Goal: Task Accomplishment & Management: Use online tool/utility

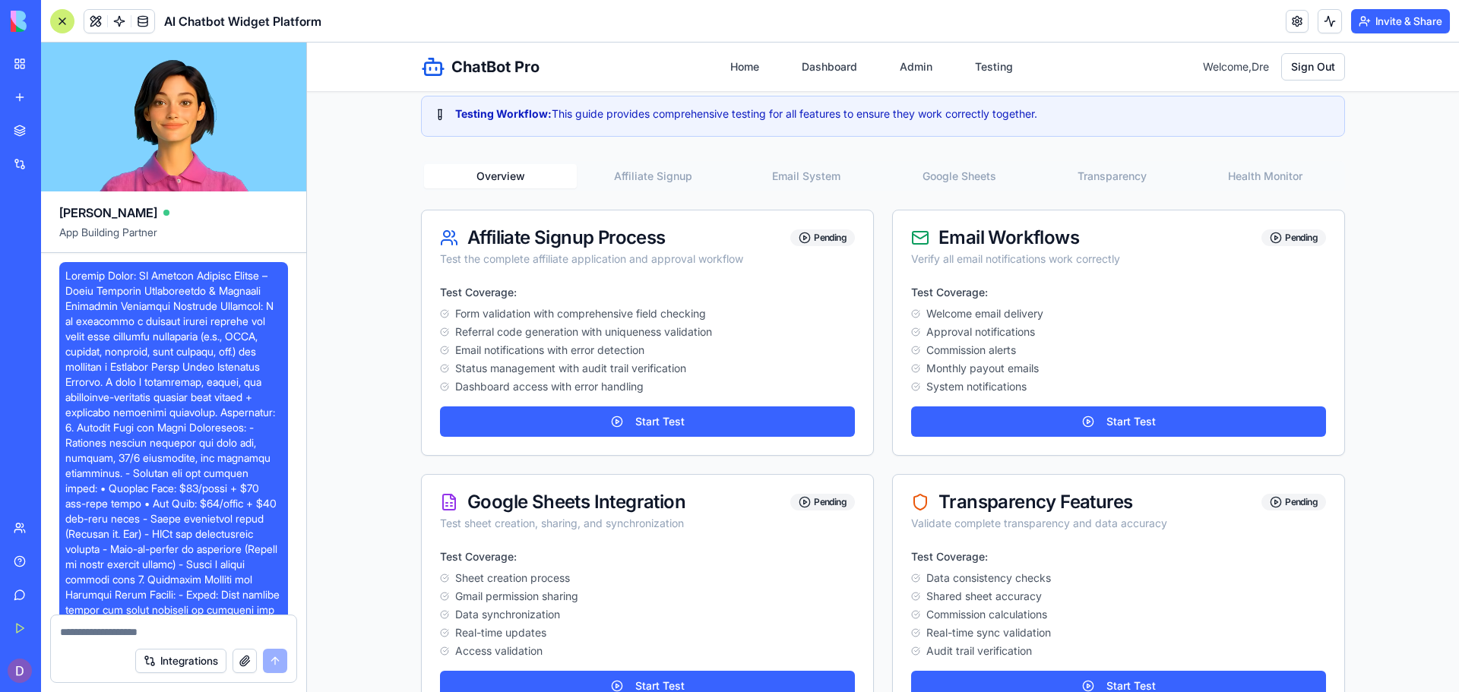
scroll to position [60170, 0]
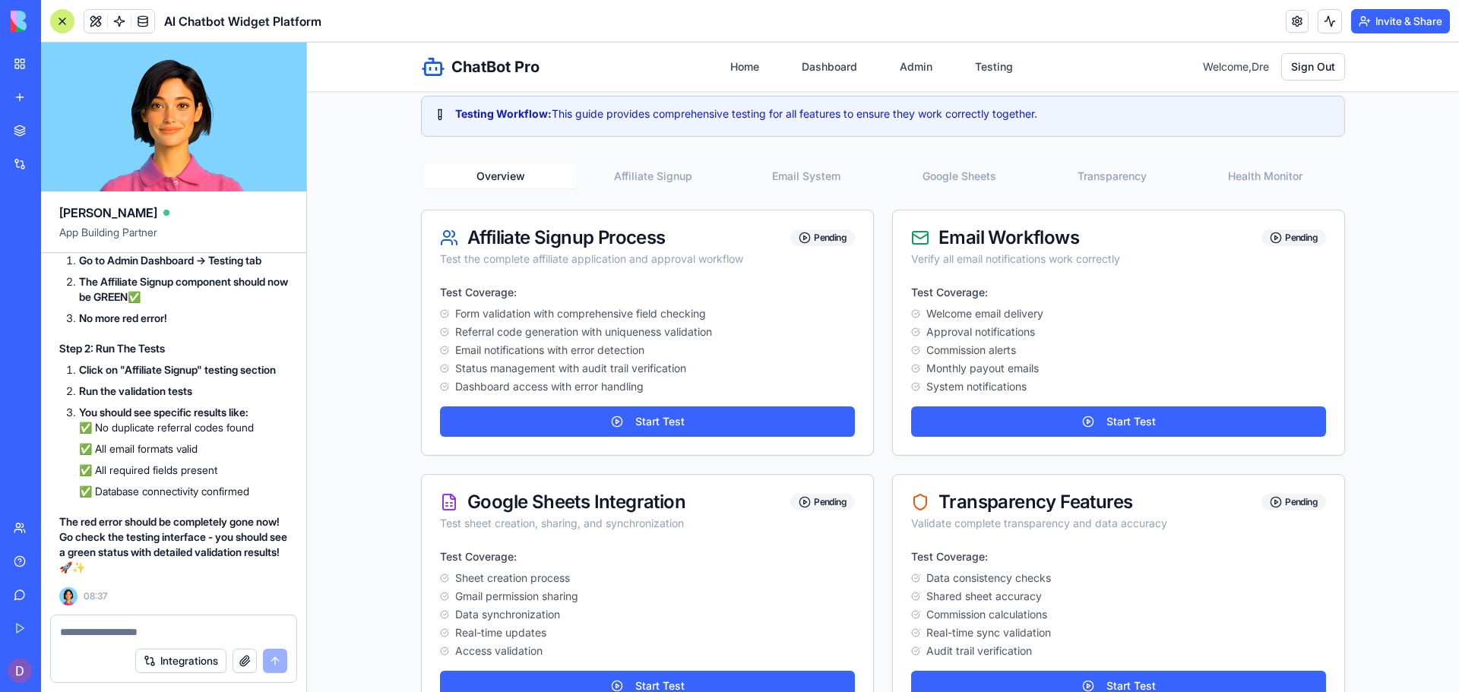
click at [215, 629] on textarea at bounding box center [173, 632] width 227 height 15
type textarea "*"
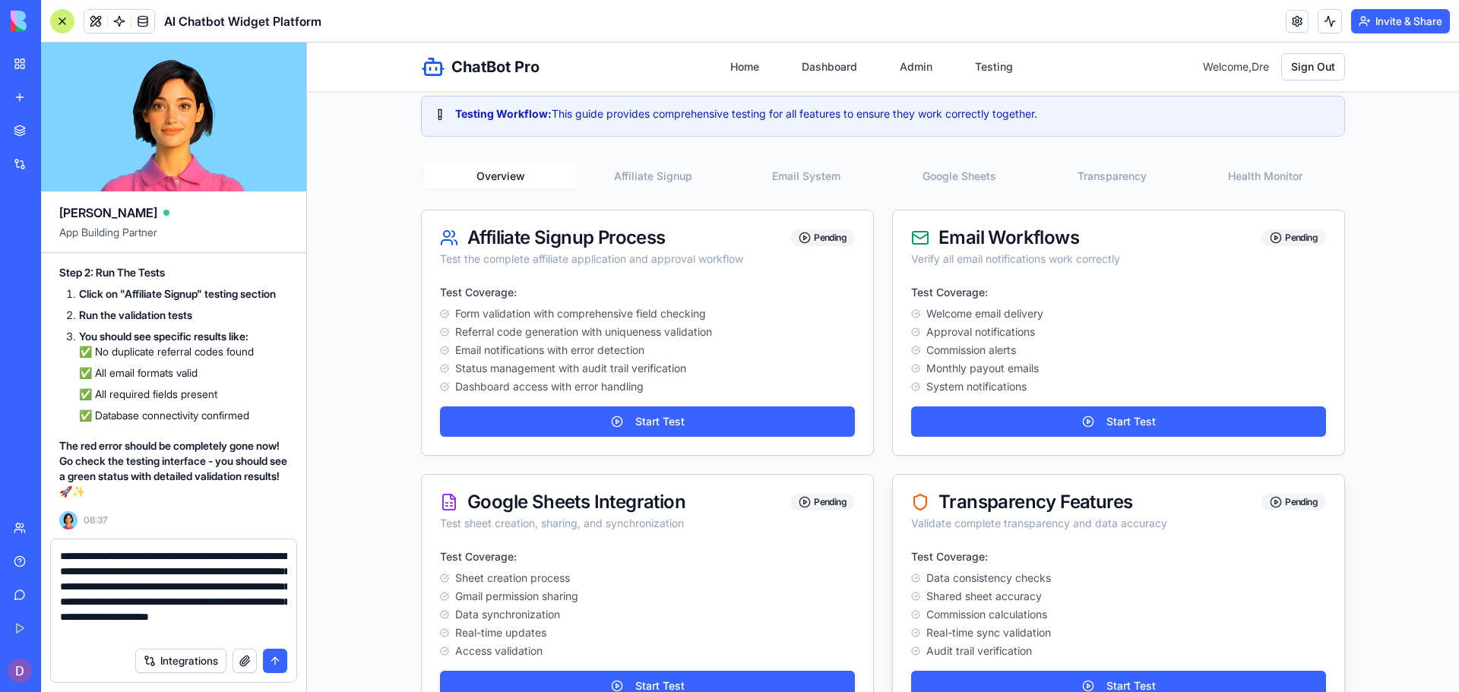
scroll to position [14, 0]
click at [171, 606] on textarea "**********" at bounding box center [173, 594] width 227 height 91
click at [275, 610] on textarea "**********" at bounding box center [173, 594] width 227 height 91
type textarea "**********"
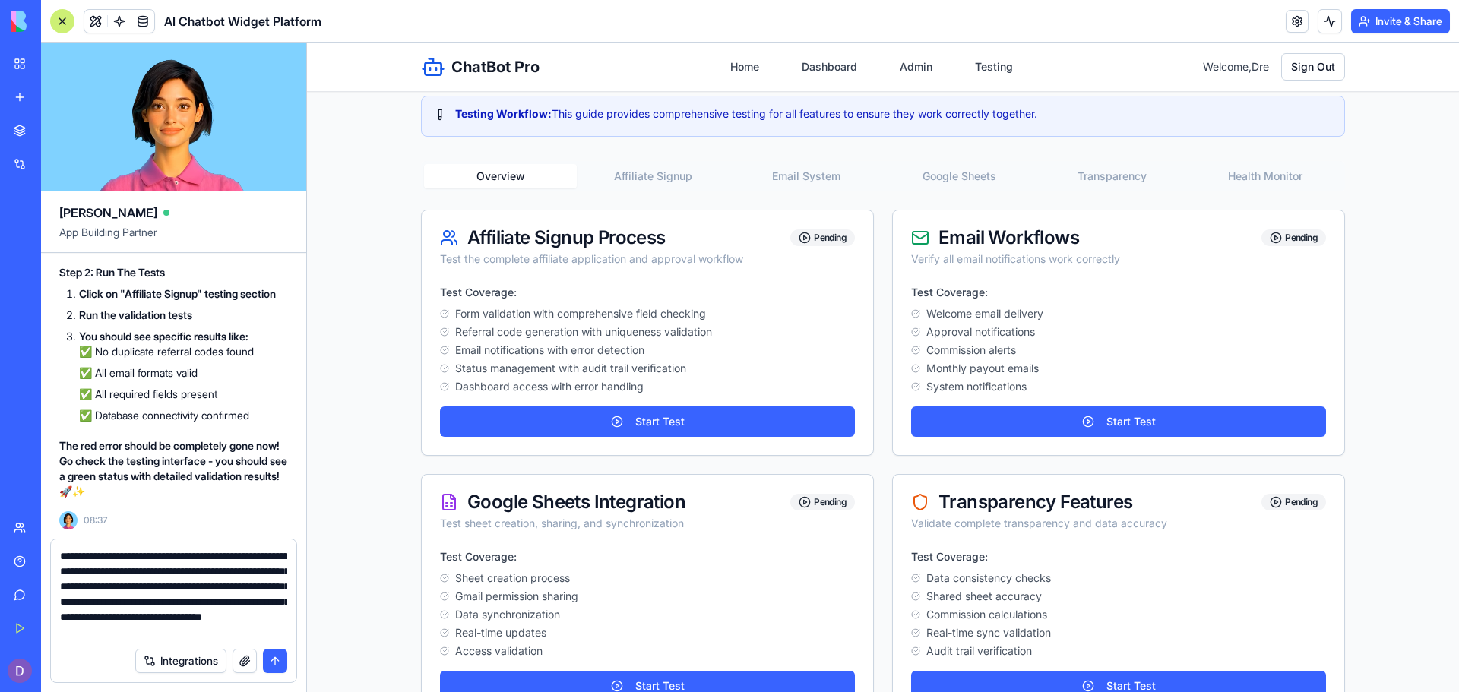
click at [276, 662] on button "submit" at bounding box center [275, 661] width 24 height 24
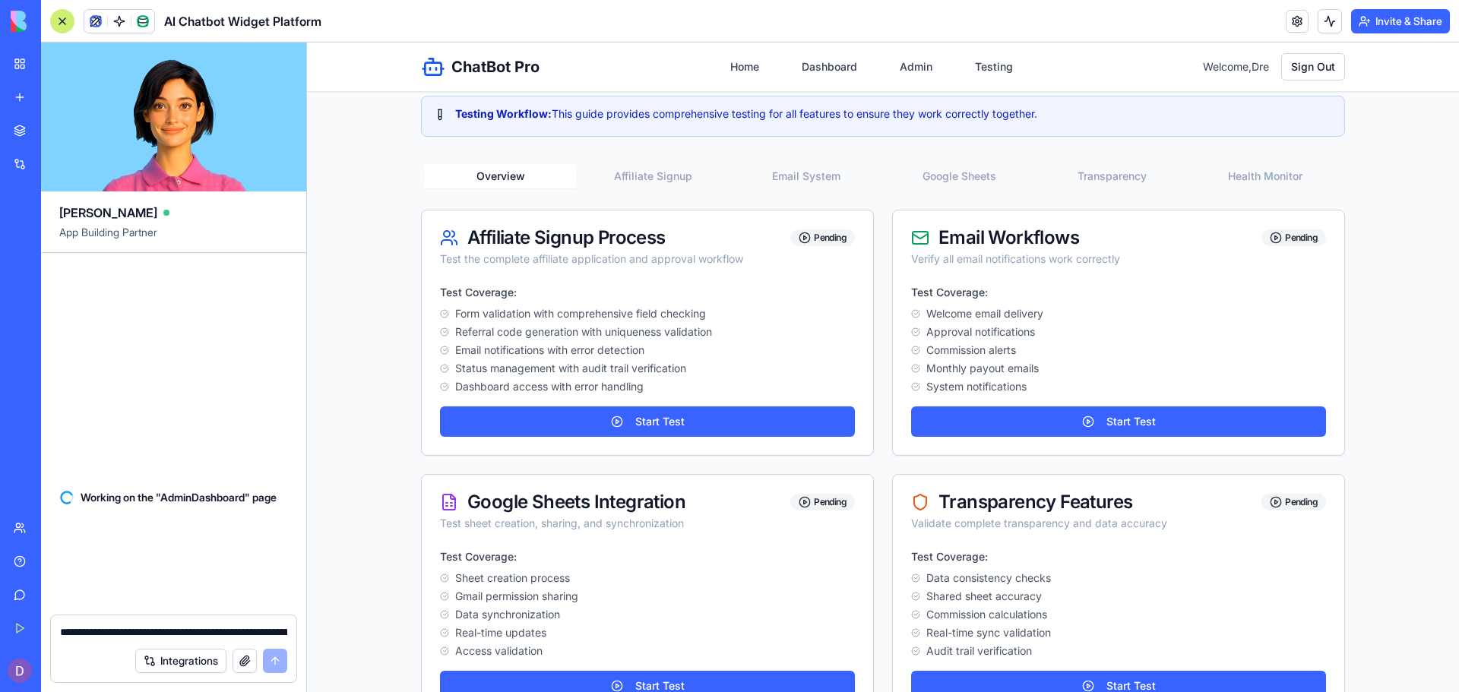
scroll to position [60866, 0]
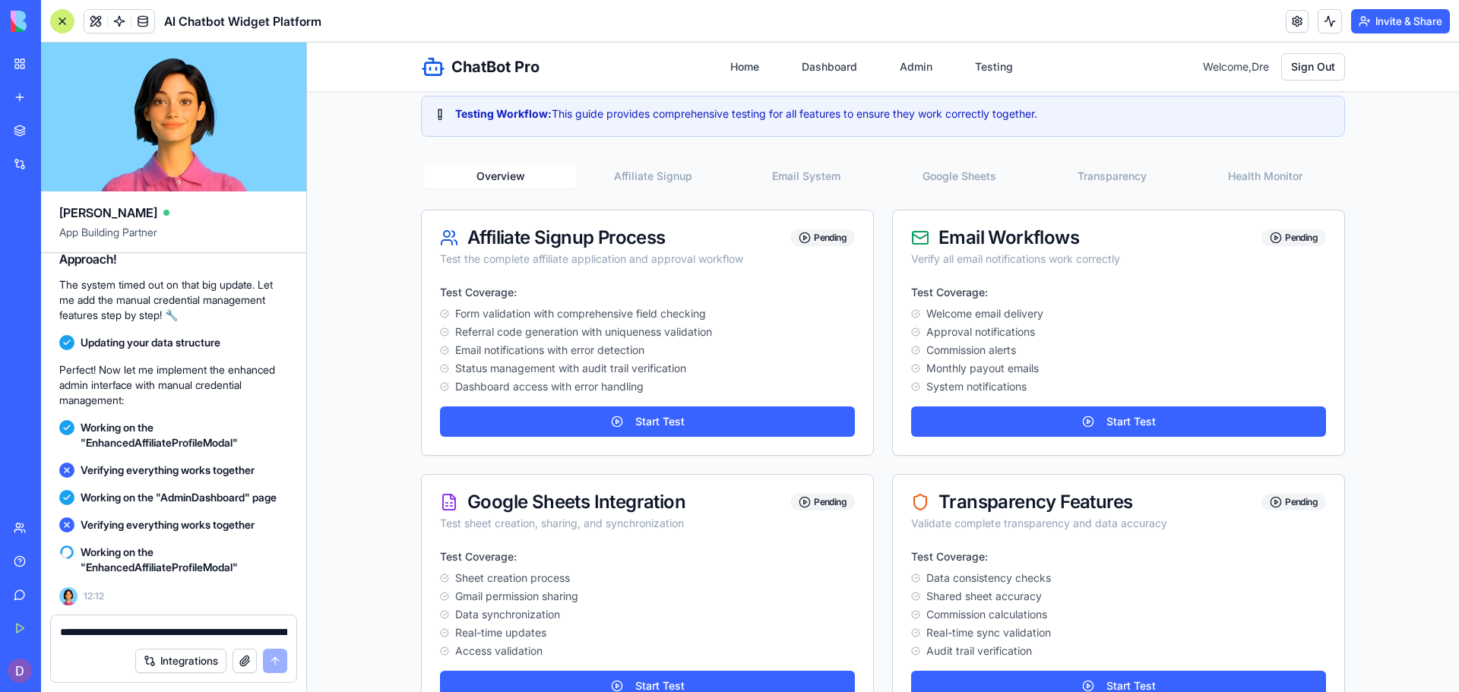
click at [158, 630] on textarea "**********" at bounding box center [173, 632] width 227 height 15
click at [256, 451] on span "Working on the "EnhancedAffiliateProfileModal"" at bounding box center [184, 435] width 207 height 30
click at [271, 451] on span "Working on the "EnhancedAffiliateProfileModal"" at bounding box center [184, 435] width 207 height 30
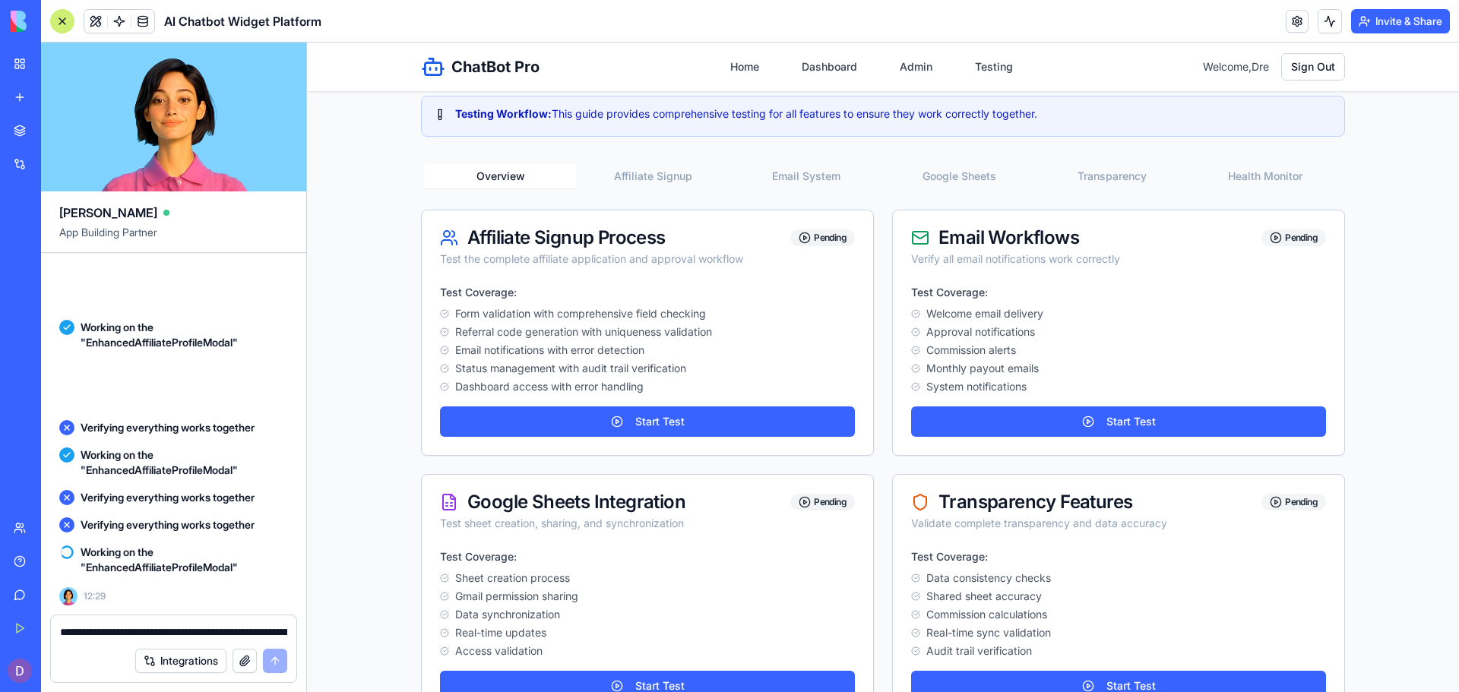
scroll to position [61042, 0]
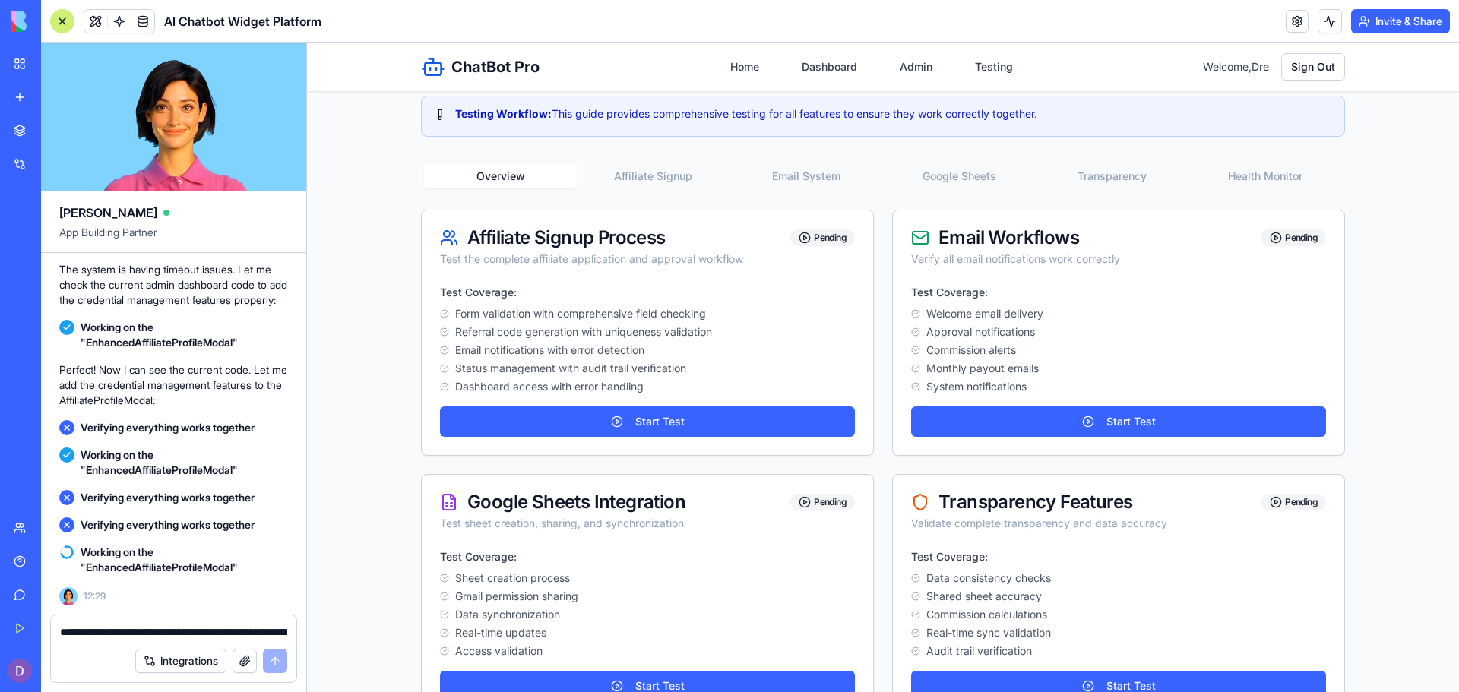
drag, startPoint x: 9, startPoint y: 346, endPoint x: 270, endPoint y: 421, distance: 271.3
click at [270, 356] on div "Working on the "EnhancedAffiliateProfileModal"" at bounding box center [173, 335] width 229 height 43
click at [216, 533] on span "Verifying everything works together" at bounding box center [168, 525] width 174 height 15
click at [524, 350] on div "Test Coverage: Form validation with comprehensive field checking Referral code …" at bounding box center [647, 370] width 451 height 170
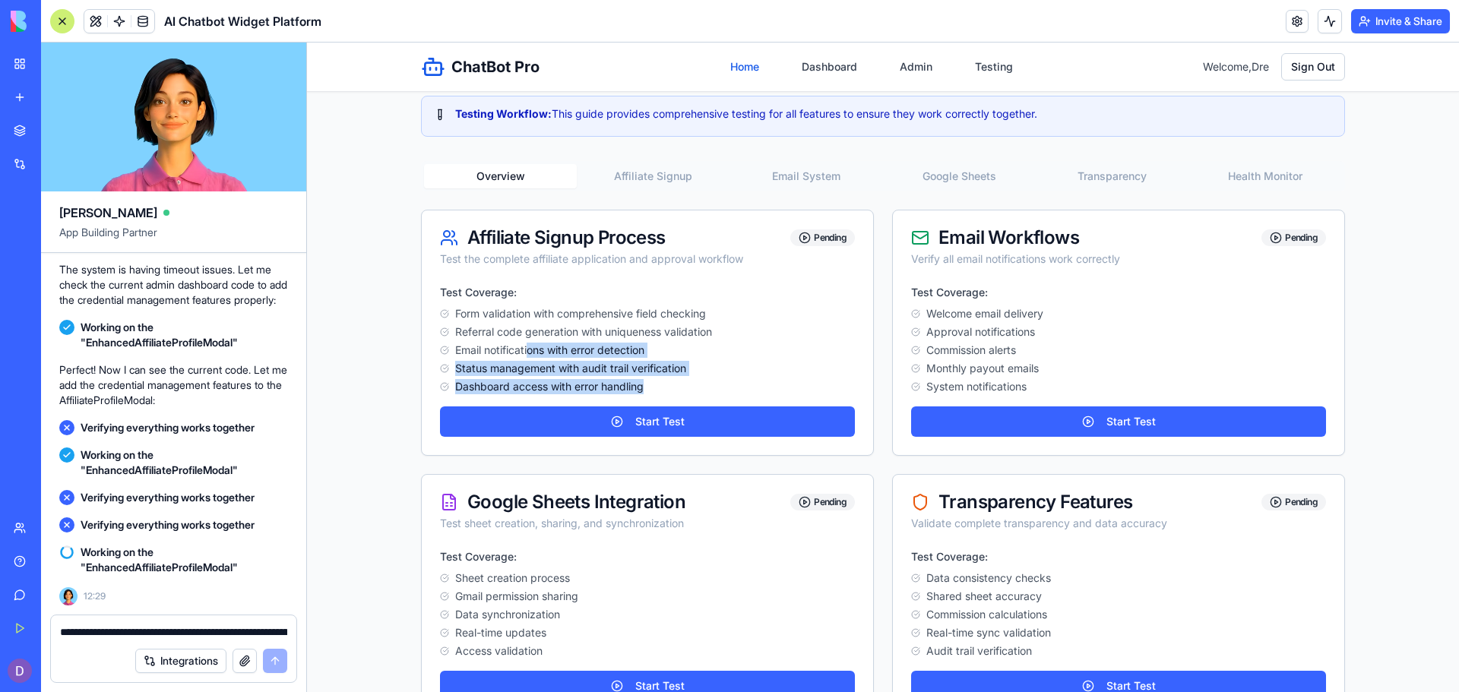
click at [755, 58] on link "Home" at bounding box center [744, 66] width 47 height 27
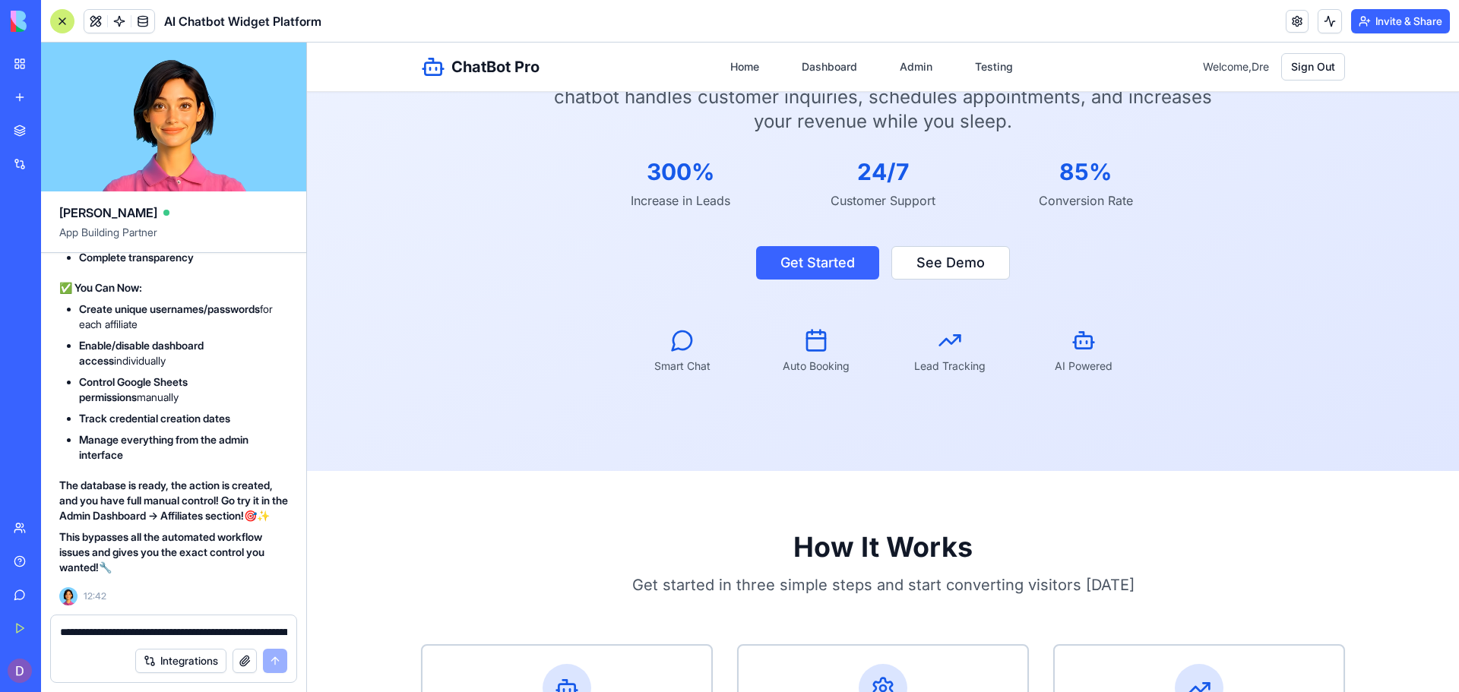
scroll to position [62917, 0]
click at [831, 65] on link "Dashboard" at bounding box center [830, 66] width 74 height 27
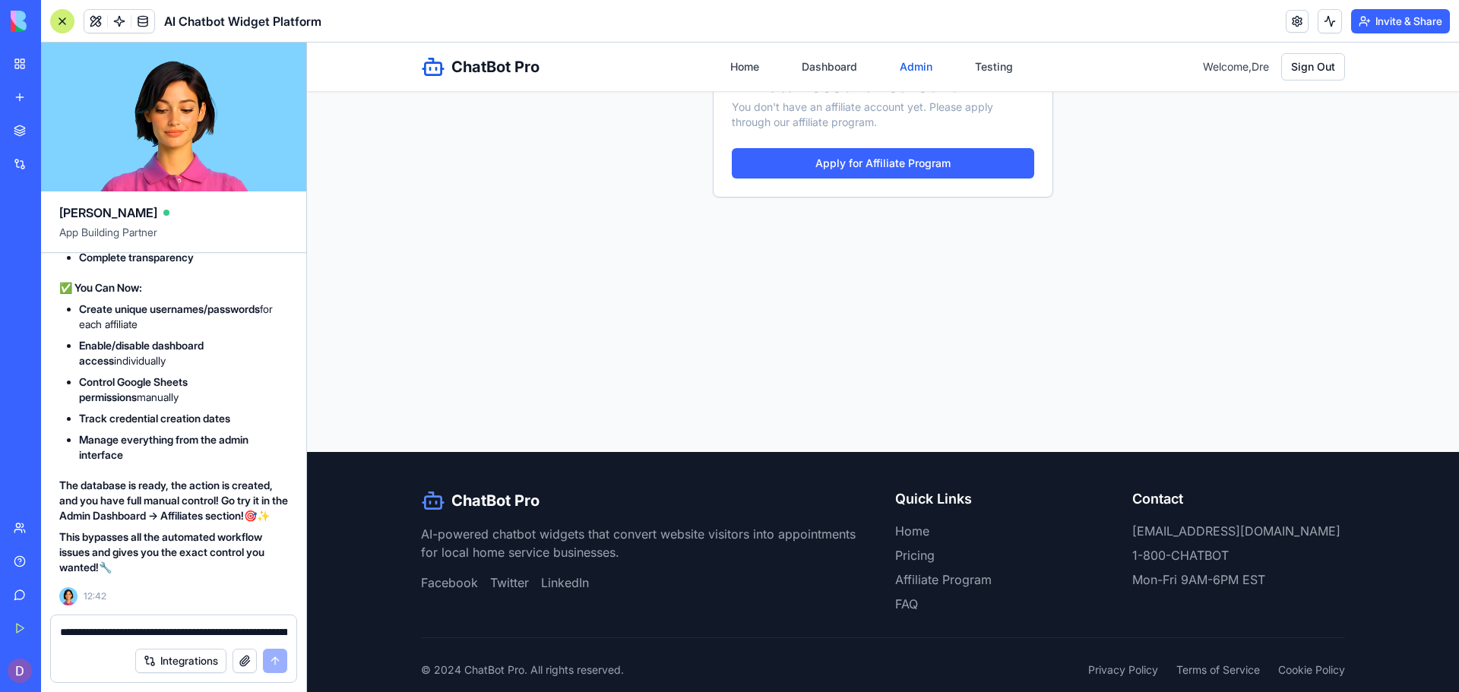
click at [896, 68] on link "Admin" at bounding box center [916, 66] width 51 height 27
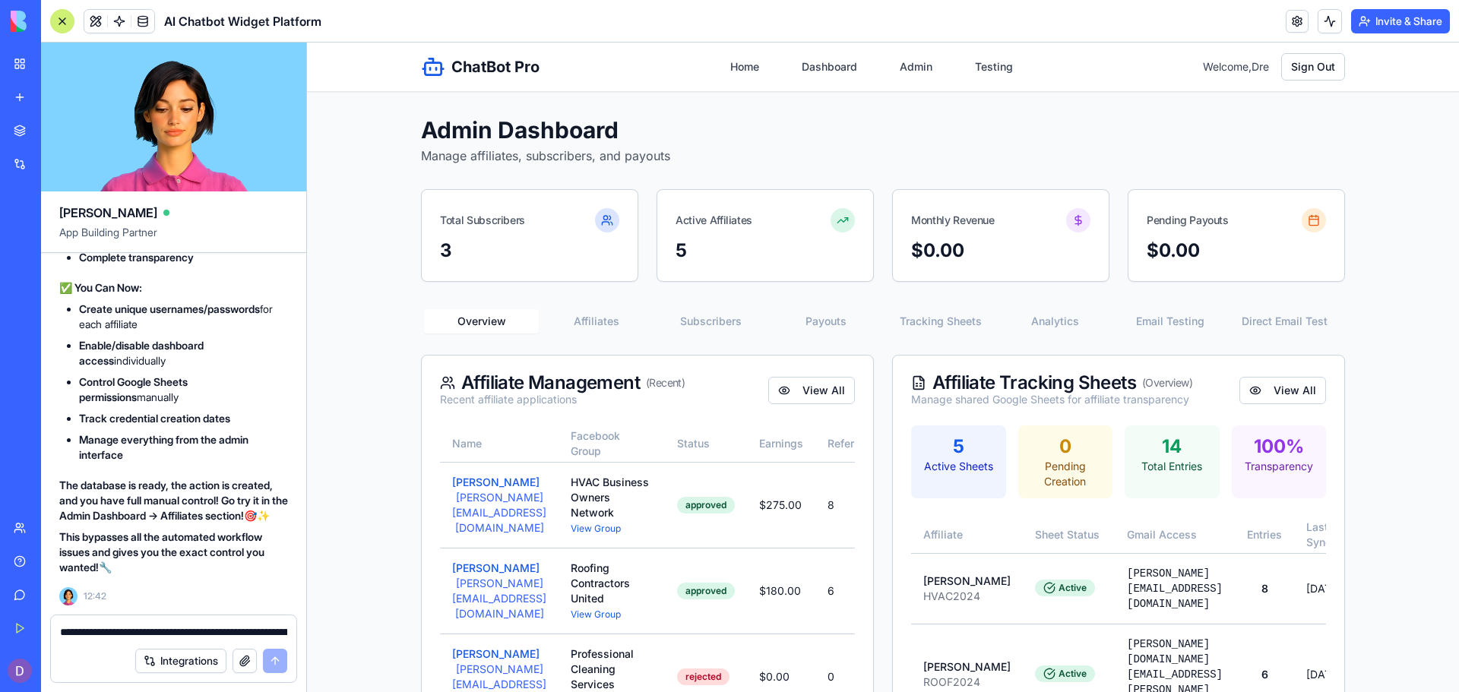
scroll to position [290, 0]
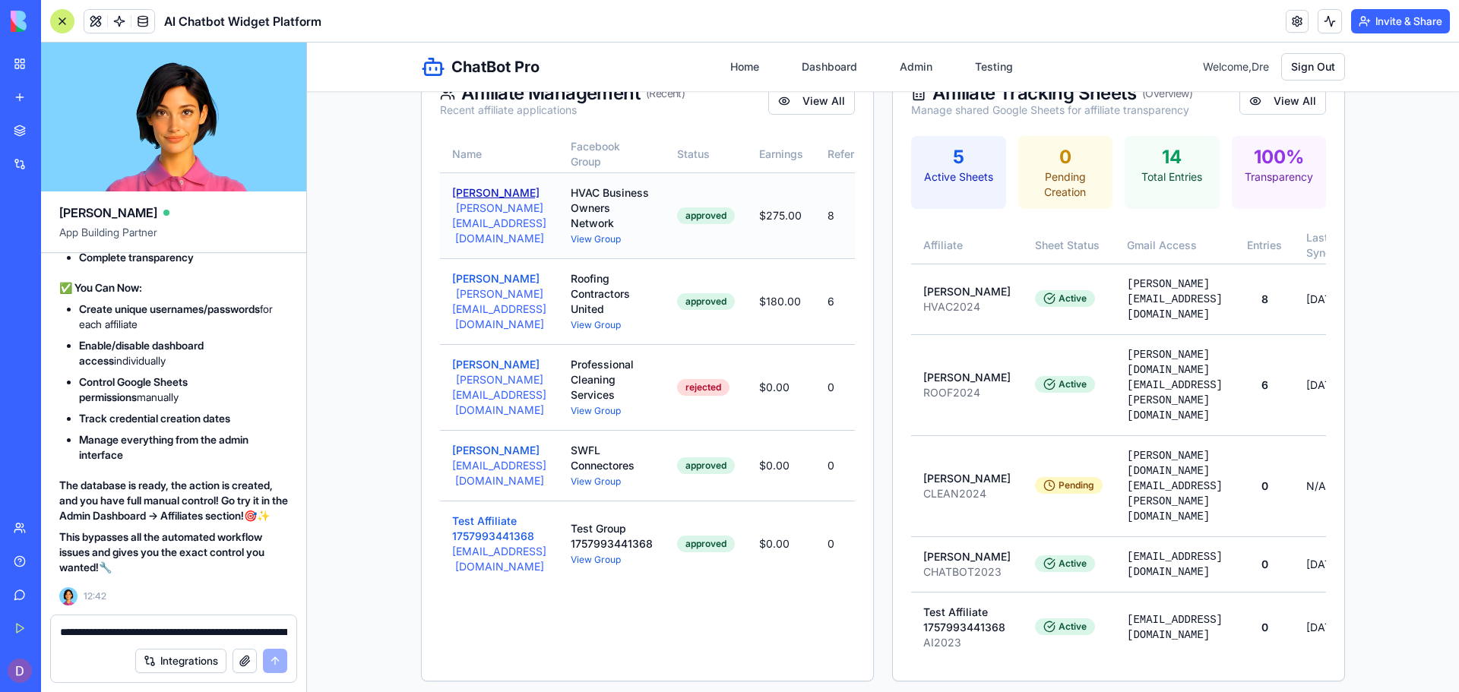
click at [513, 201] on button "[PERSON_NAME]" at bounding box center [495, 192] width 87 height 15
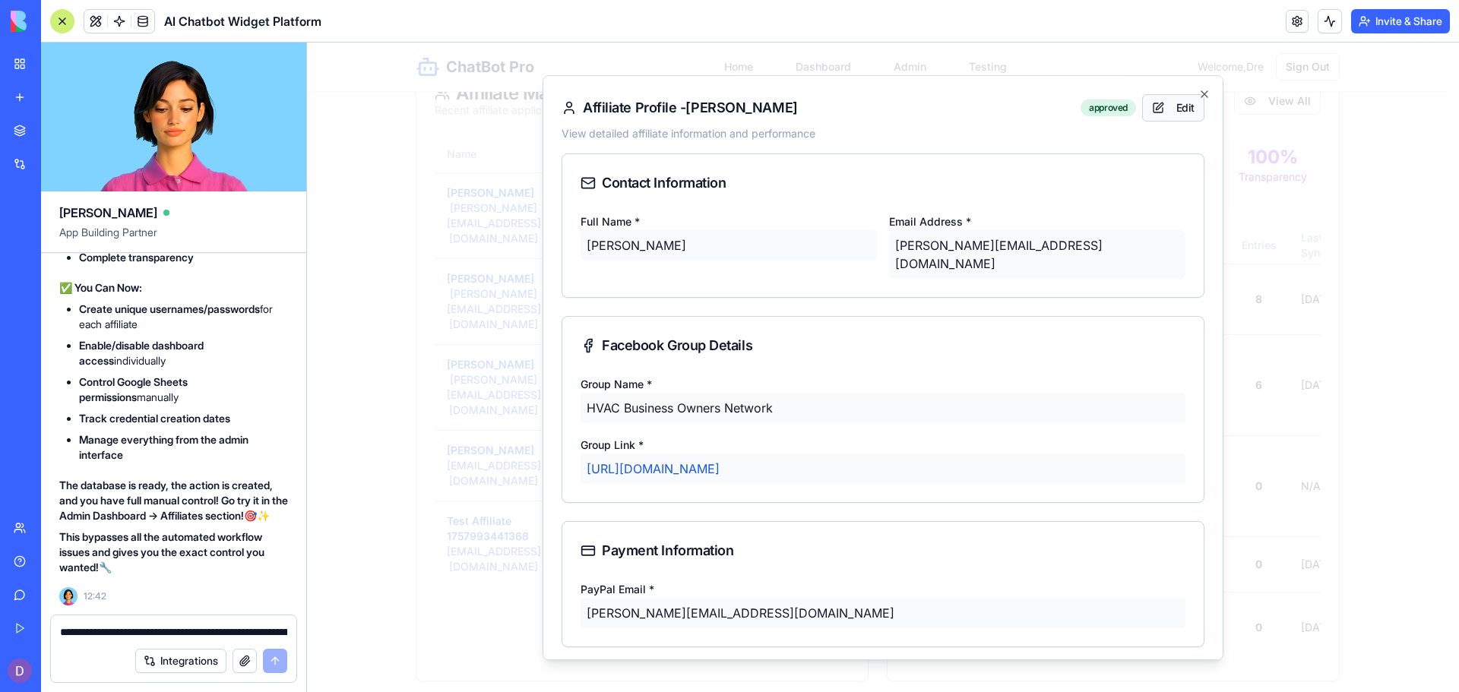
click at [1150, 120] on button "Edit" at bounding box center [1173, 107] width 62 height 27
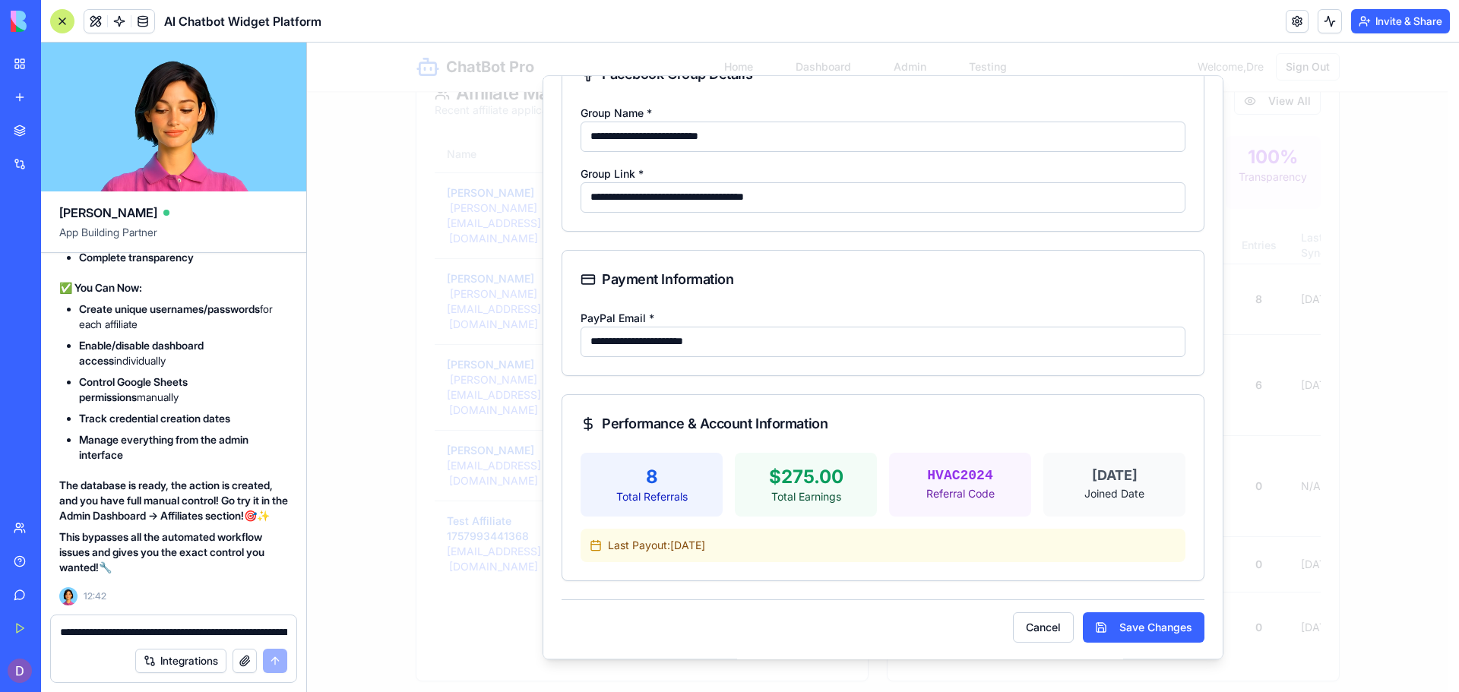
scroll to position [255, 0]
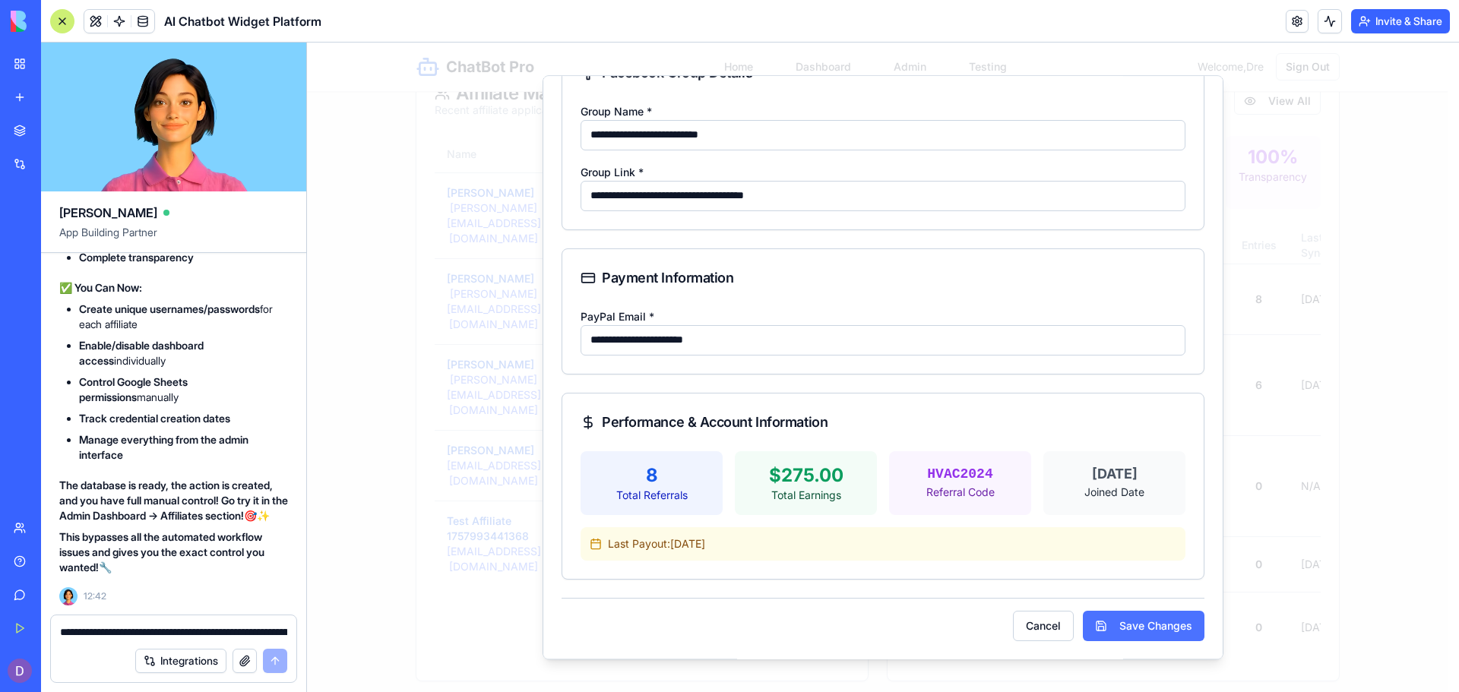
click at [1097, 615] on button "Save Changes" at bounding box center [1144, 626] width 122 height 30
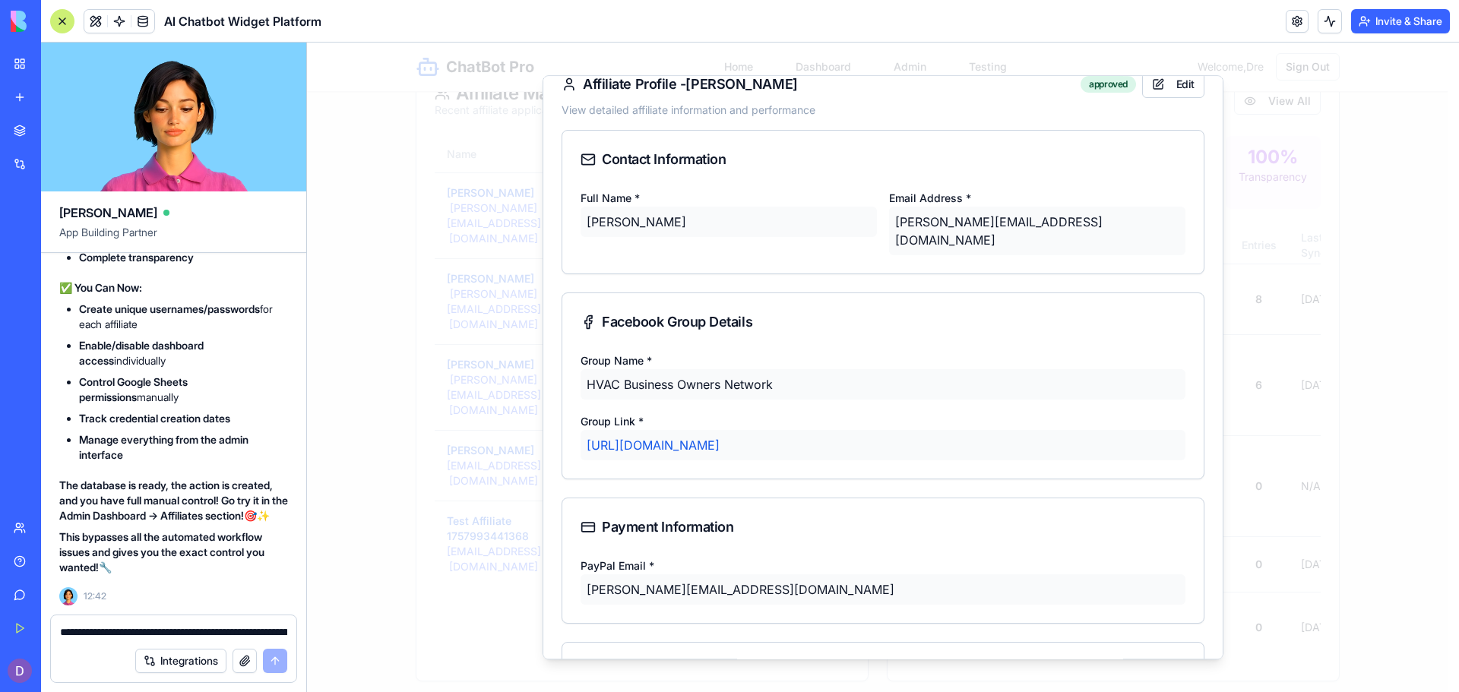
scroll to position [0, 0]
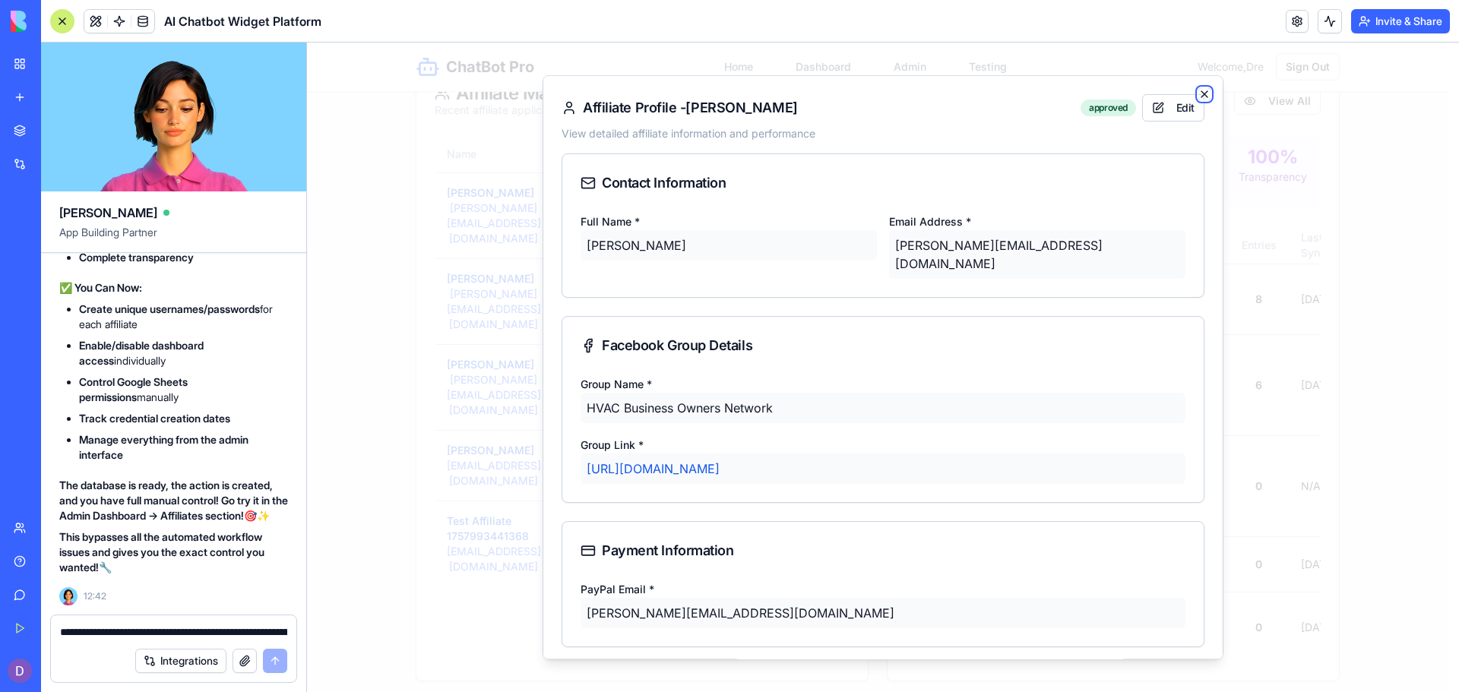
click at [1199, 89] on icon "button" at bounding box center [1205, 94] width 12 height 12
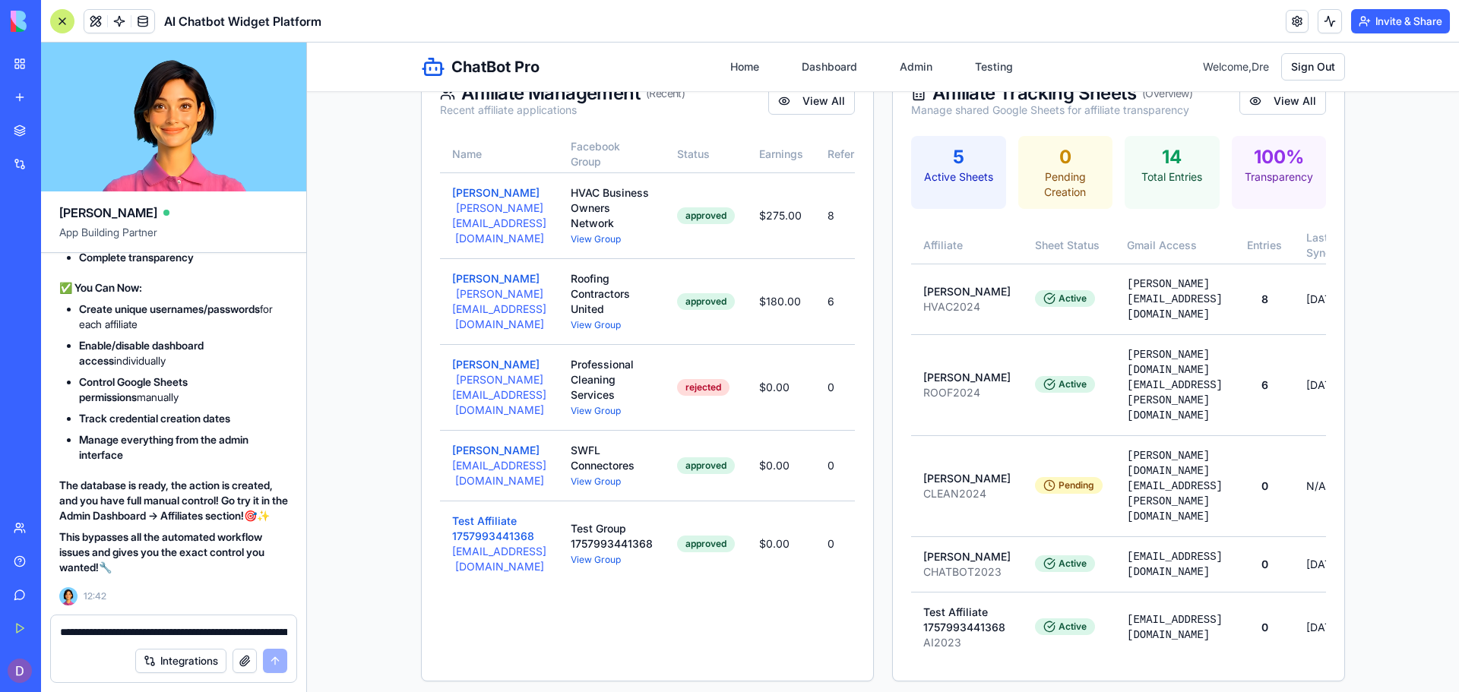
click at [1306, 100] on button "View All" at bounding box center [1283, 100] width 87 height 27
click at [1300, 106] on button "View All" at bounding box center [1283, 100] width 87 height 27
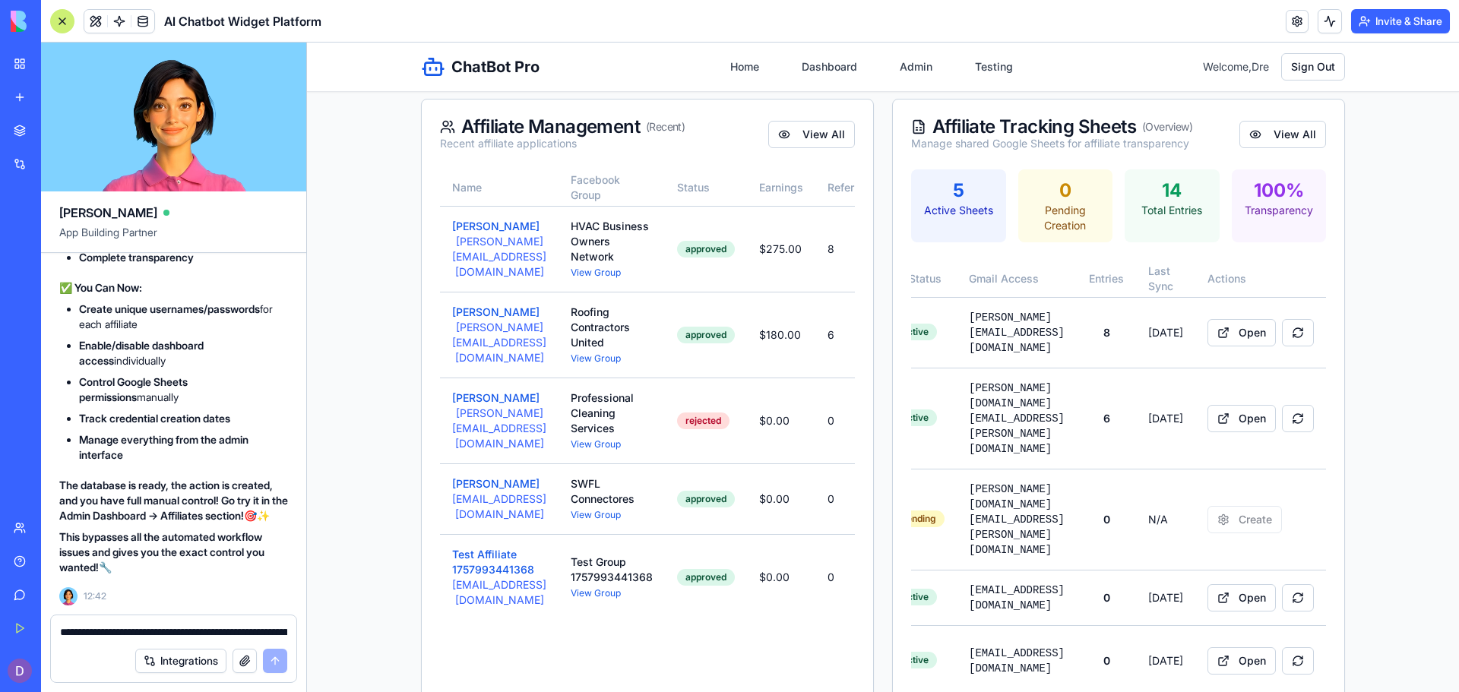
scroll to position [0, 216]
click at [1276, 584] on button "Open" at bounding box center [1242, 597] width 68 height 27
click at [952, 201] on div "5" at bounding box center [958, 191] width 77 height 24
click at [733, 68] on link "Home" at bounding box center [744, 66] width 47 height 27
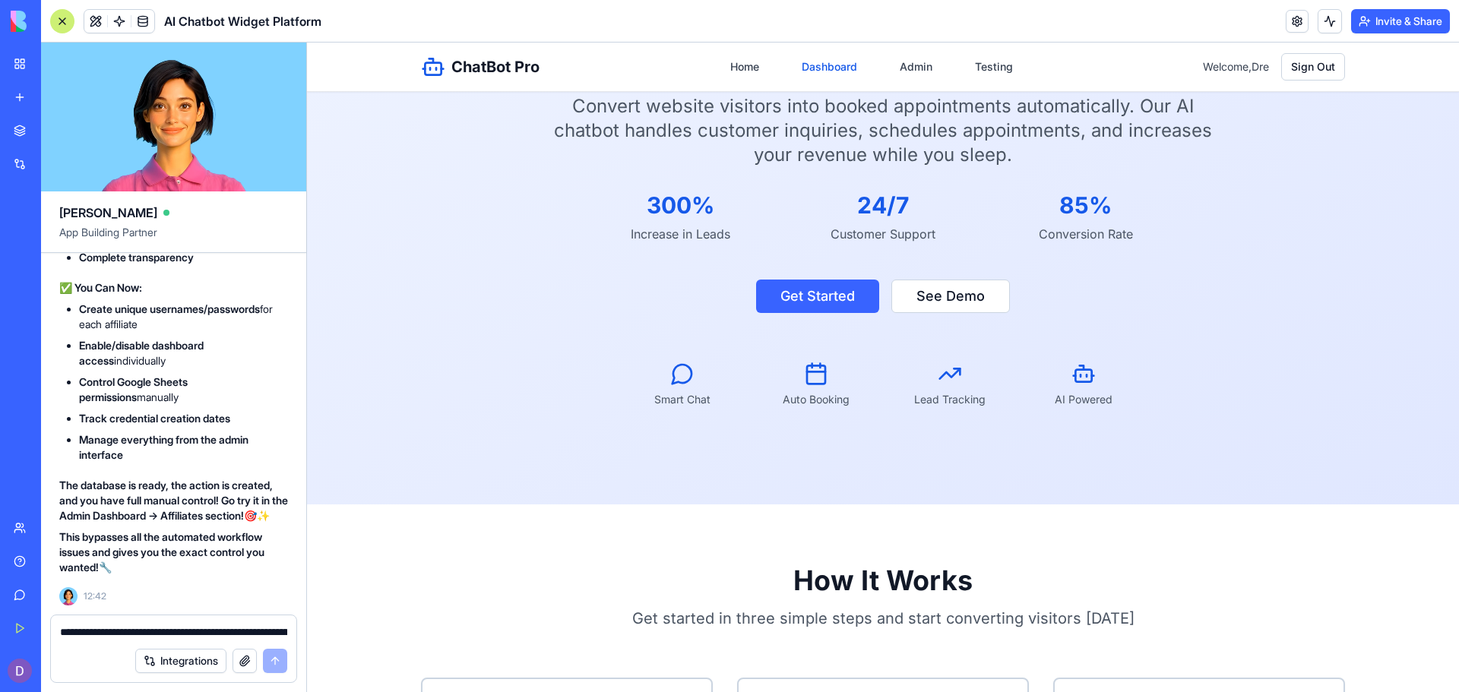
click at [806, 55] on link "Dashboard" at bounding box center [830, 66] width 74 height 27
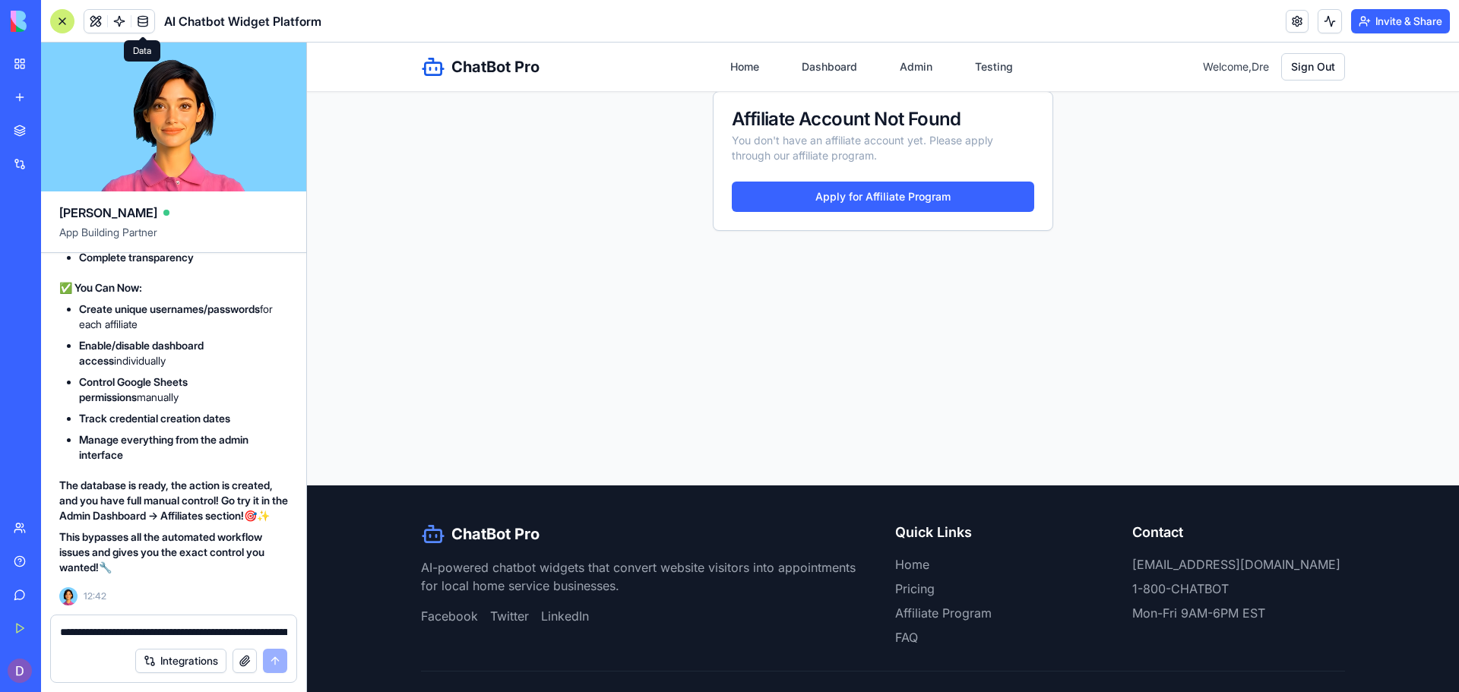
click at [144, 23] on span at bounding box center [143, 21] width 43 height 43
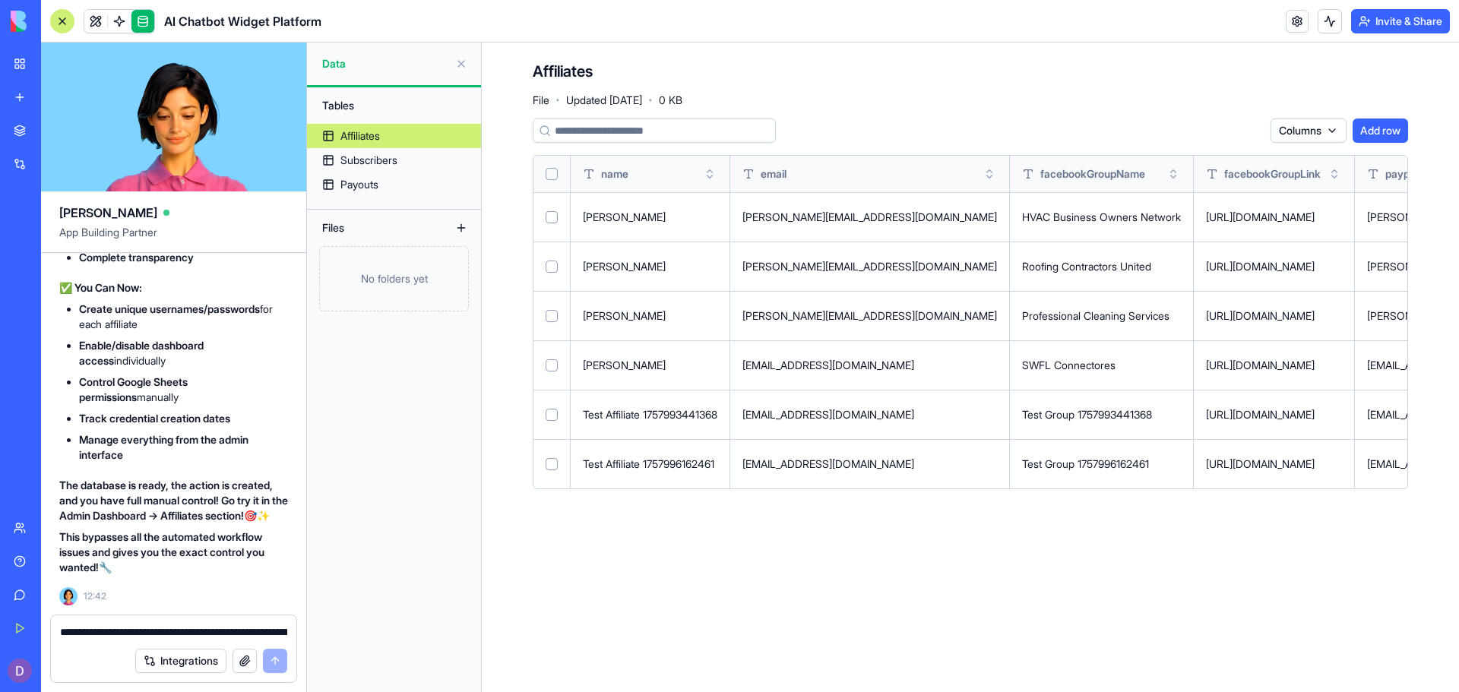
click at [550, 462] on button "Select row" at bounding box center [552, 464] width 12 height 12
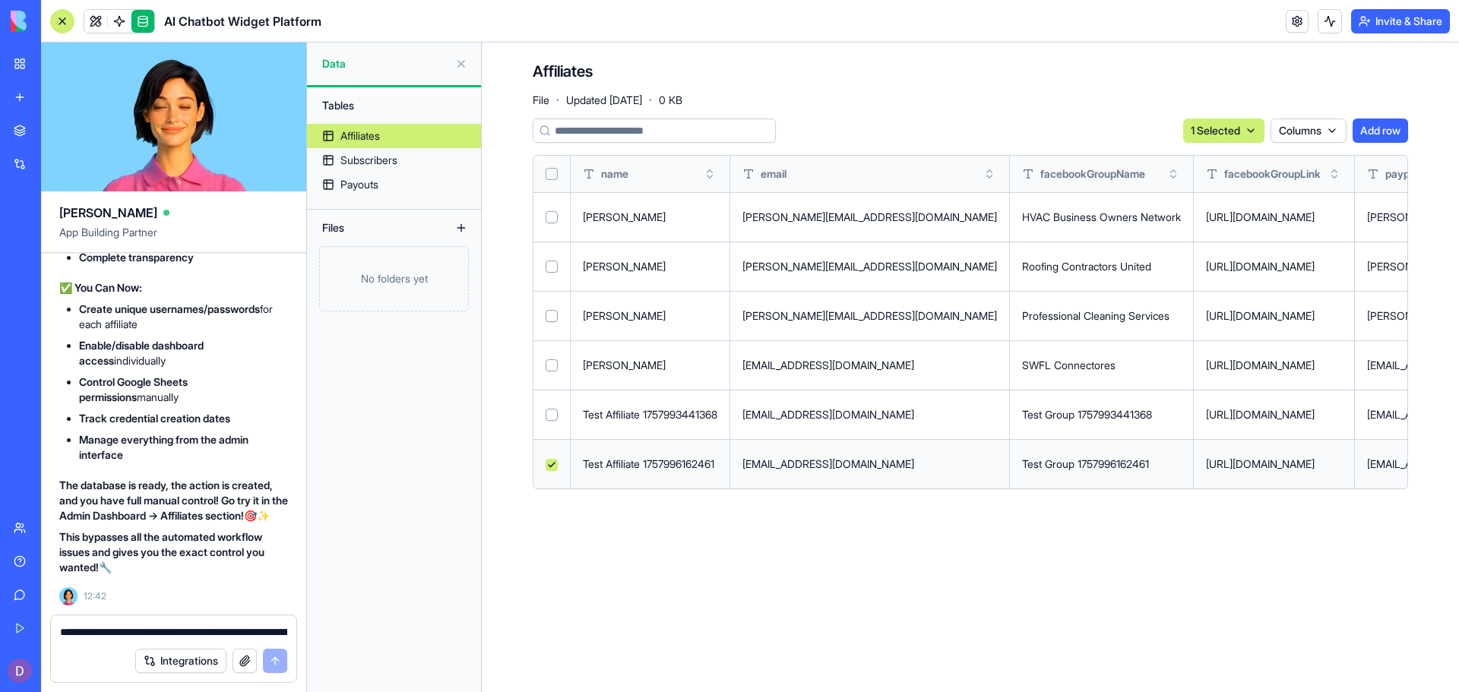
click at [551, 415] on button "Select row" at bounding box center [552, 415] width 12 height 12
click at [548, 365] on button "Select row" at bounding box center [552, 365] width 12 height 12
click at [1218, 127] on html "BETA My Workspace New app Marketplace Integrations Recent AI Chatbot Widget Pla…" at bounding box center [729, 346] width 1459 height 692
click at [1195, 163] on div "Delete" at bounding box center [1212, 162] width 90 height 24
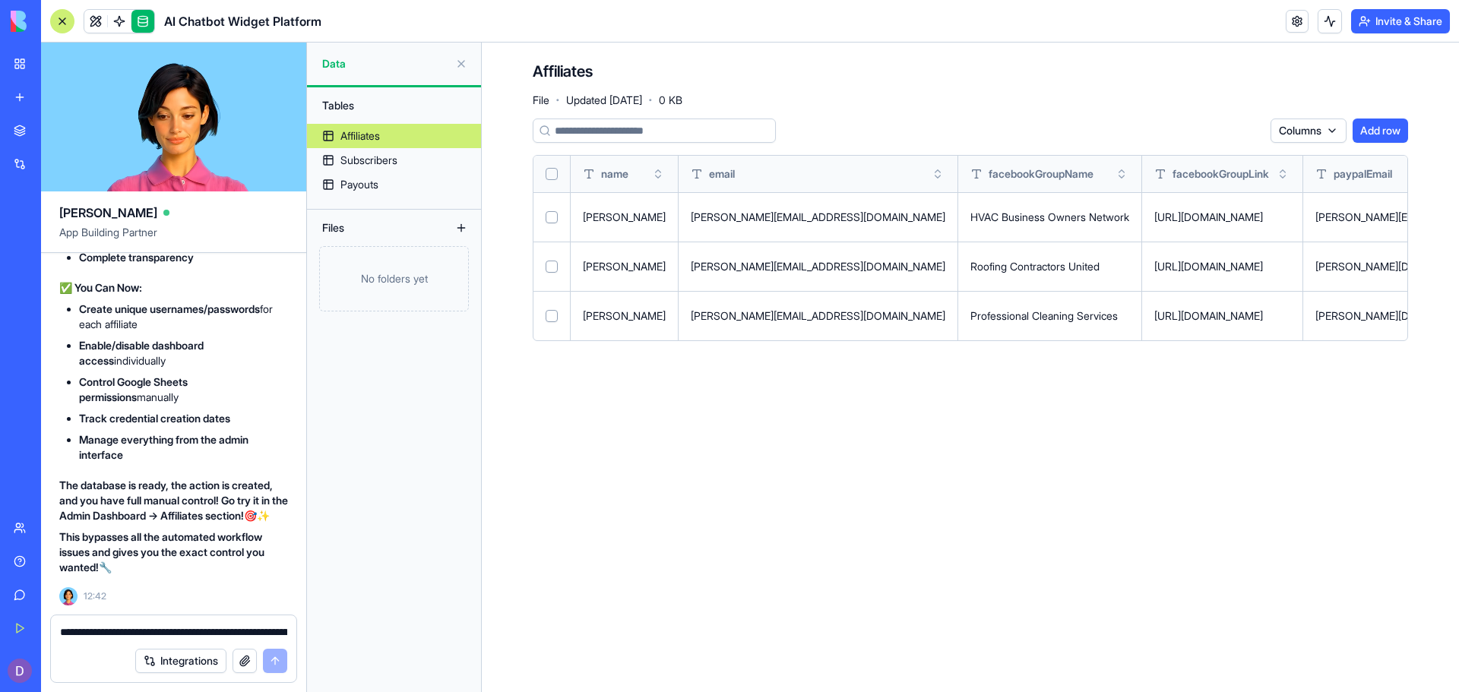
click at [1106, 103] on div "Affiliates File · Updated [DATE] · 0 KB" at bounding box center [971, 84] width 876 height 46
click at [463, 65] on button at bounding box center [461, 64] width 24 height 24
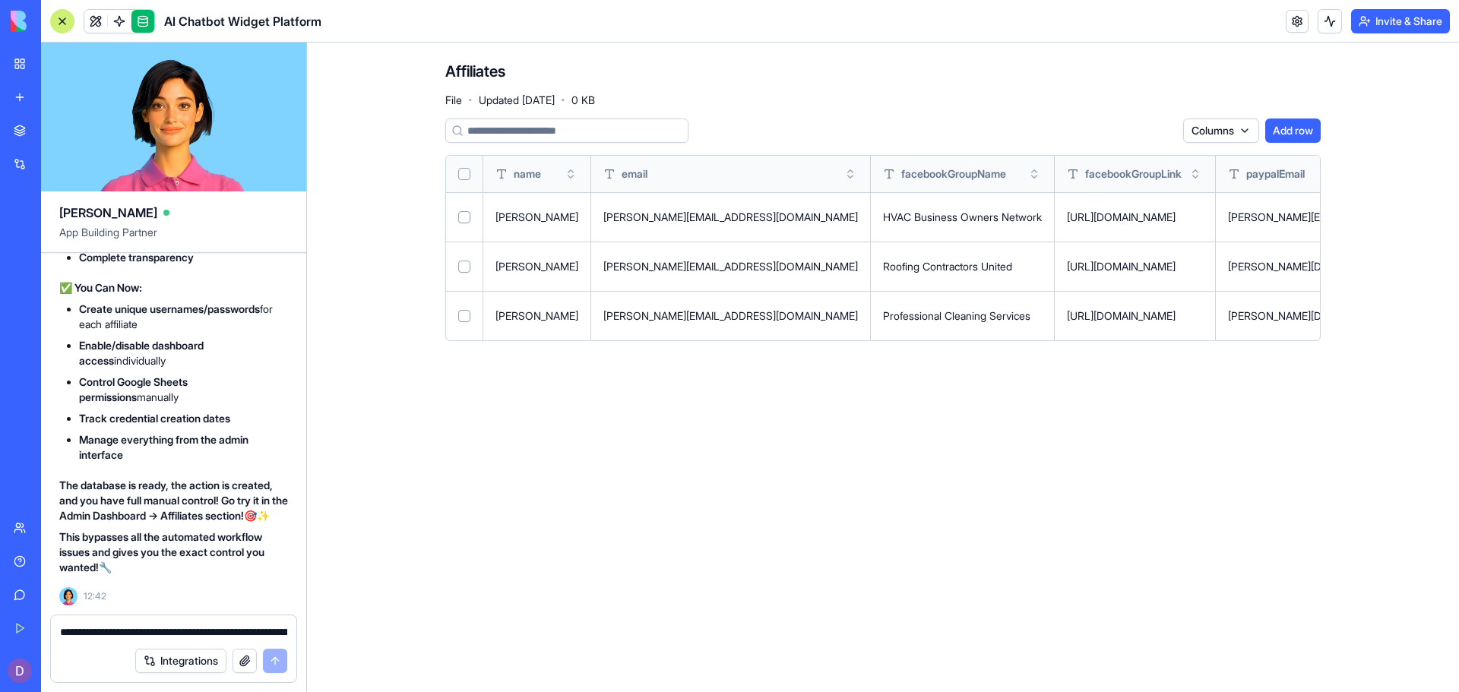
click at [190, 21] on span "AI Chatbot Widget Platform" at bounding box center [242, 21] width 157 height 18
click at [48, 61] on div "My Workspace" at bounding box center [46, 63] width 20 height 15
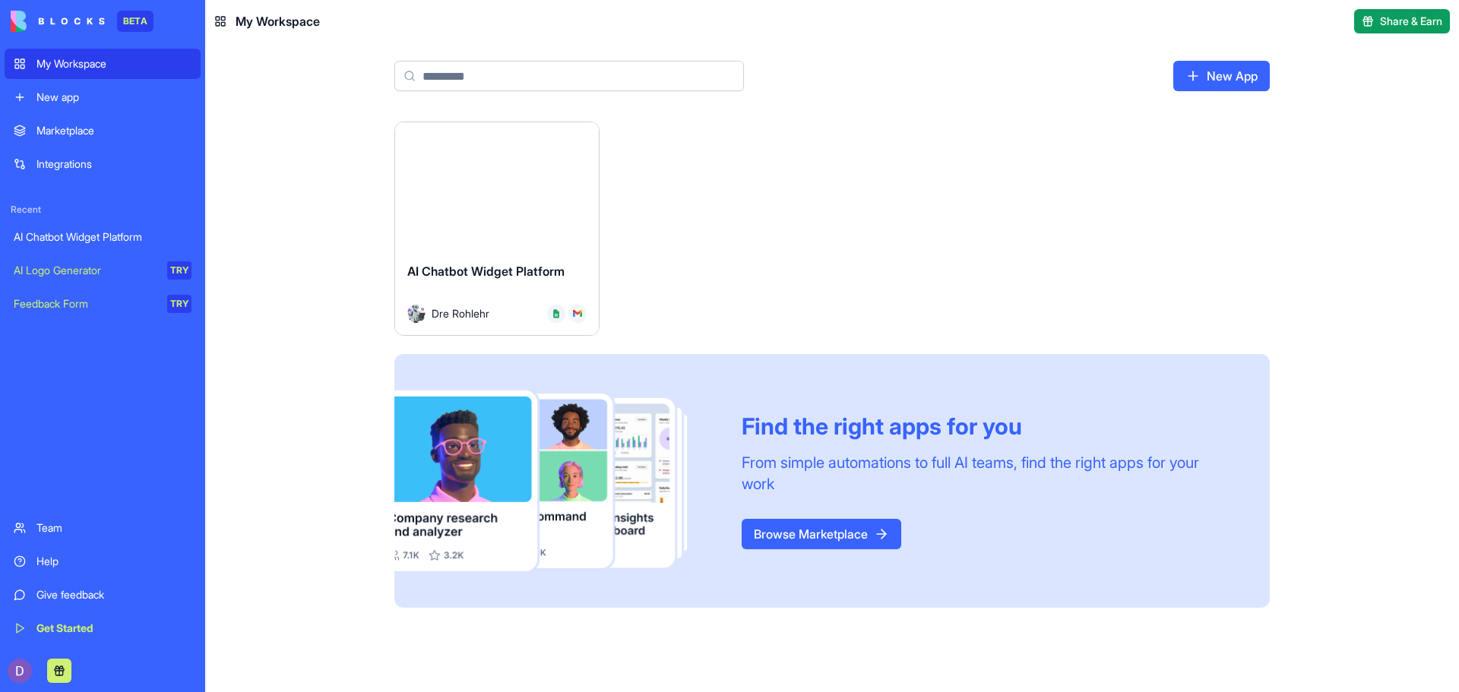
click at [494, 193] on button "Launch" at bounding box center [497, 186] width 114 height 30
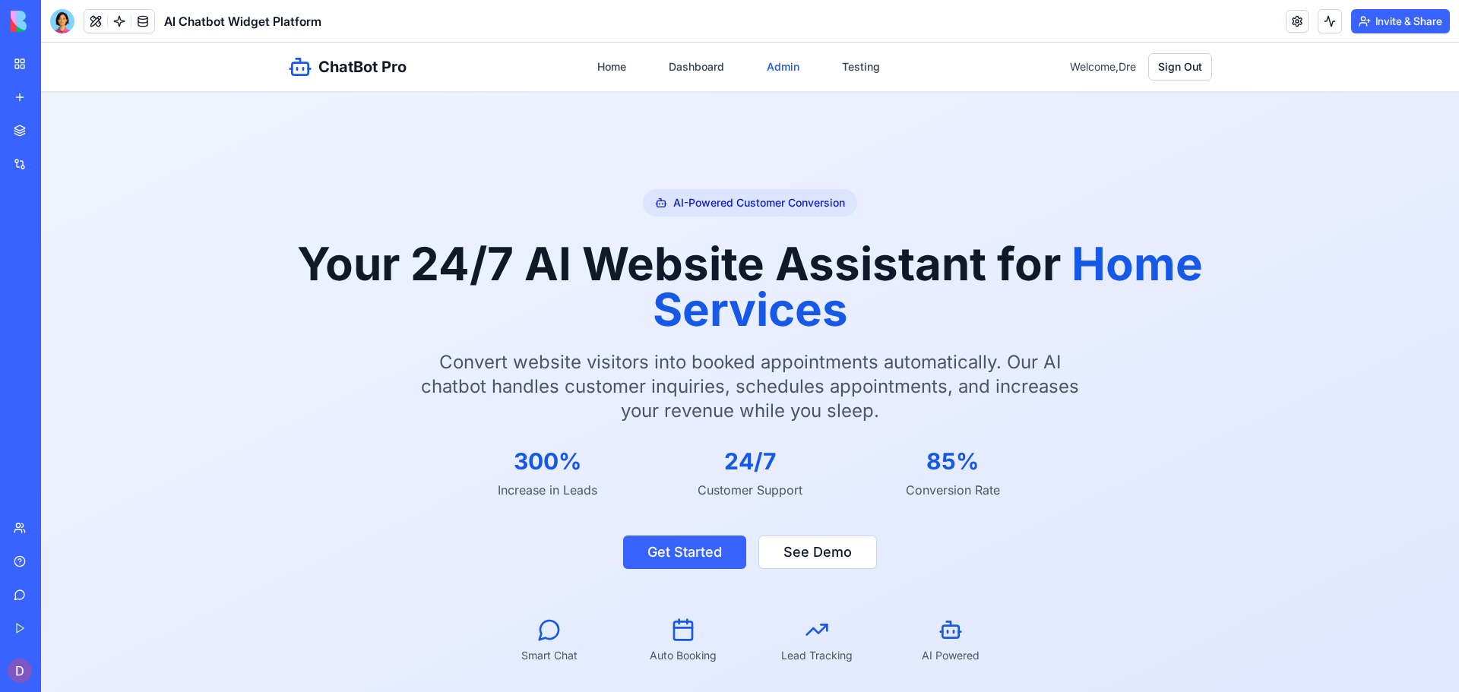
click at [774, 59] on link "Admin" at bounding box center [783, 66] width 51 height 27
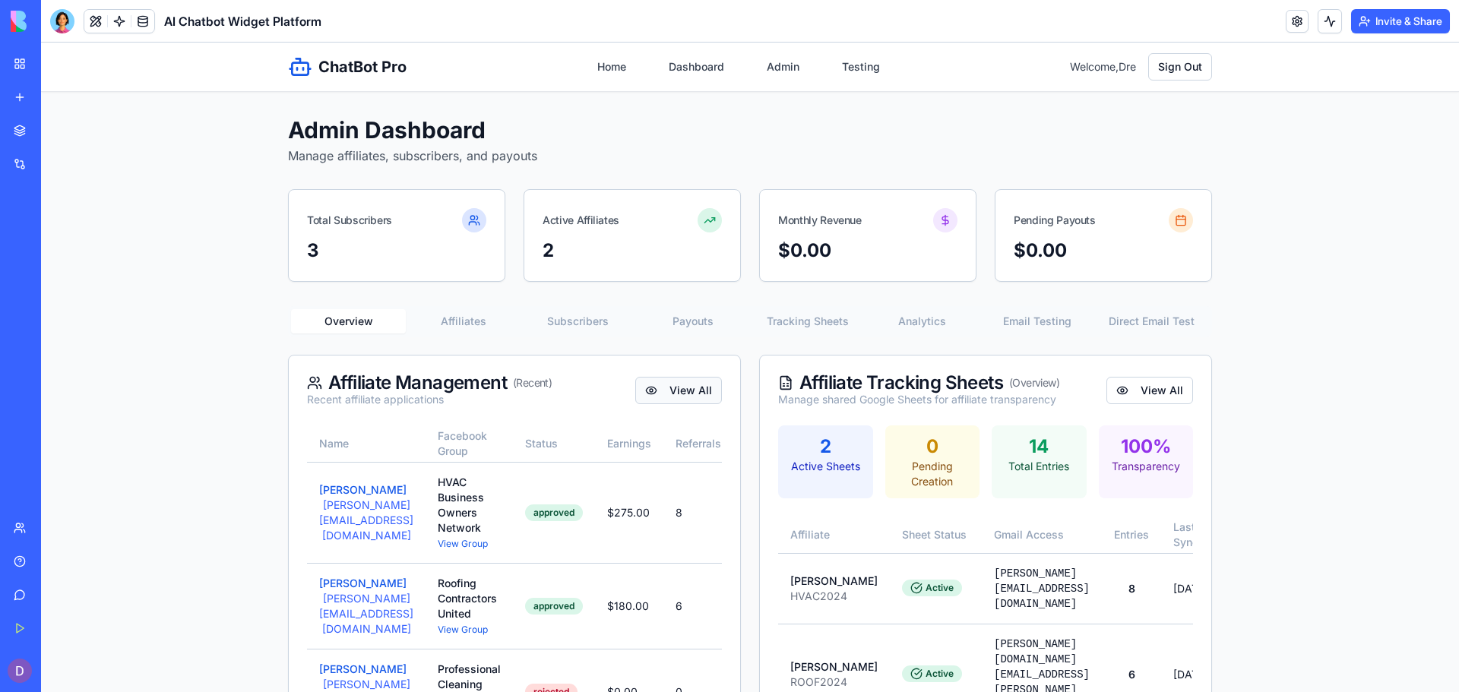
click at [648, 391] on button "View All" at bounding box center [678, 390] width 87 height 27
click at [683, 389] on button "View All" at bounding box center [678, 390] width 87 height 27
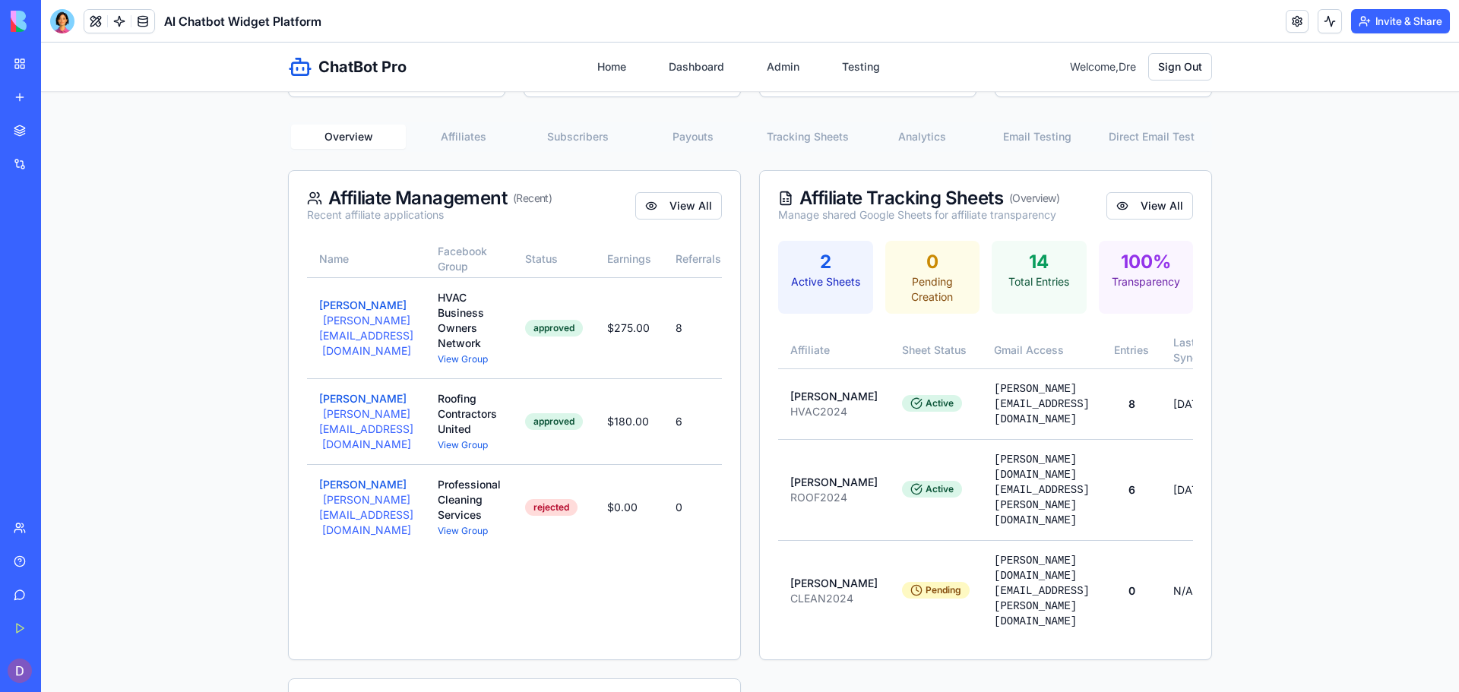
scroll to position [0, 195]
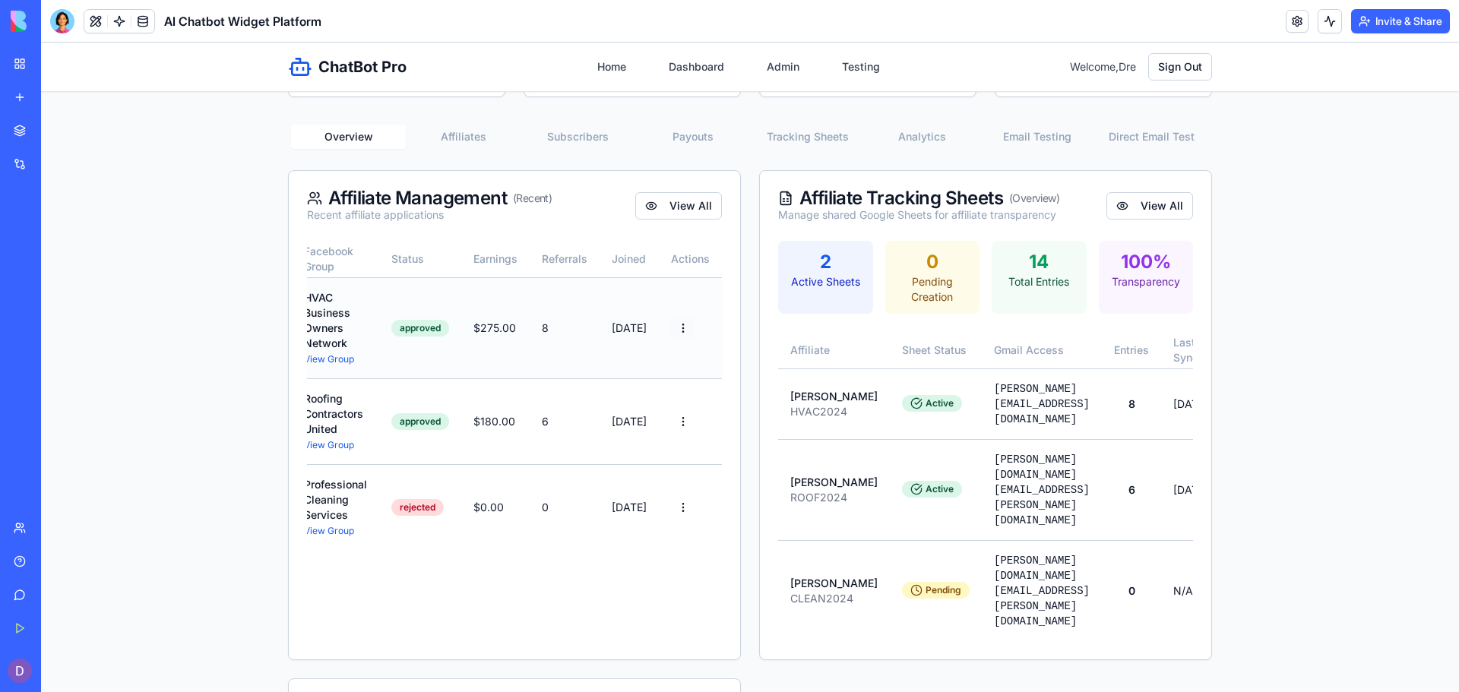
click at [675, 325] on html "ChatBot Pro Home Dashboard Admin Testing Welcome, Dre Sign Out Admin Dashboard …" at bounding box center [750, 522] width 1418 height 1328
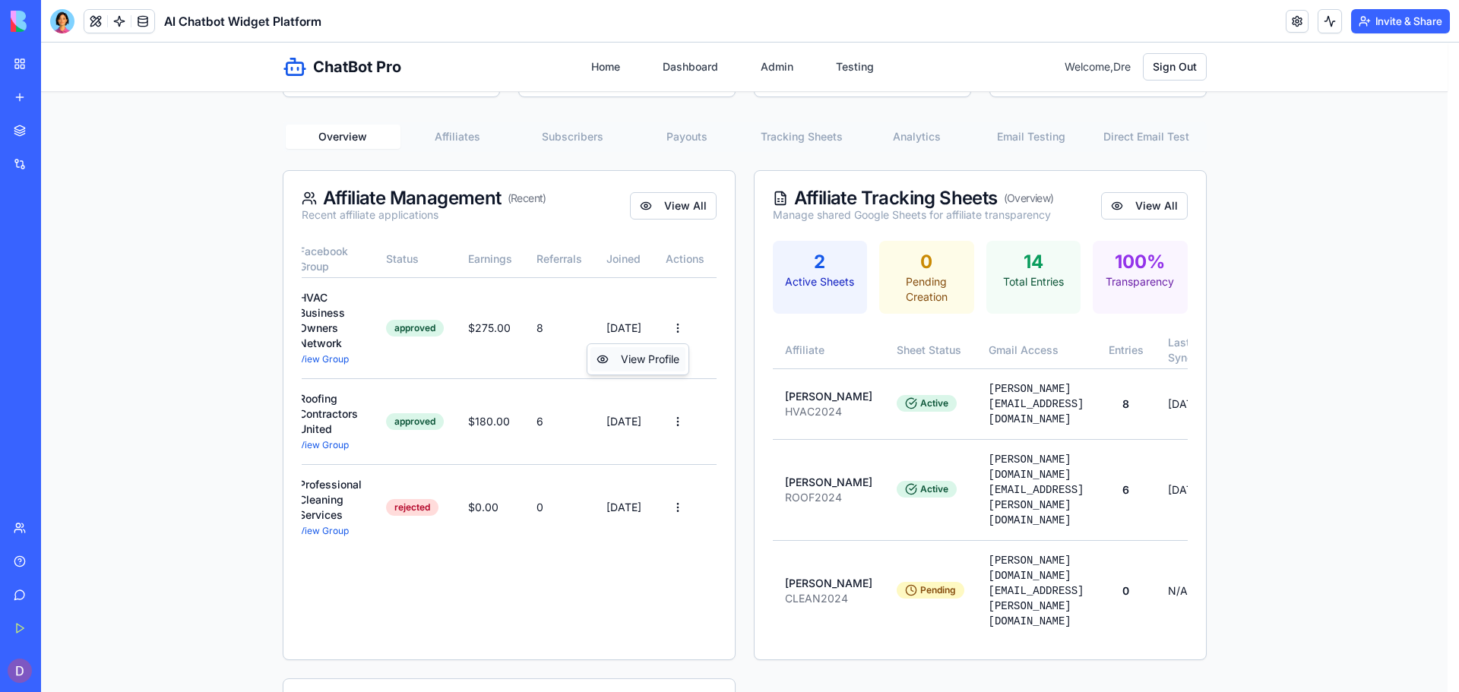
click at [664, 356] on div "View Profile" at bounding box center [638, 359] width 95 height 24
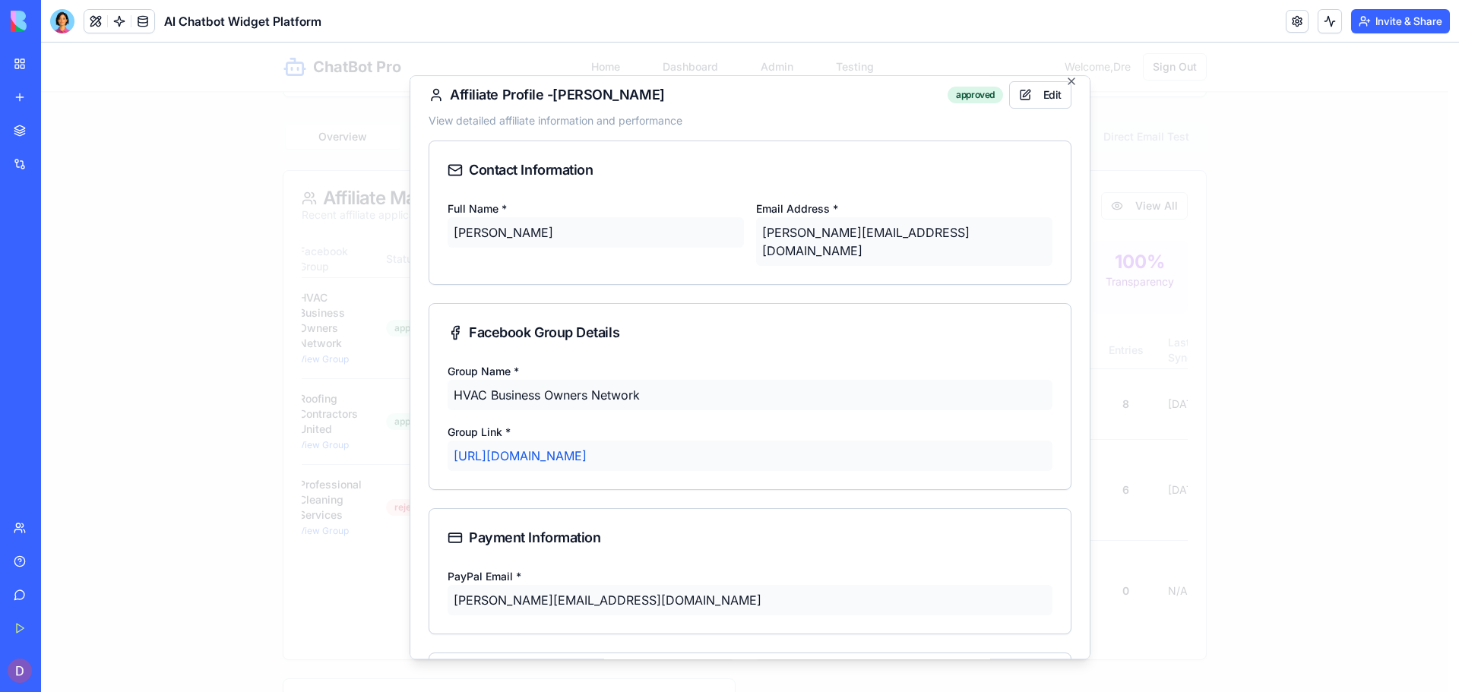
scroll to position [0, 0]
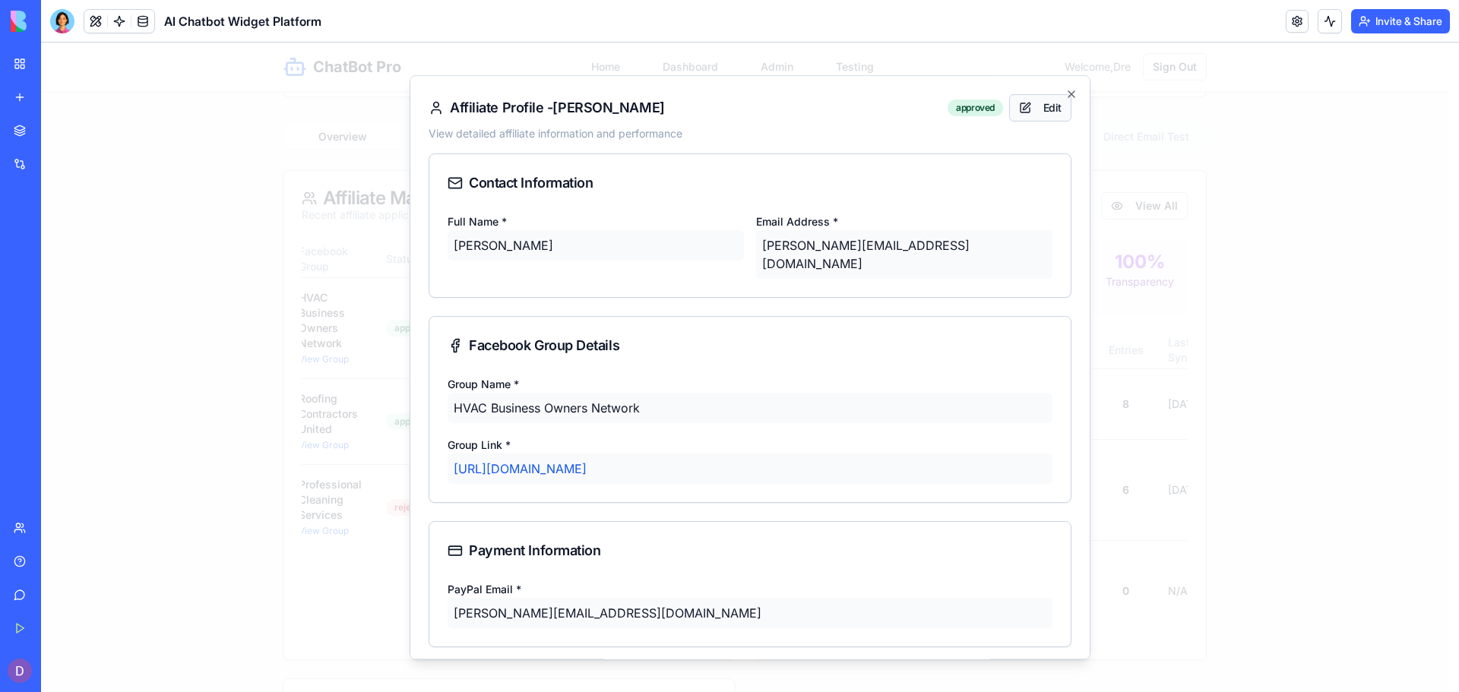
click at [1018, 106] on button "Edit" at bounding box center [1040, 107] width 62 height 27
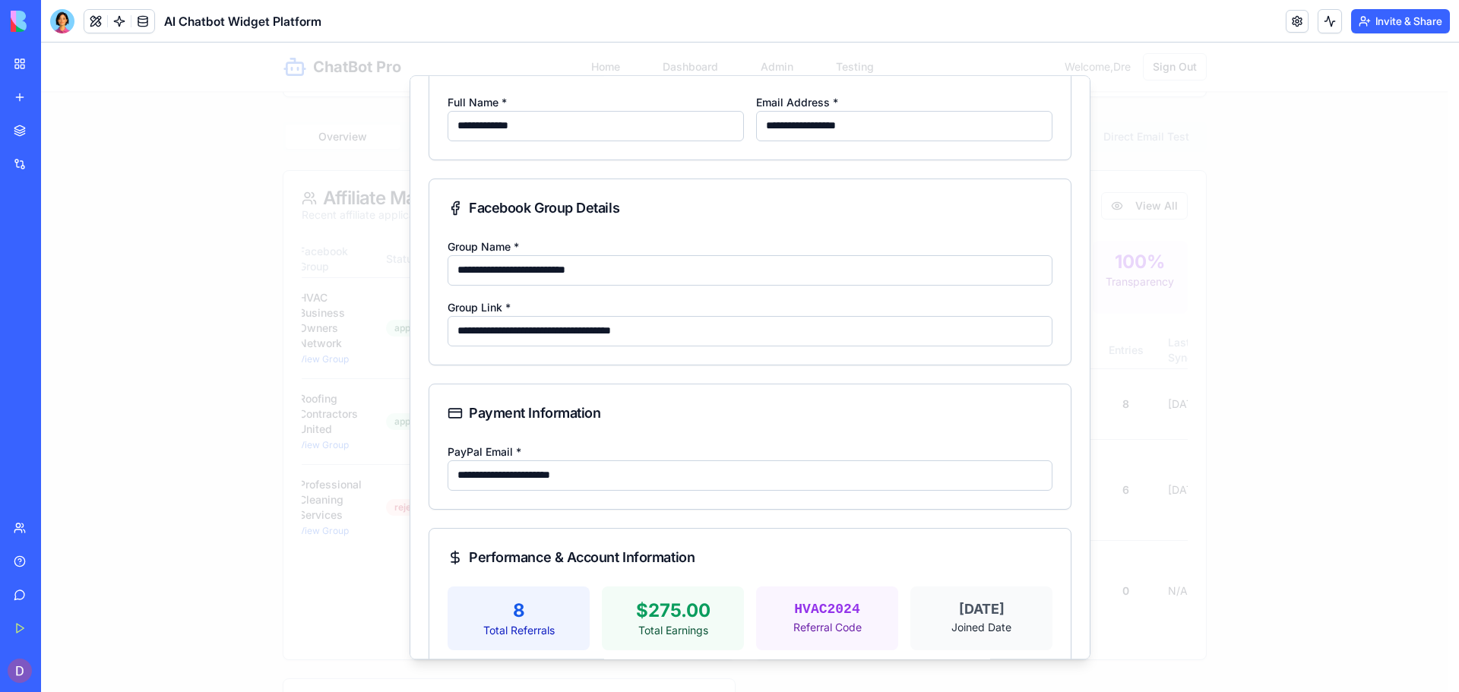
scroll to position [255, 0]
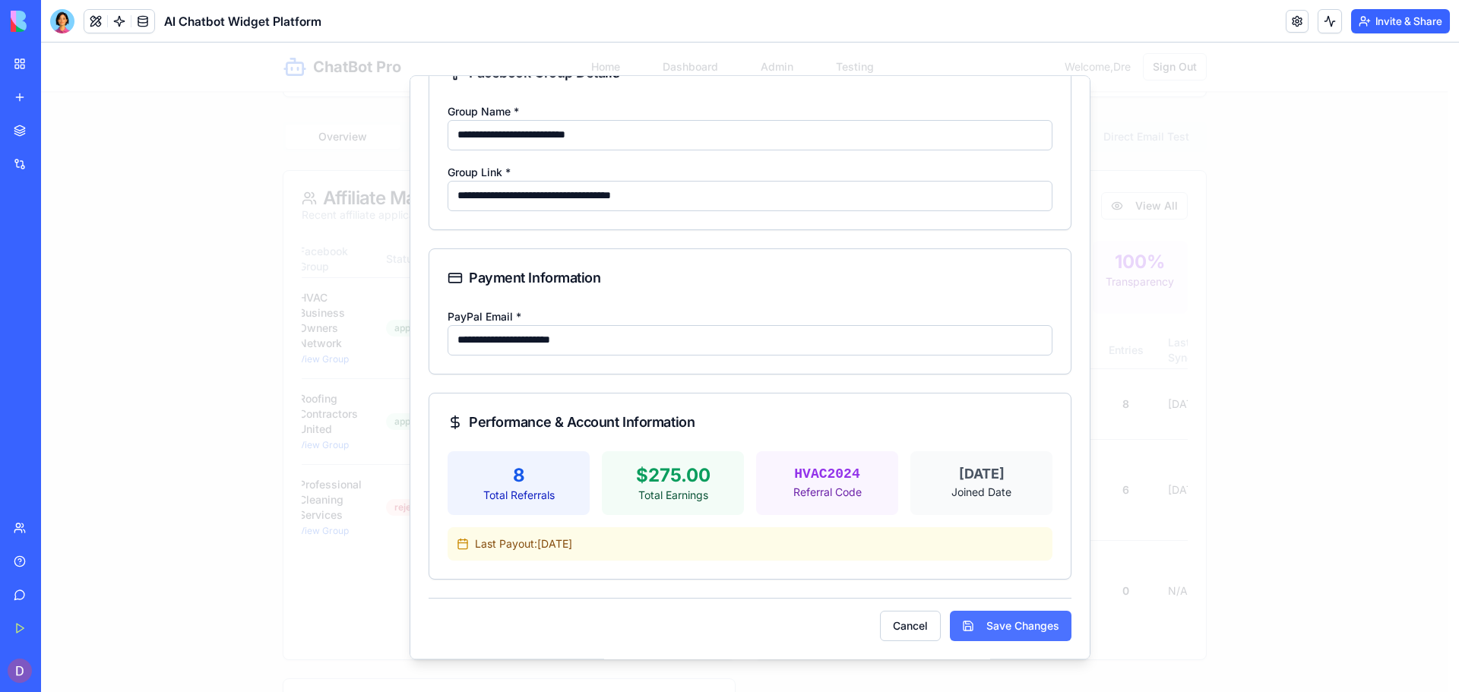
click at [978, 624] on button "Save Changes" at bounding box center [1011, 626] width 122 height 30
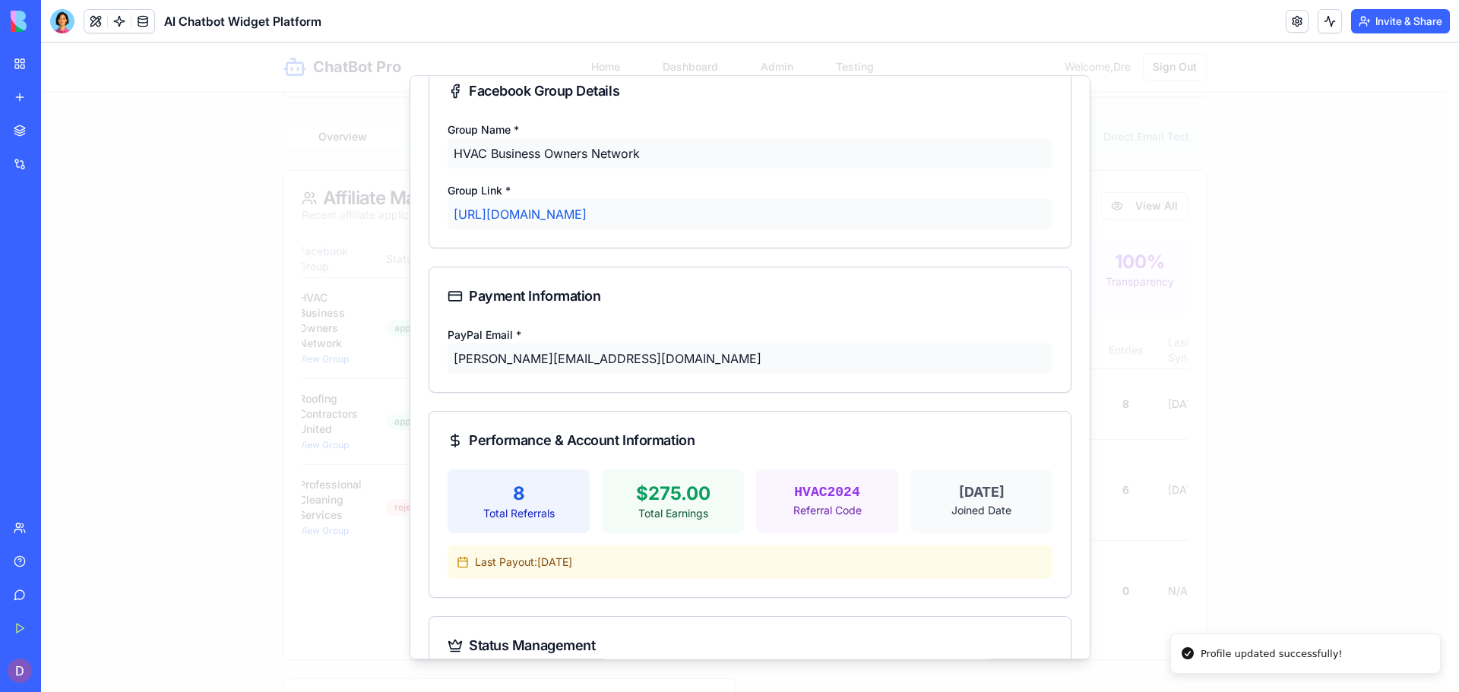
scroll to position [339, 0]
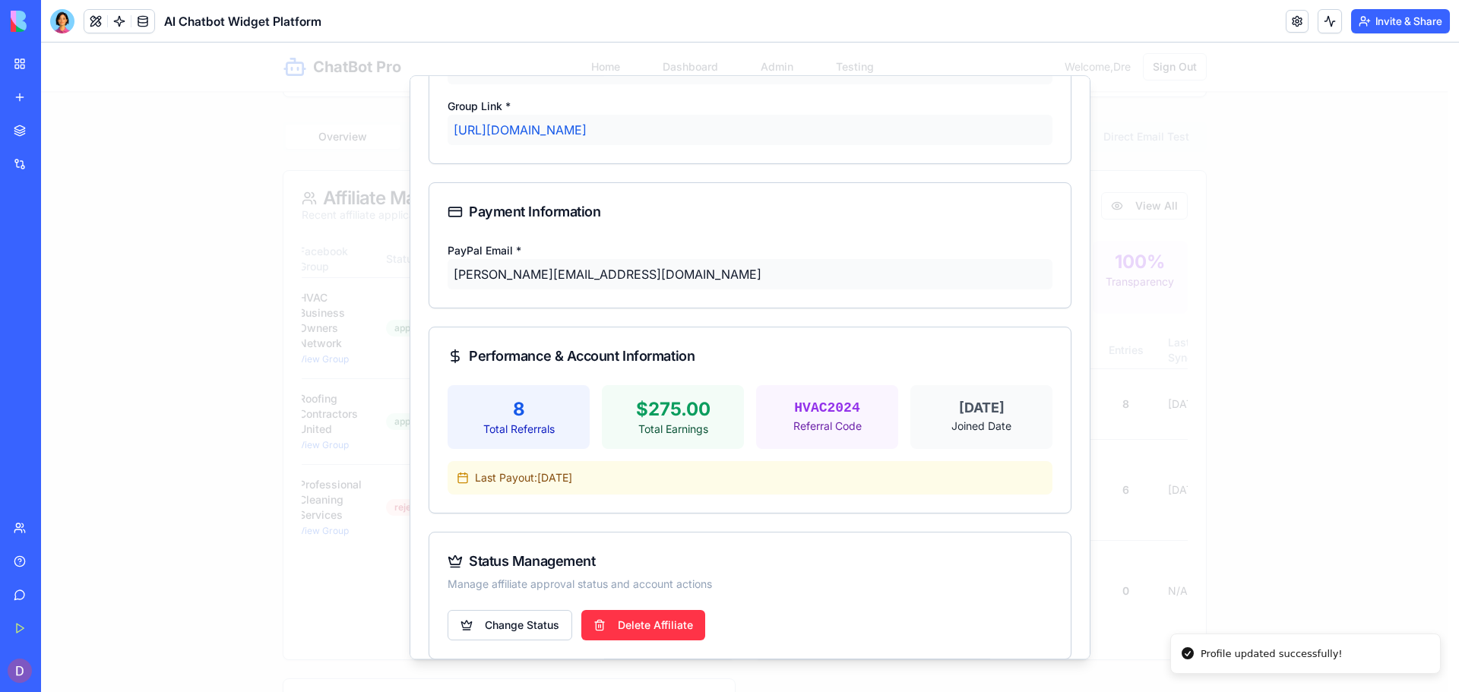
click at [532, 623] on div "Change Status Delete Affiliate" at bounding box center [749, 634] width 641 height 49
click at [531, 614] on body "ChatBot Pro Home Dashboard Admin Testing Welcome, Dre Sign Out Admin Dashboard …" at bounding box center [744, 522] width 1407 height 1328
click at [784, 523] on div at bounding box center [750, 368] width 1418 height 650
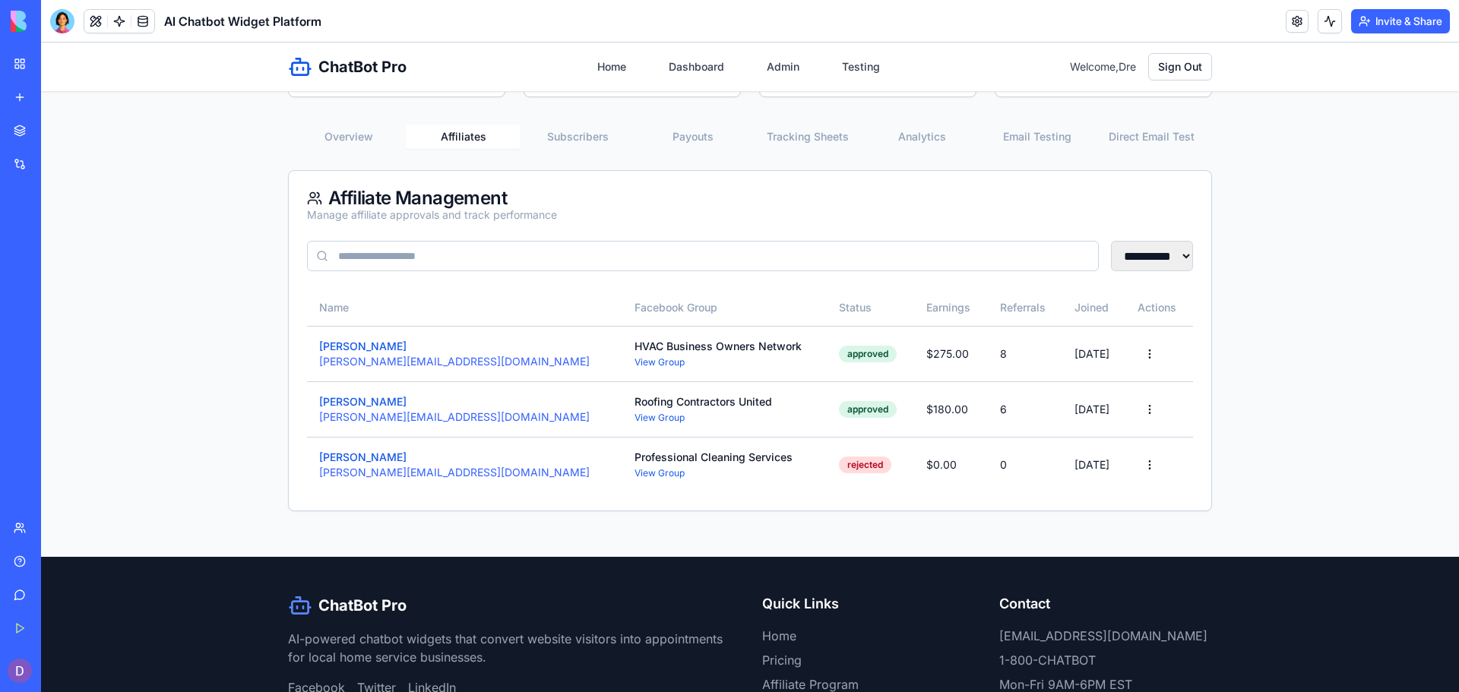
click at [438, 140] on button "Affiliates" at bounding box center [463, 137] width 115 height 24
click at [377, 347] on button "[PERSON_NAME]" at bounding box center [362, 346] width 87 height 15
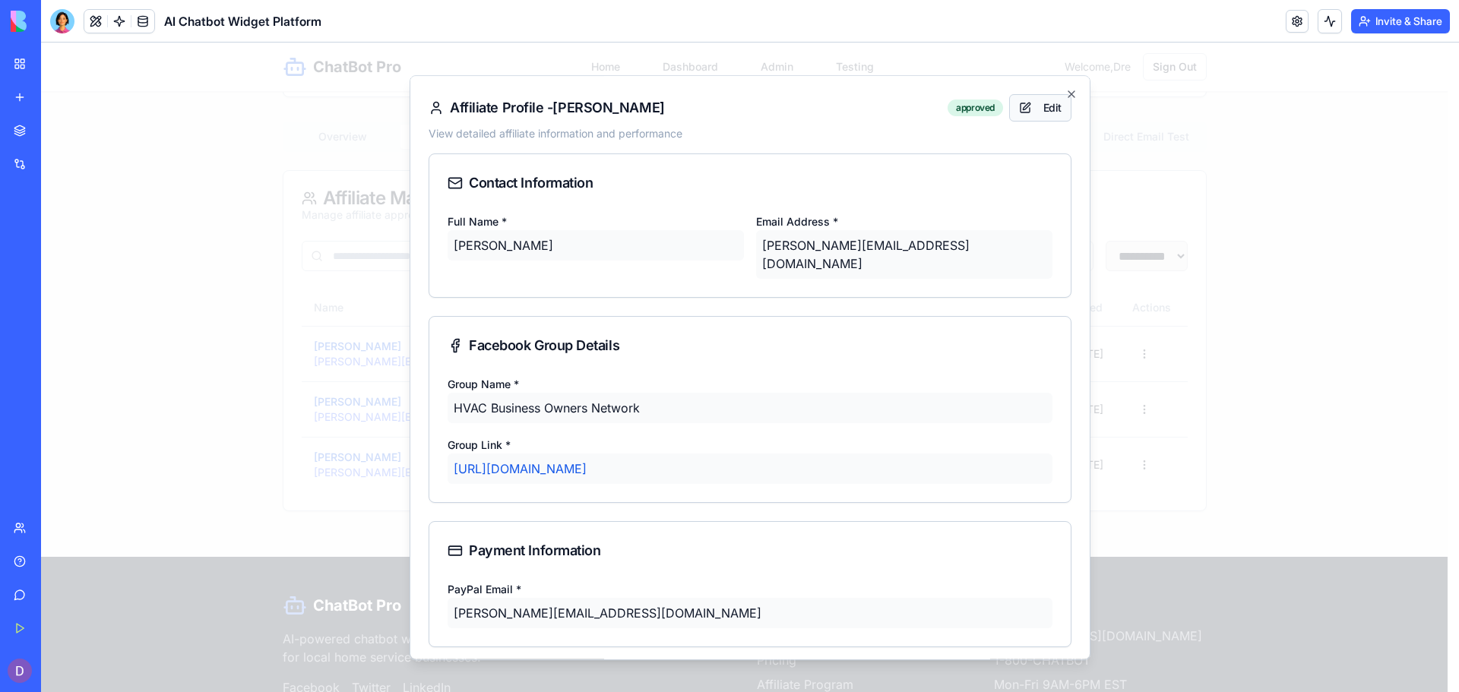
click at [1047, 111] on button "Edit" at bounding box center [1040, 107] width 62 height 27
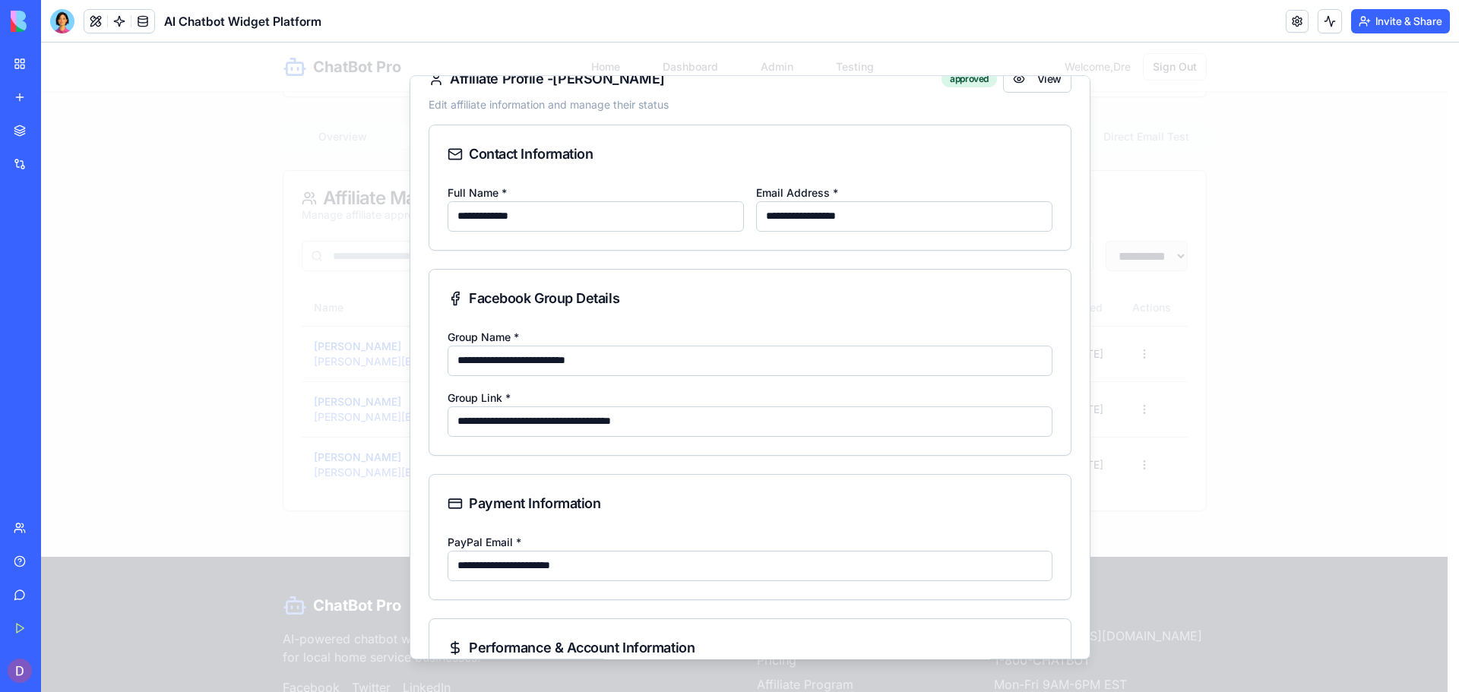
scroll to position [0, 0]
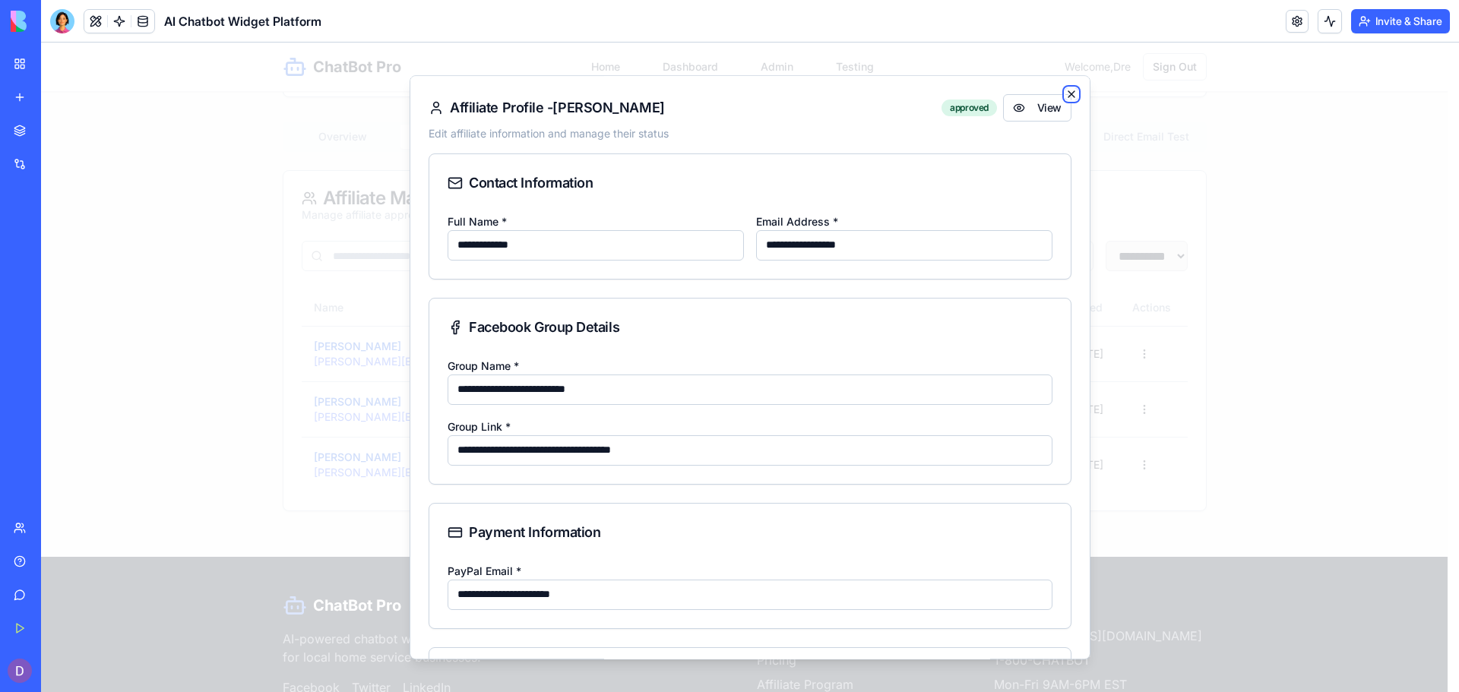
click at [1066, 92] on icon "button" at bounding box center [1072, 94] width 12 height 12
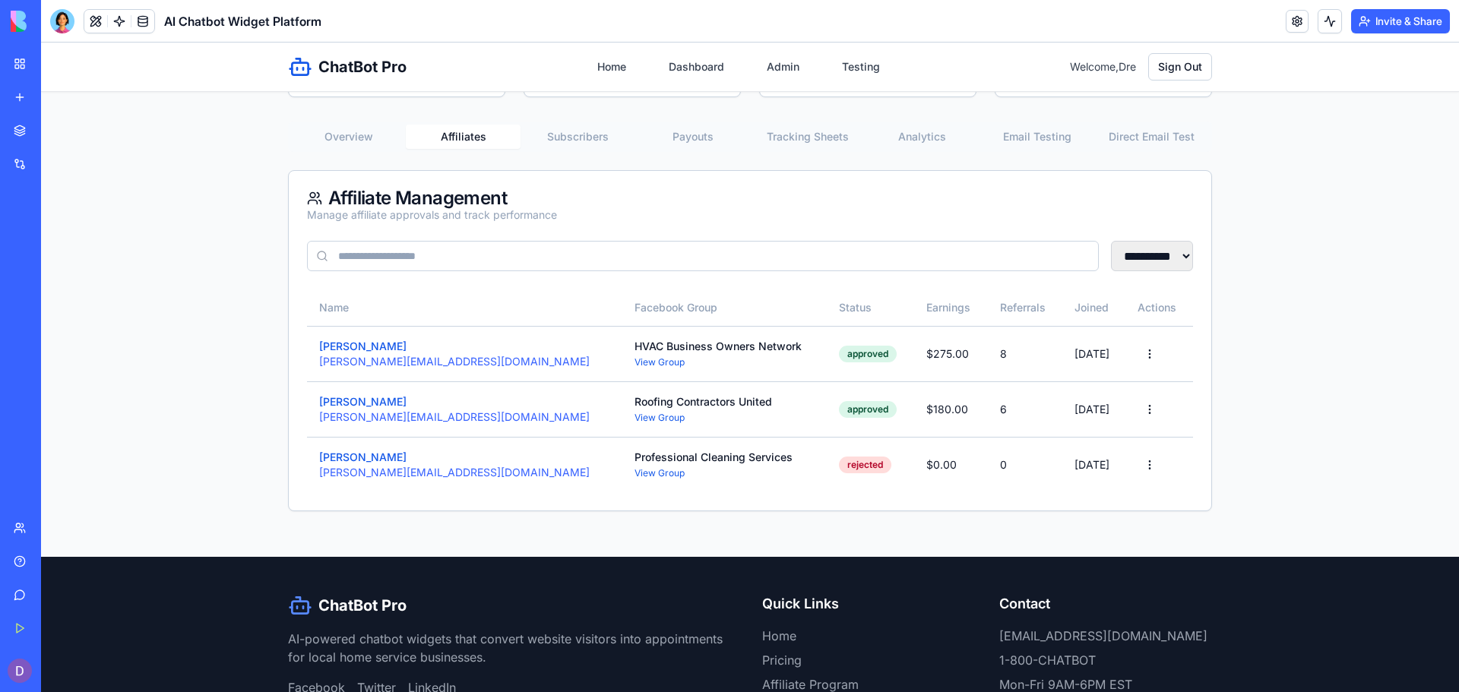
click at [572, 144] on button "Subscribers" at bounding box center [578, 137] width 115 height 24
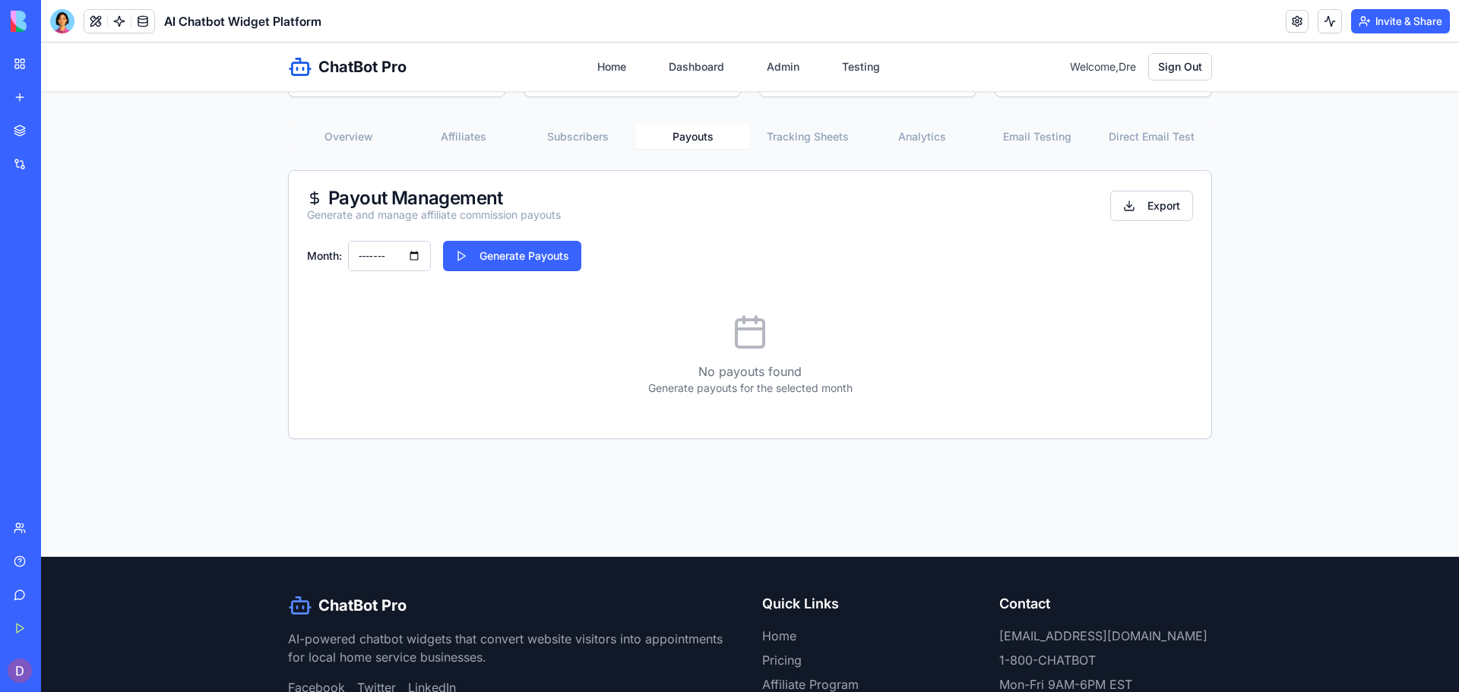
click at [692, 135] on button "Payouts" at bounding box center [692, 137] width 115 height 24
click at [790, 131] on button "Tracking Sheets" at bounding box center [807, 137] width 115 height 24
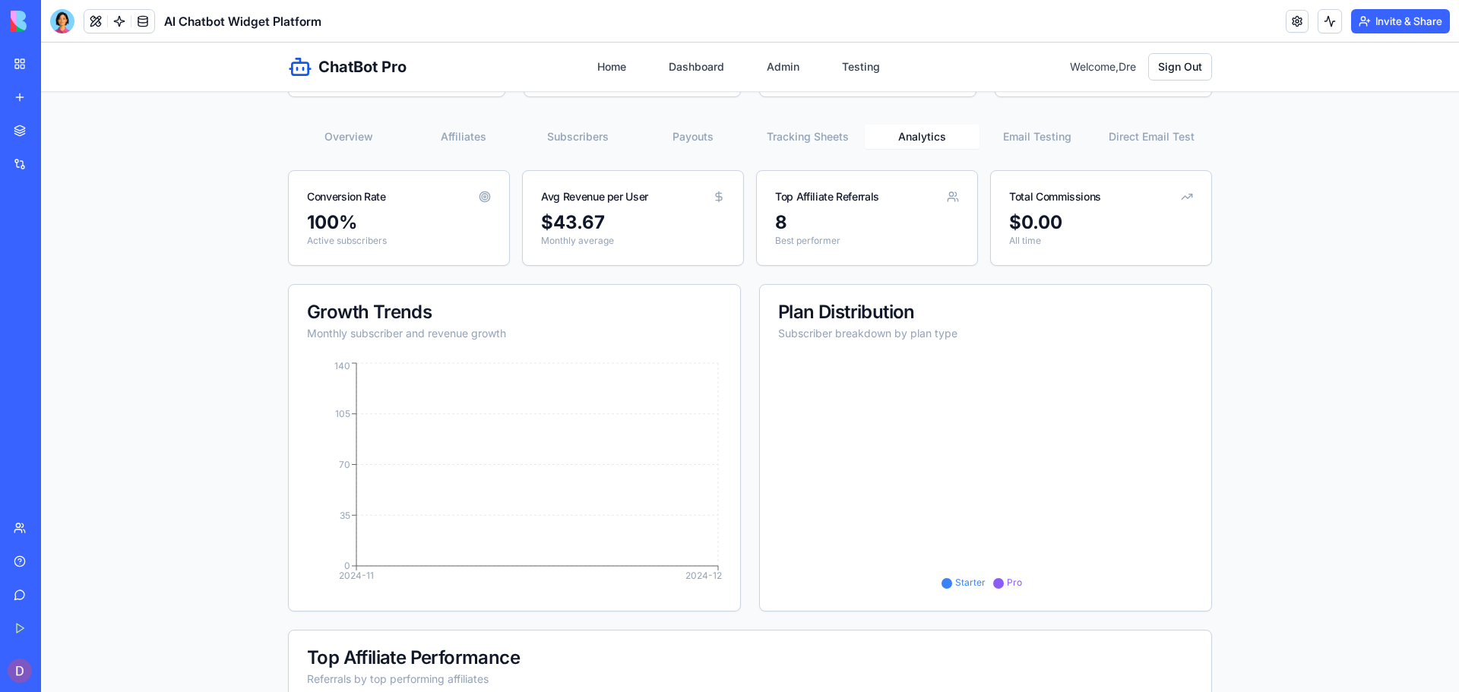
click at [925, 138] on button "Analytics" at bounding box center [922, 137] width 115 height 24
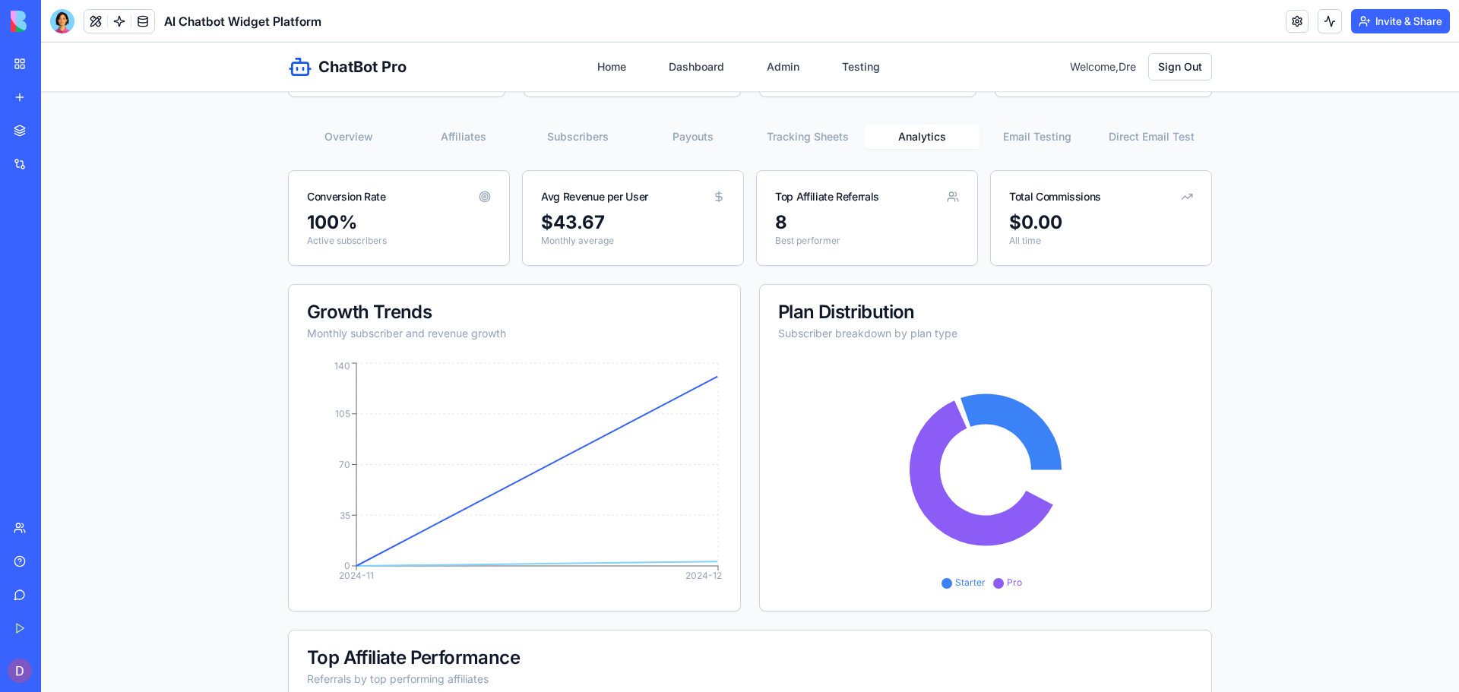
click at [1024, 132] on button "Email Testing" at bounding box center [1037, 137] width 115 height 24
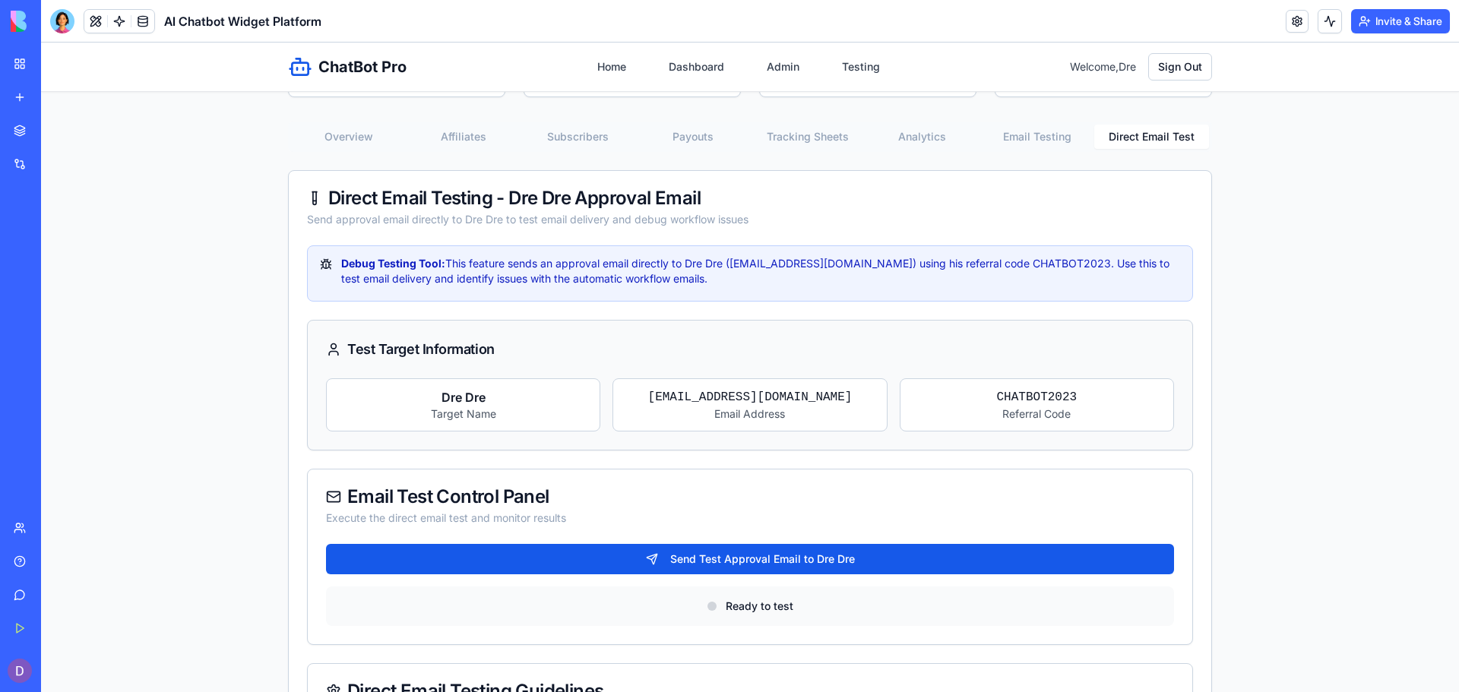
click at [1148, 139] on button "Direct Email Test" at bounding box center [1151, 137] width 115 height 24
click at [450, 141] on button "Affiliates" at bounding box center [463, 137] width 115 height 24
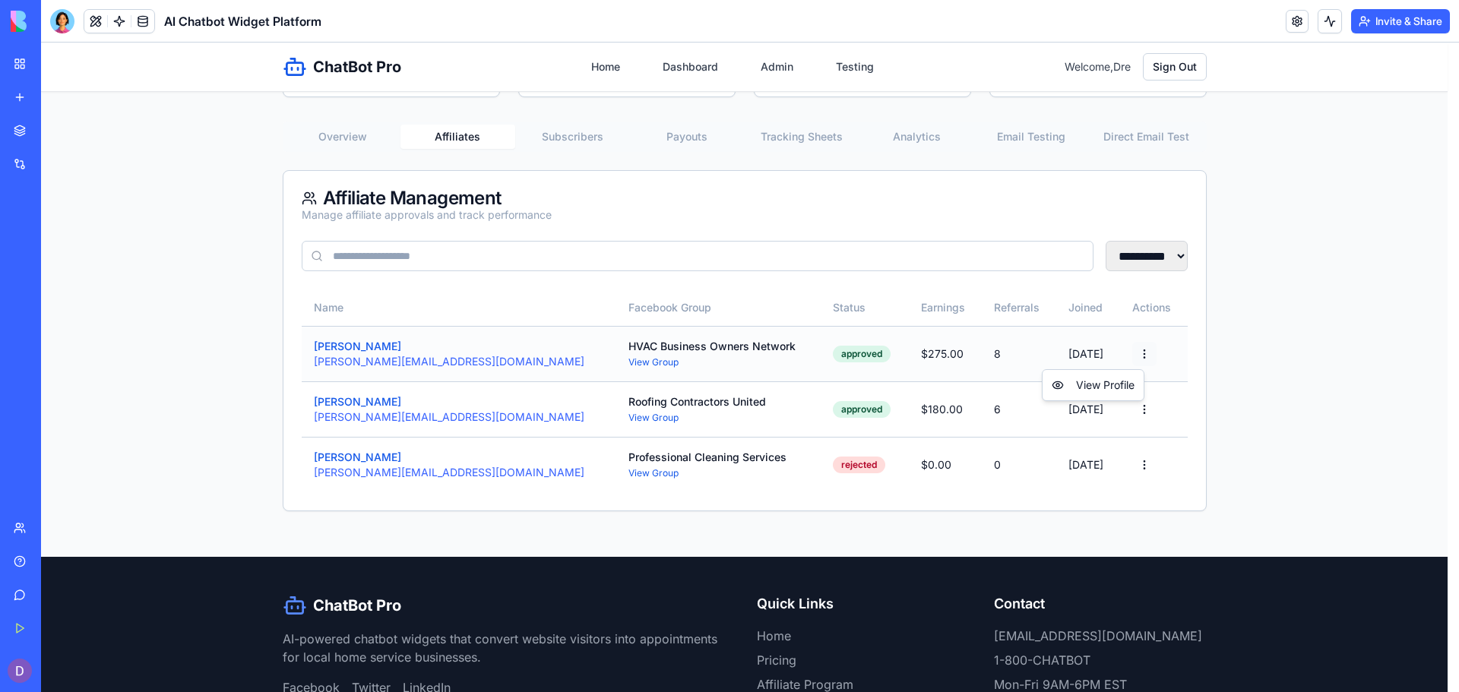
click at [1142, 359] on html "**********" at bounding box center [750, 338] width 1418 height 961
click at [1131, 382] on div "View Profile" at bounding box center [1093, 385] width 95 height 24
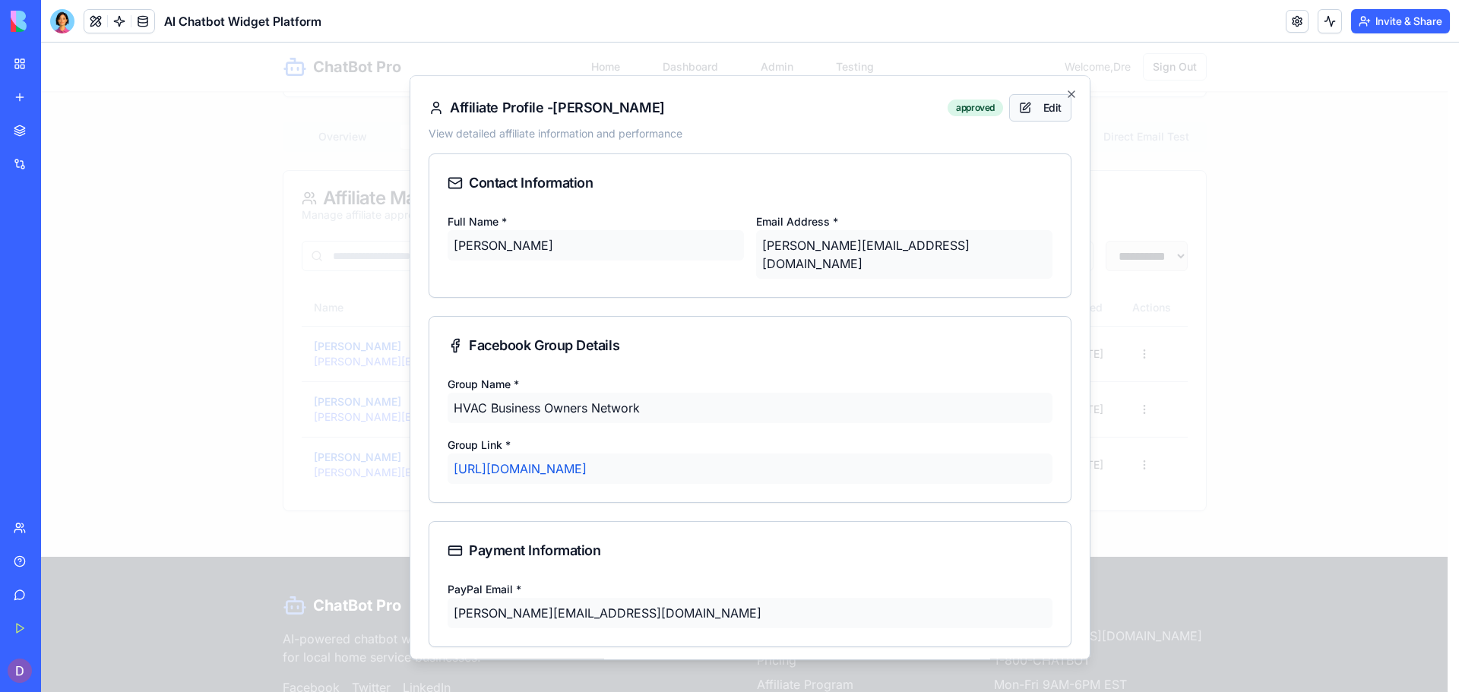
click at [1053, 97] on button "Edit" at bounding box center [1040, 107] width 62 height 27
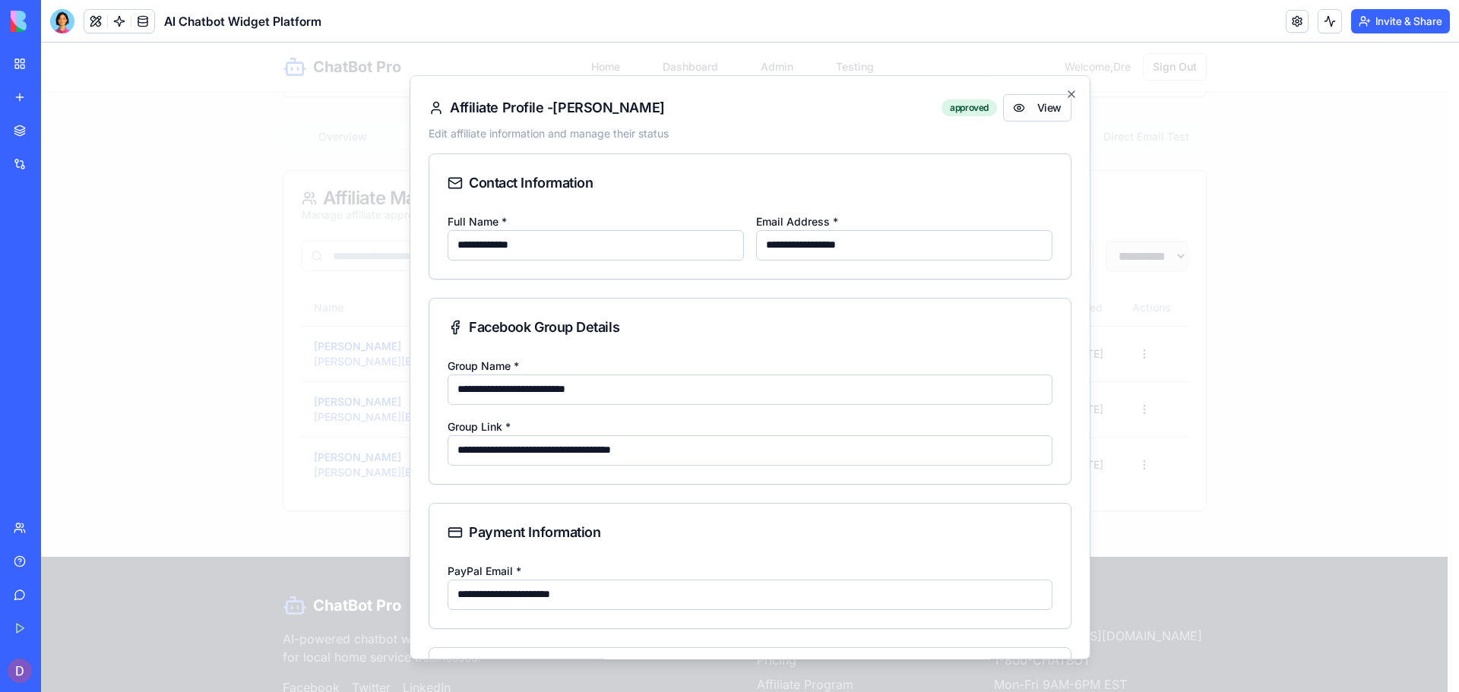
click at [1064, 86] on div "**********" at bounding box center [750, 367] width 681 height 585
click at [1051, 90] on div "**********" at bounding box center [750, 367] width 681 height 585
click at [1066, 90] on icon "button" at bounding box center [1072, 94] width 12 height 12
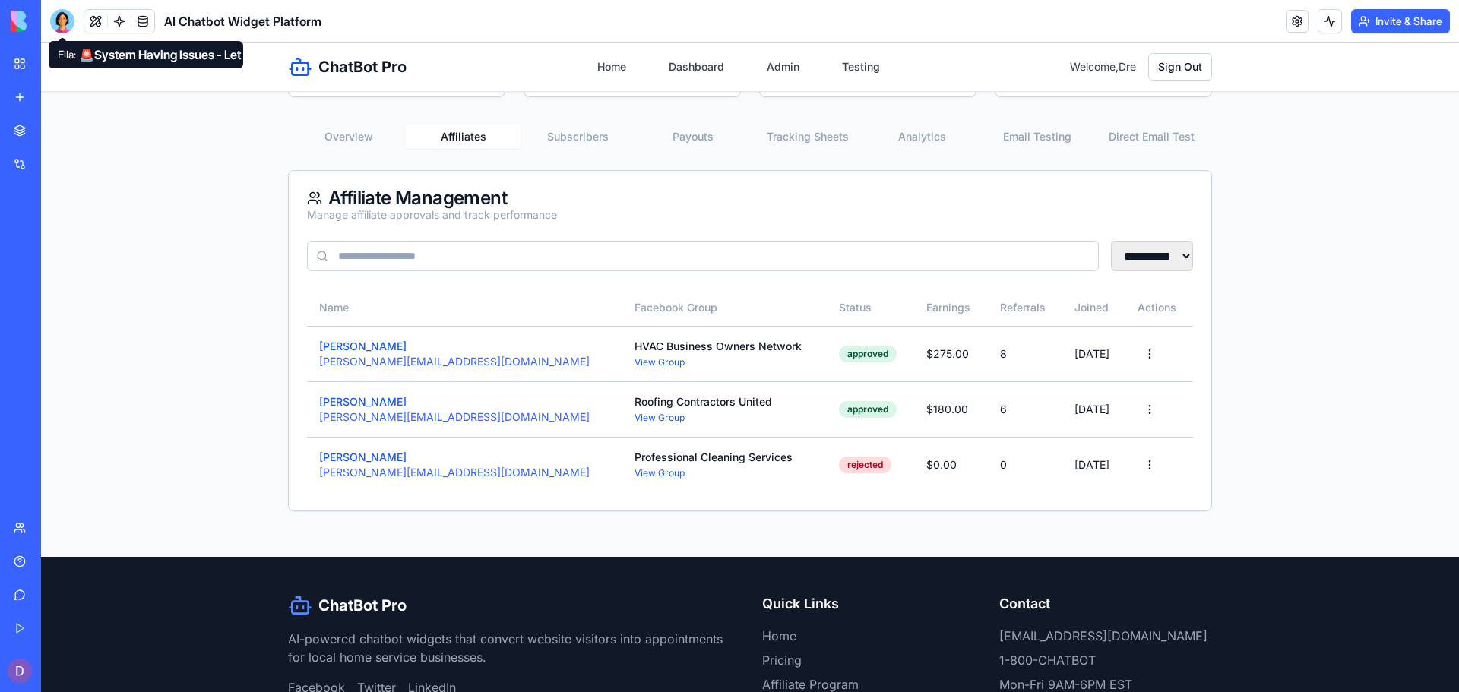
drag, startPoint x: 56, startPoint y: 25, endPoint x: 59, endPoint y: 38, distance: 13.3
click at [56, 25] on div at bounding box center [62, 21] width 24 height 24
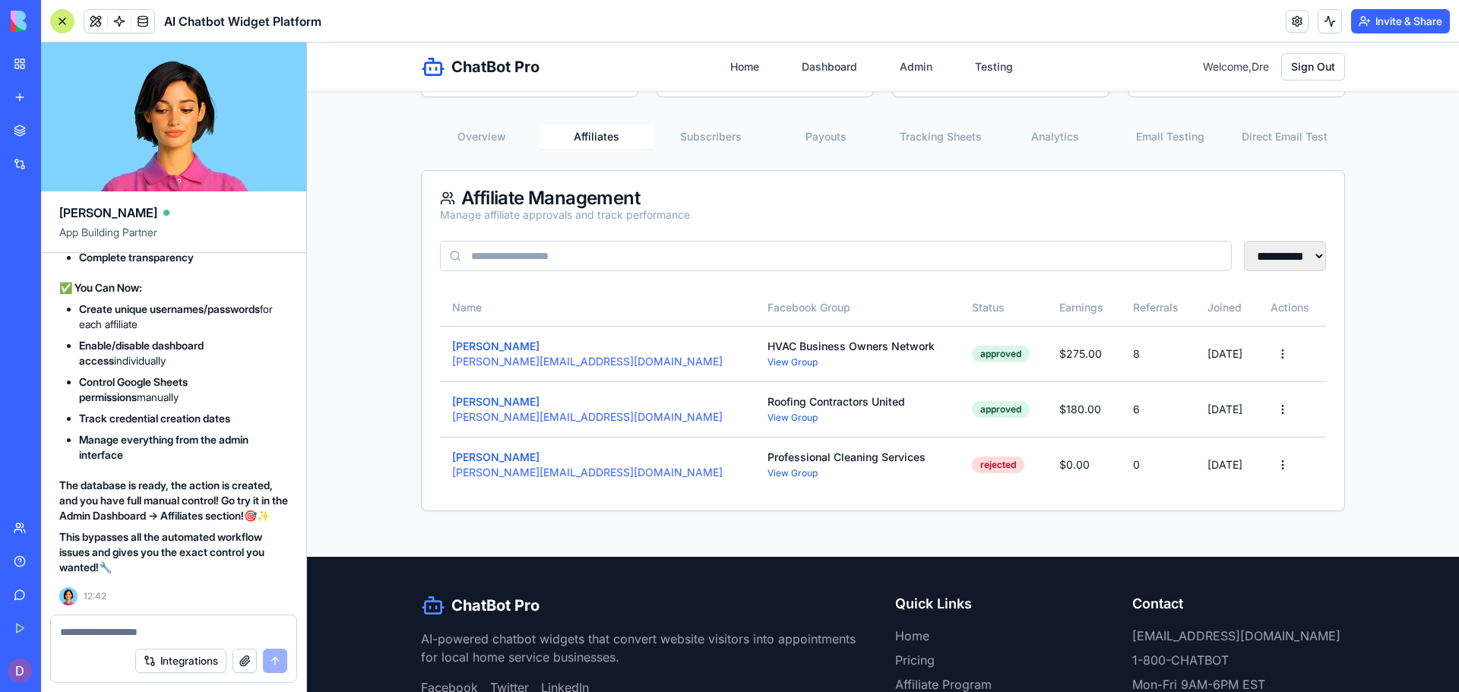
click at [125, 621] on div at bounding box center [173, 628] width 245 height 24
click at [121, 625] on textarea at bounding box center [173, 632] width 227 height 15
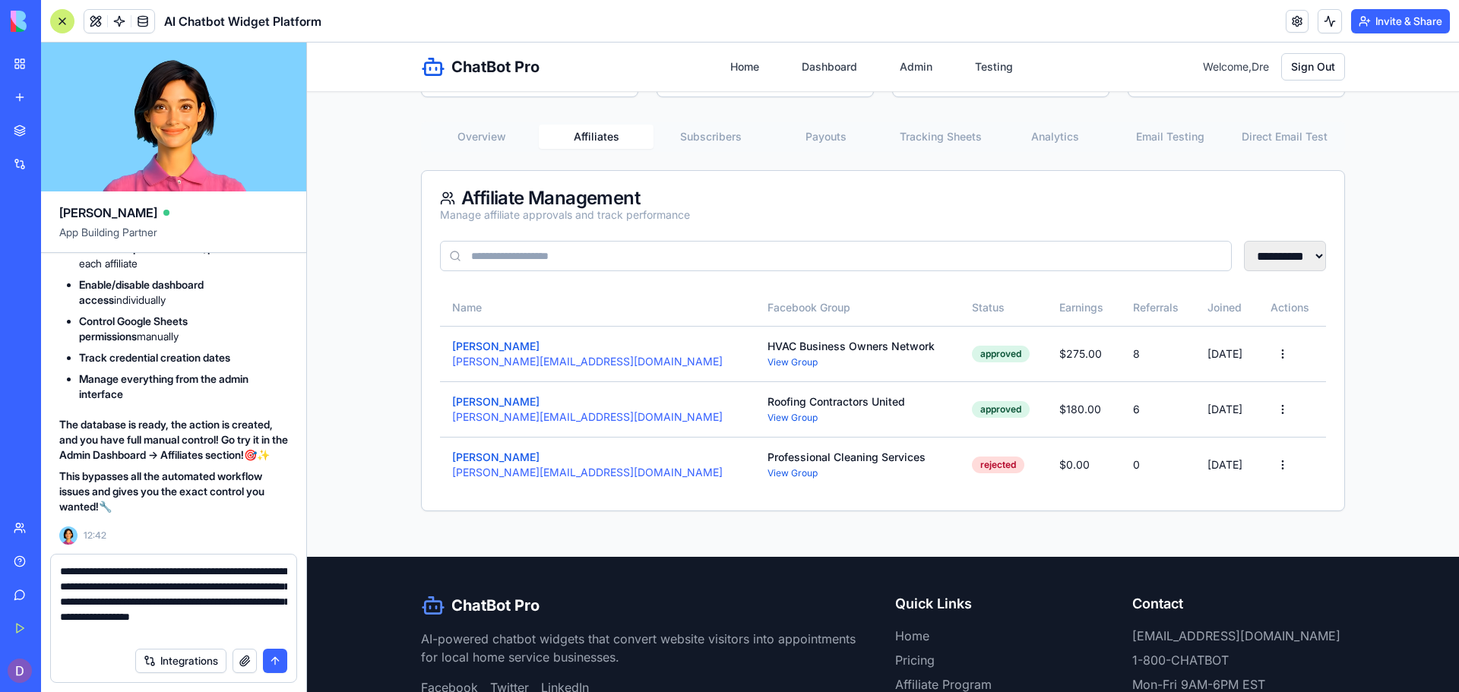
click at [109, 587] on textarea "**********" at bounding box center [173, 602] width 227 height 76
type textarea "**********"
click at [271, 664] on button "submit" at bounding box center [275, 661] width 24 height 24
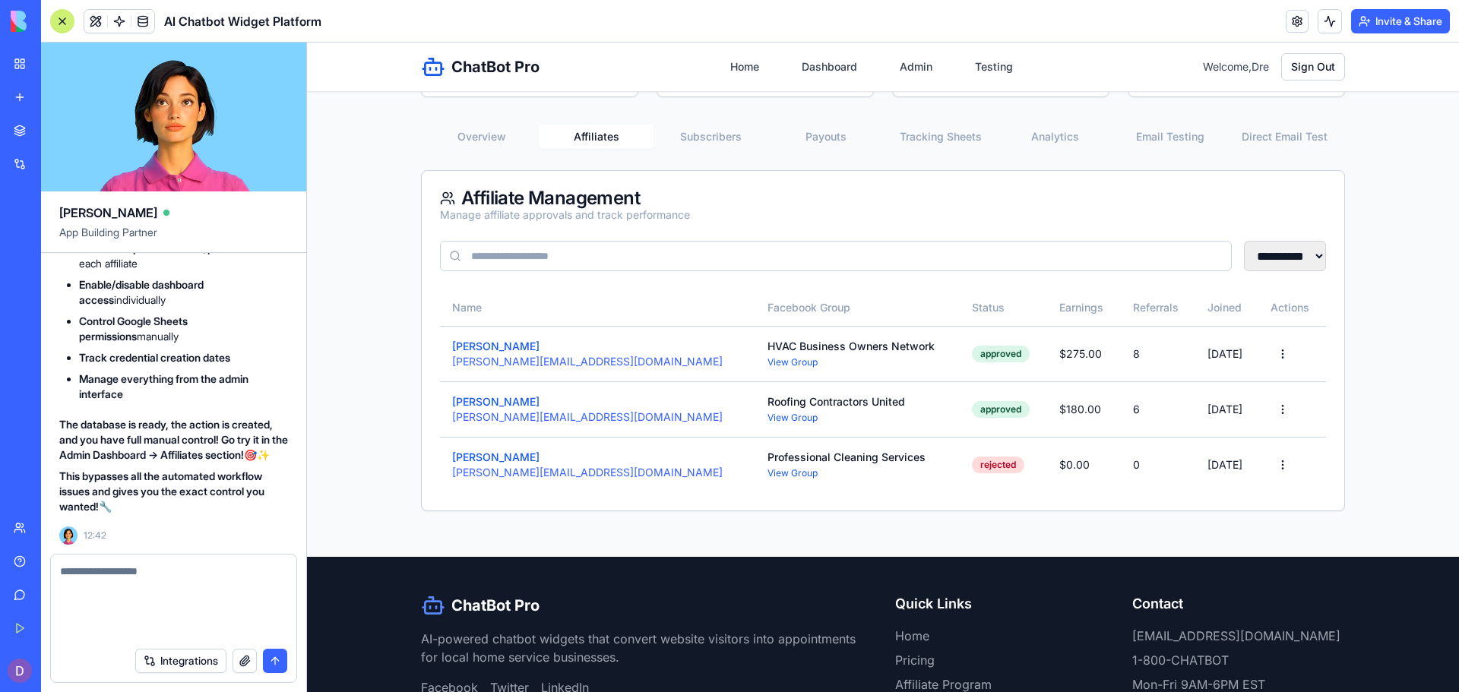
scroll to position [62951, 0]
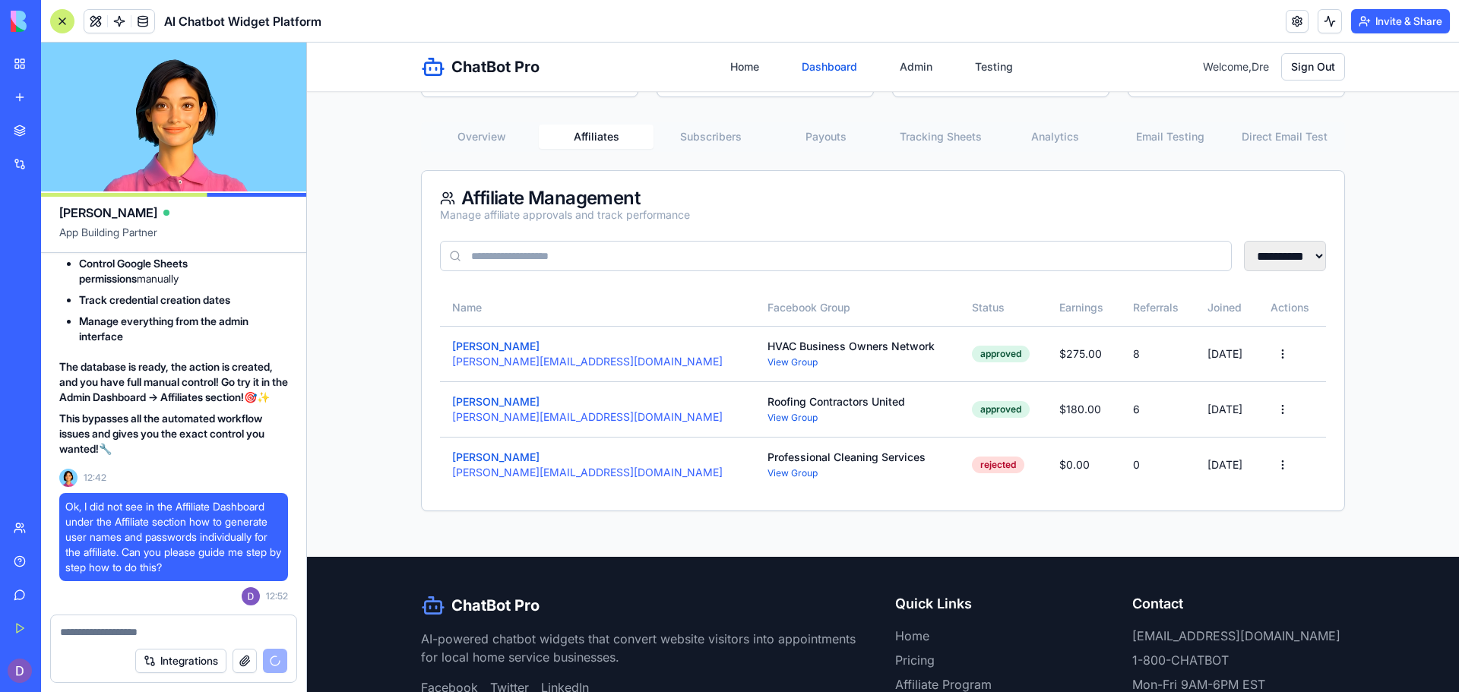
click at [812, 64] on link "Dashboard" at bounding box center [830, 66] width 74 height 27
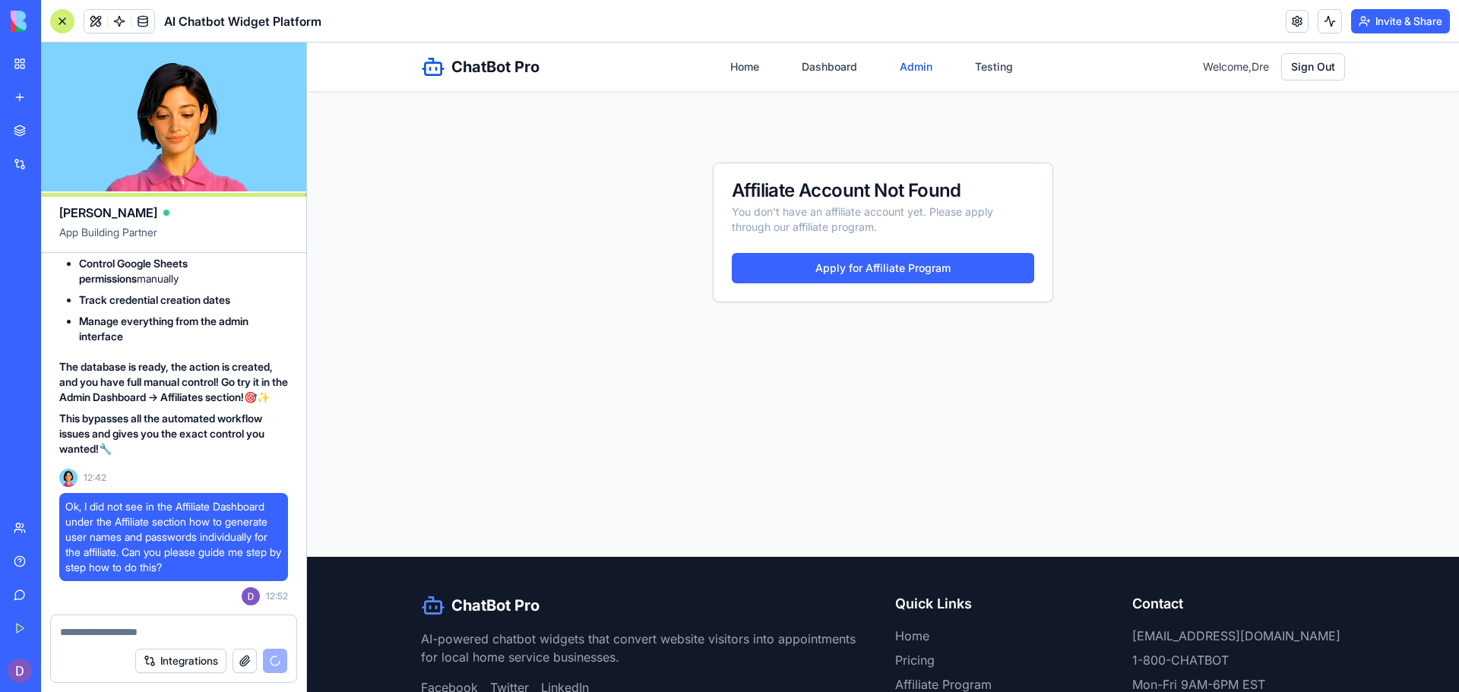
scroll to position [63085, 0]
click at [891, 68] on link "Admin" at bounding box center [916, 66] width 51 height 27
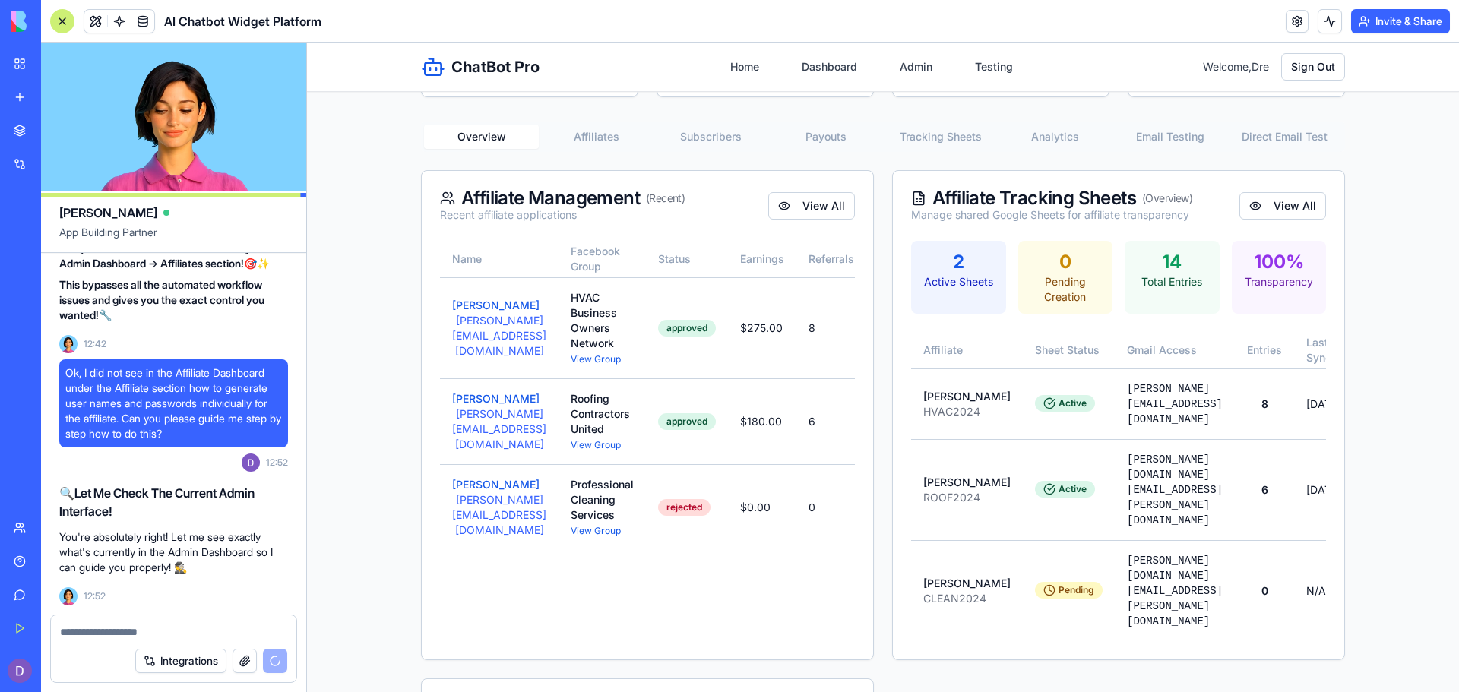
click at [596, 141] on button "Affiliates" at bounding box center [596, 137] width 115 height 24
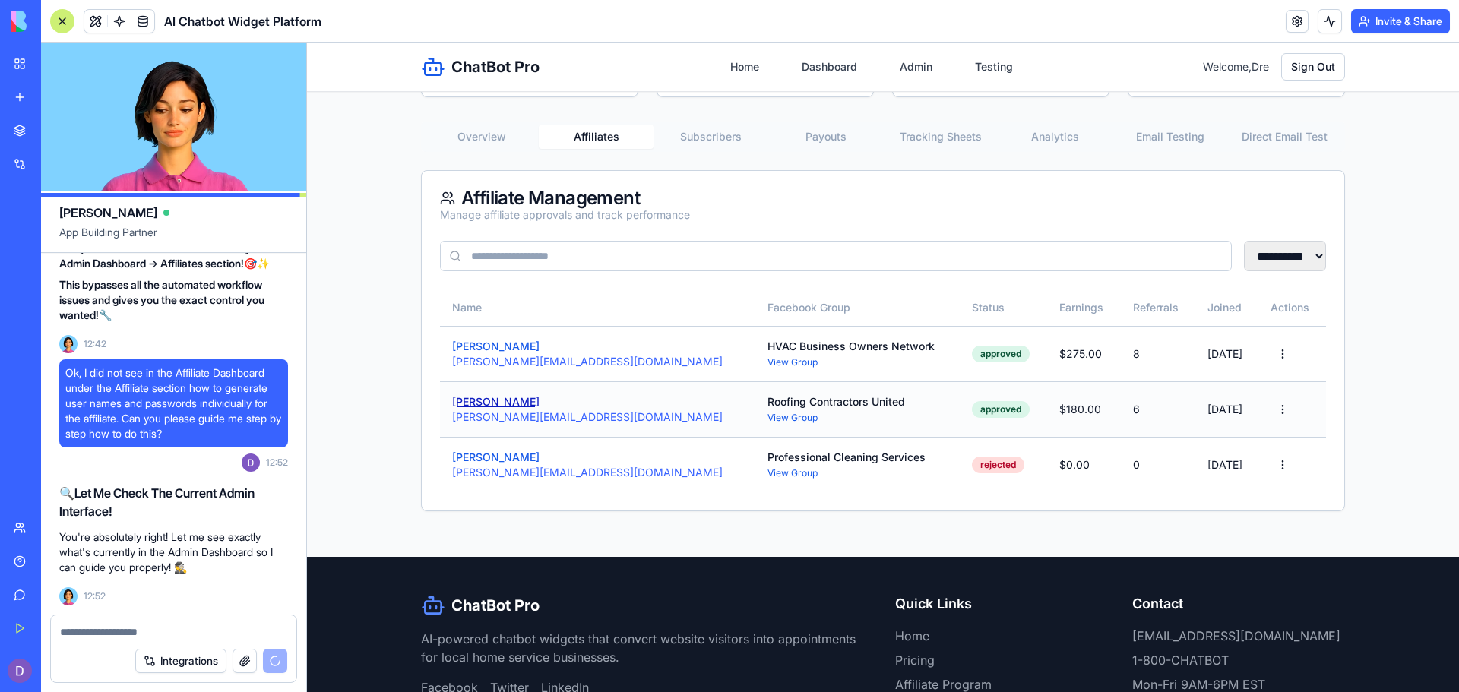
click at [473, 404] on button "[PERSON_NAME]" at bounding box center [495, 401] width 87 height 15
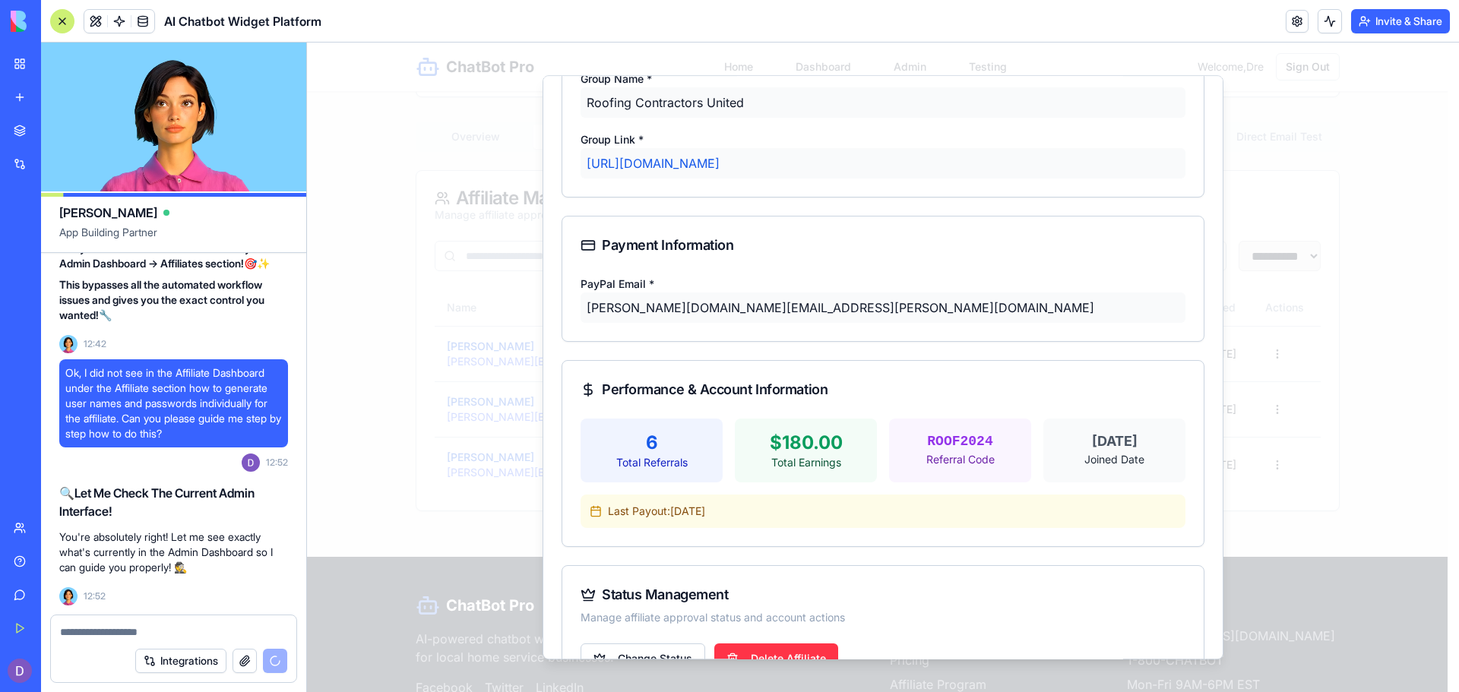
scroll to position [339, 0]
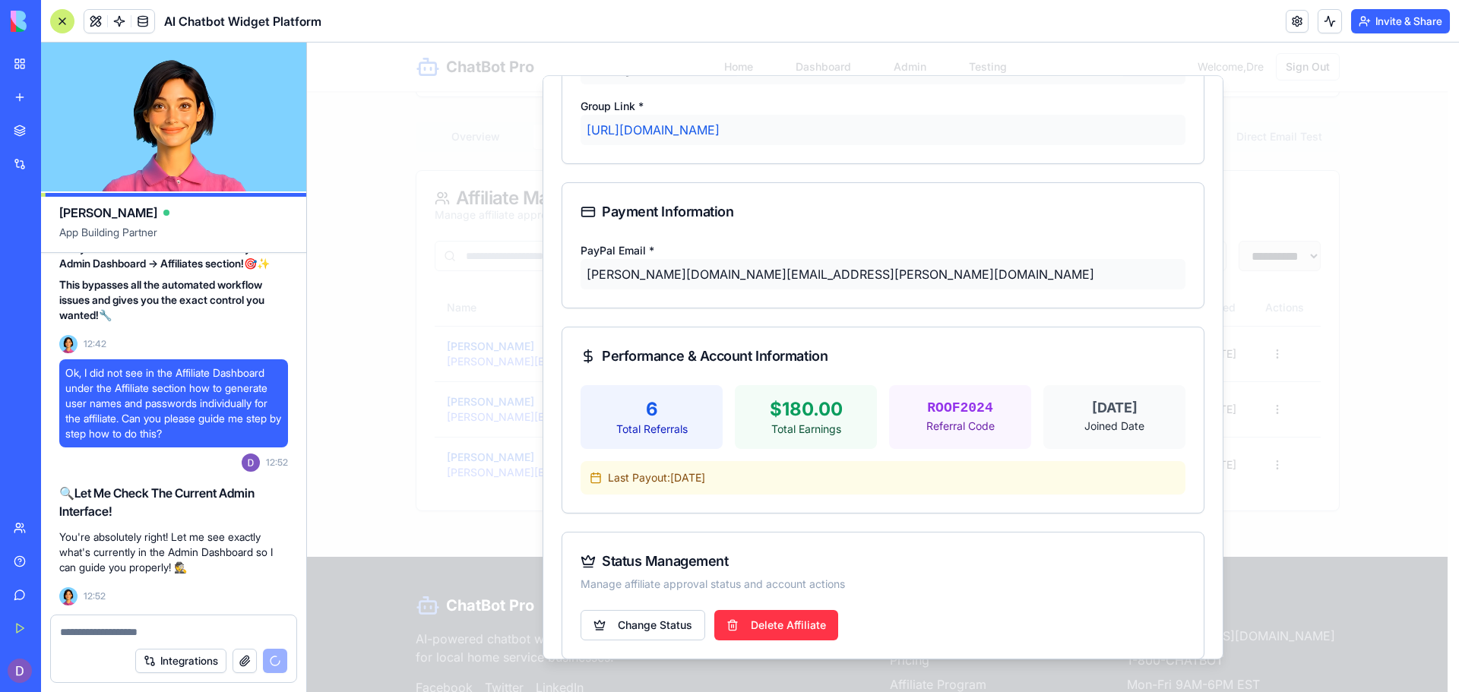
click at [677, 422] on div "Total Referrals" at bounding box center [652, 429] width 118 height 15
click at [769, 422] on div "Total Earnings" at bounding box center [806, 429] width 118 height 15
click at [911, 397] on div "ROOF2024" at bounding box center [960, 407] width 118 height 21
click at [1073, 397] on div "[DATE]" at bounding box center [1115, 407] width 118 height 21
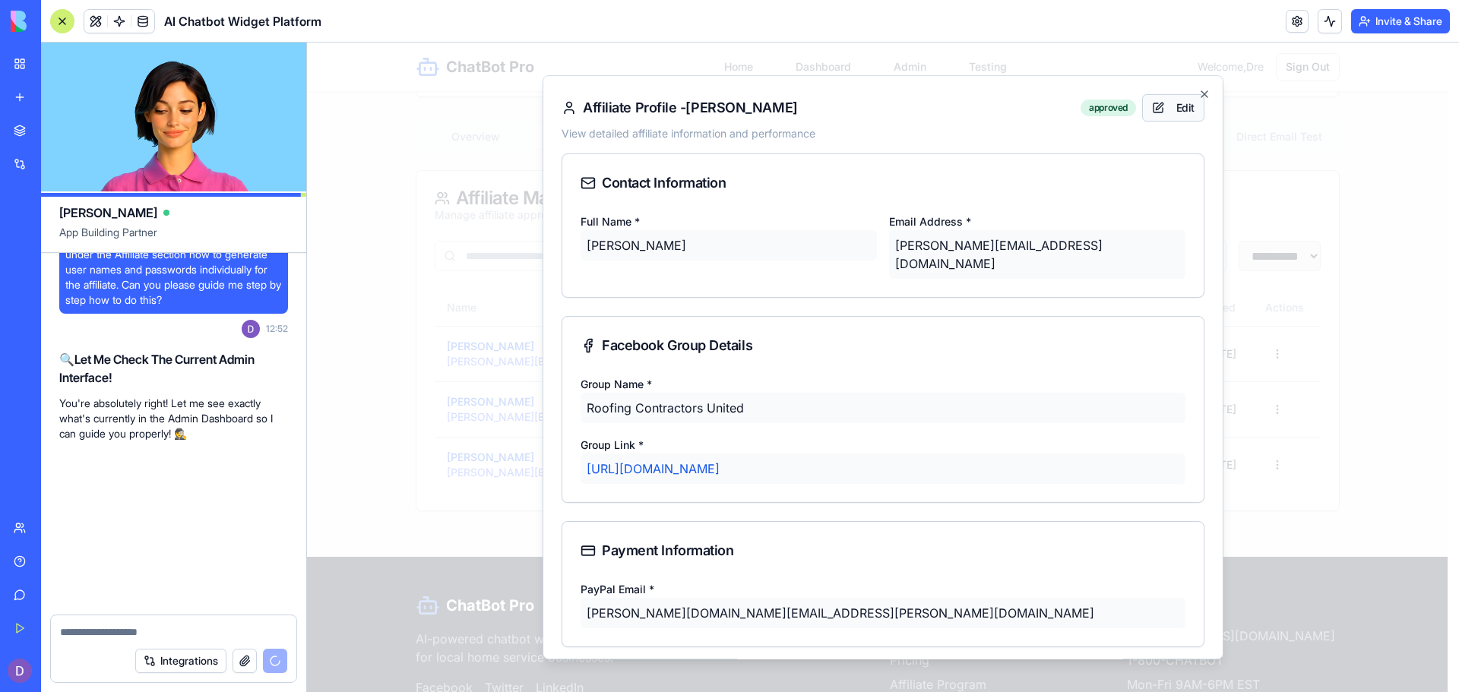
scroll to position [63234, 0]
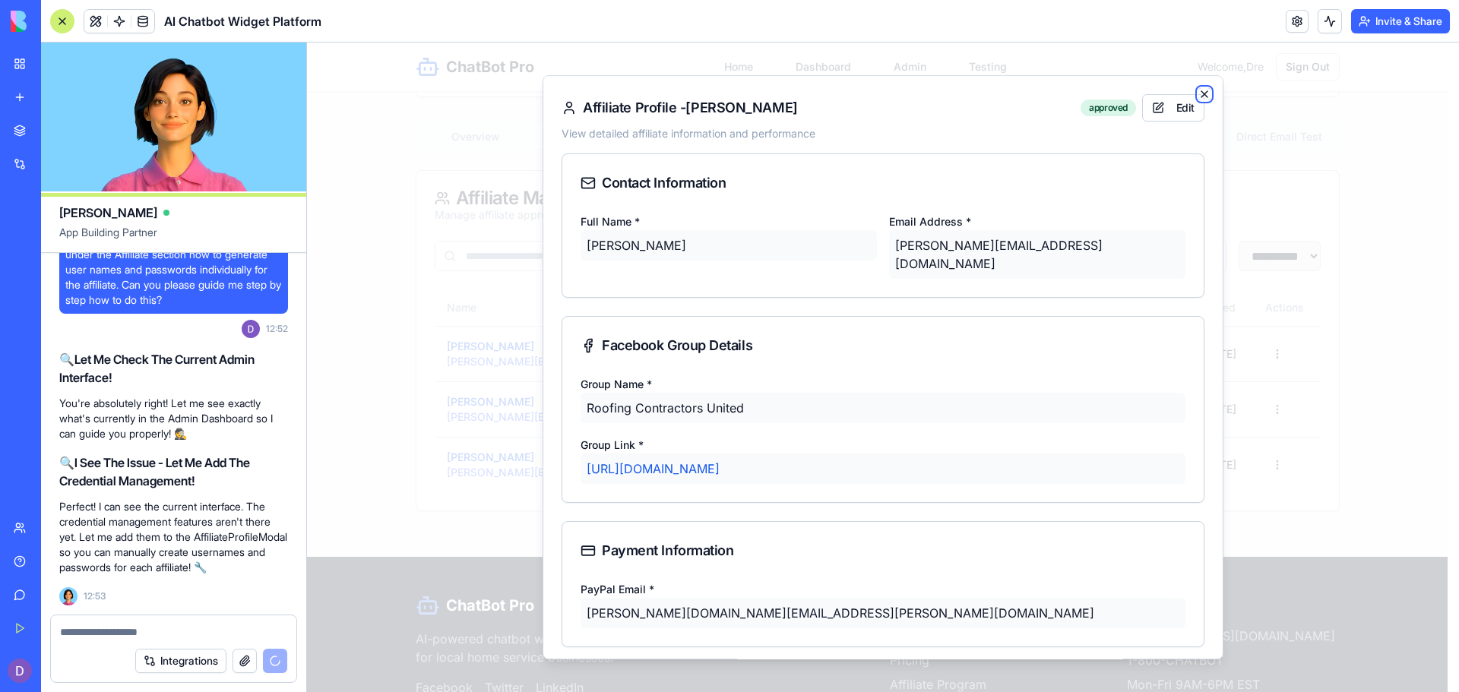
click at [1202, 94] on icon "button" at bounding box center [1205, 94] width 6 height 6
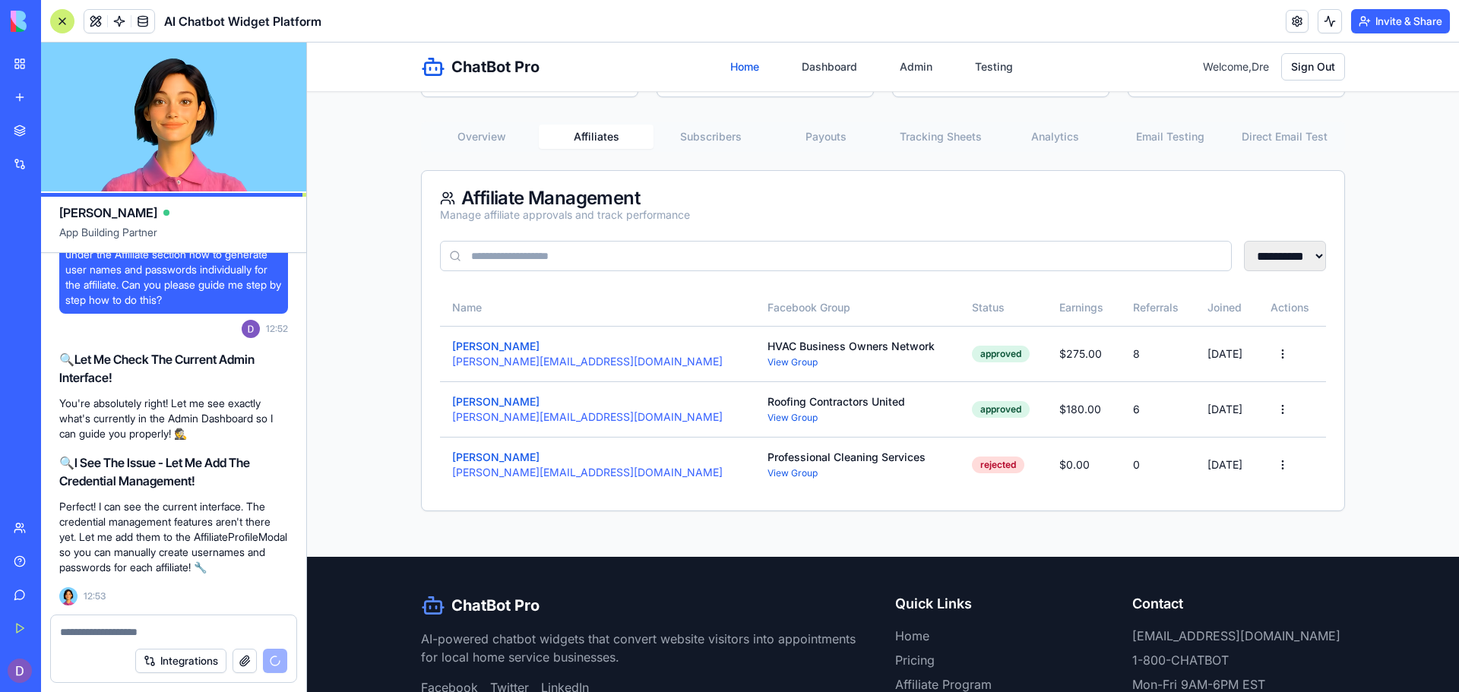
click at [749, 59] on link "Home" at bounding box center [744, 66] width 47 height 27
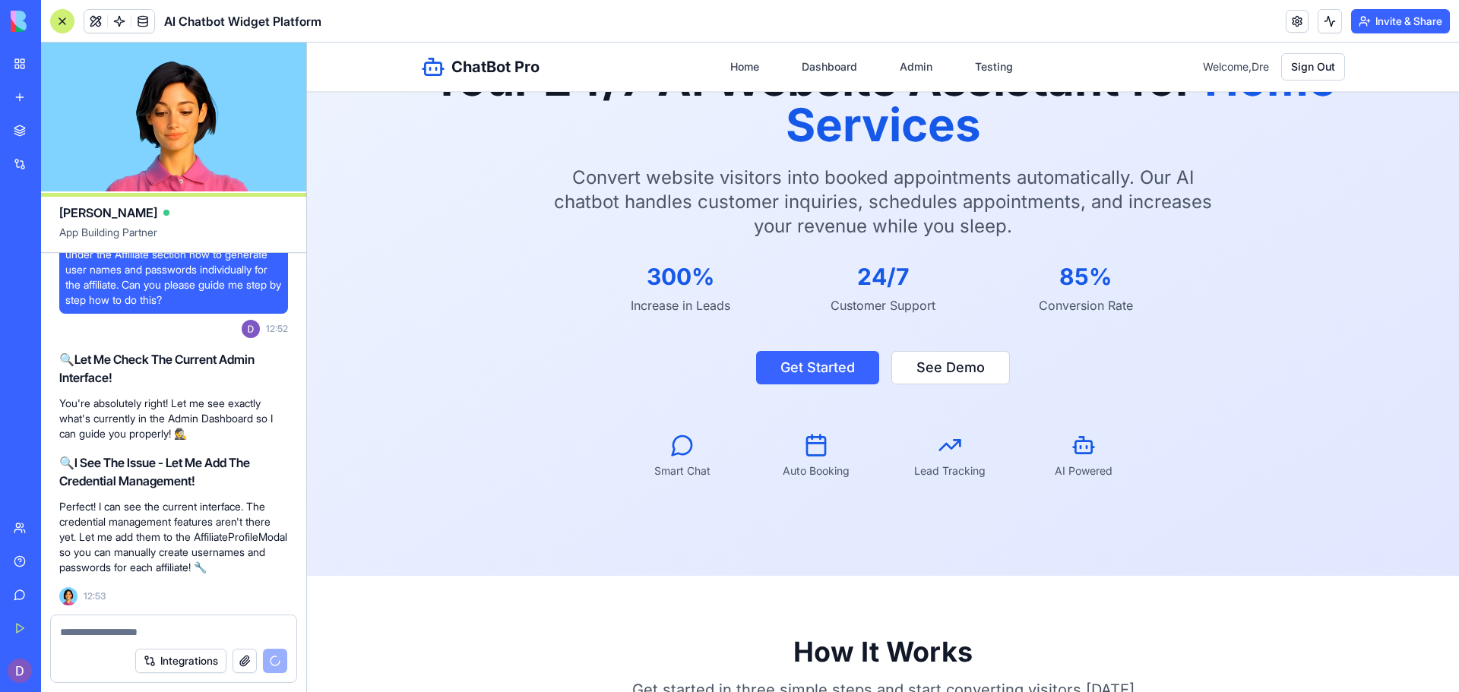
click at [262, 582] on div "🔍 I See The Issue - Let Me Add The Credential Management! Perfect! I can see th…" at bounding box center [173, 527] width 229 height 158
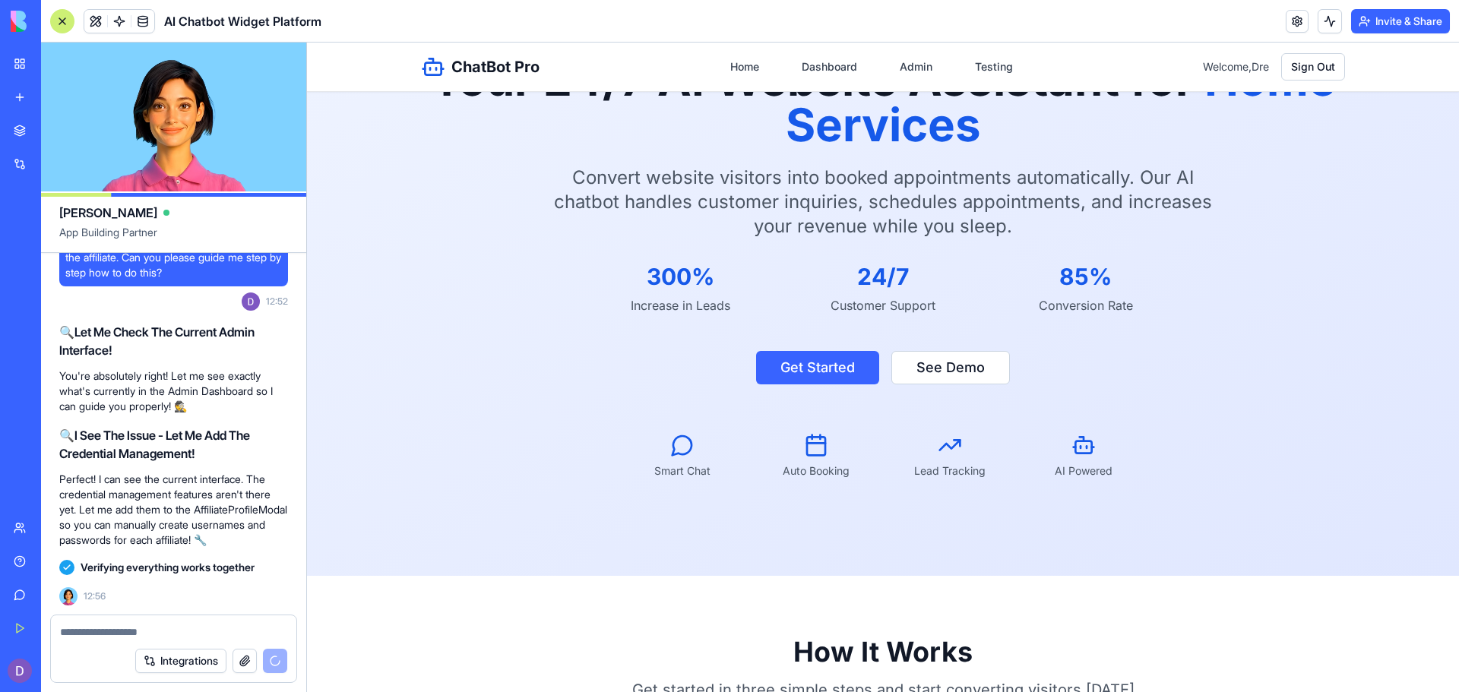
scroll to position [65125, 0]
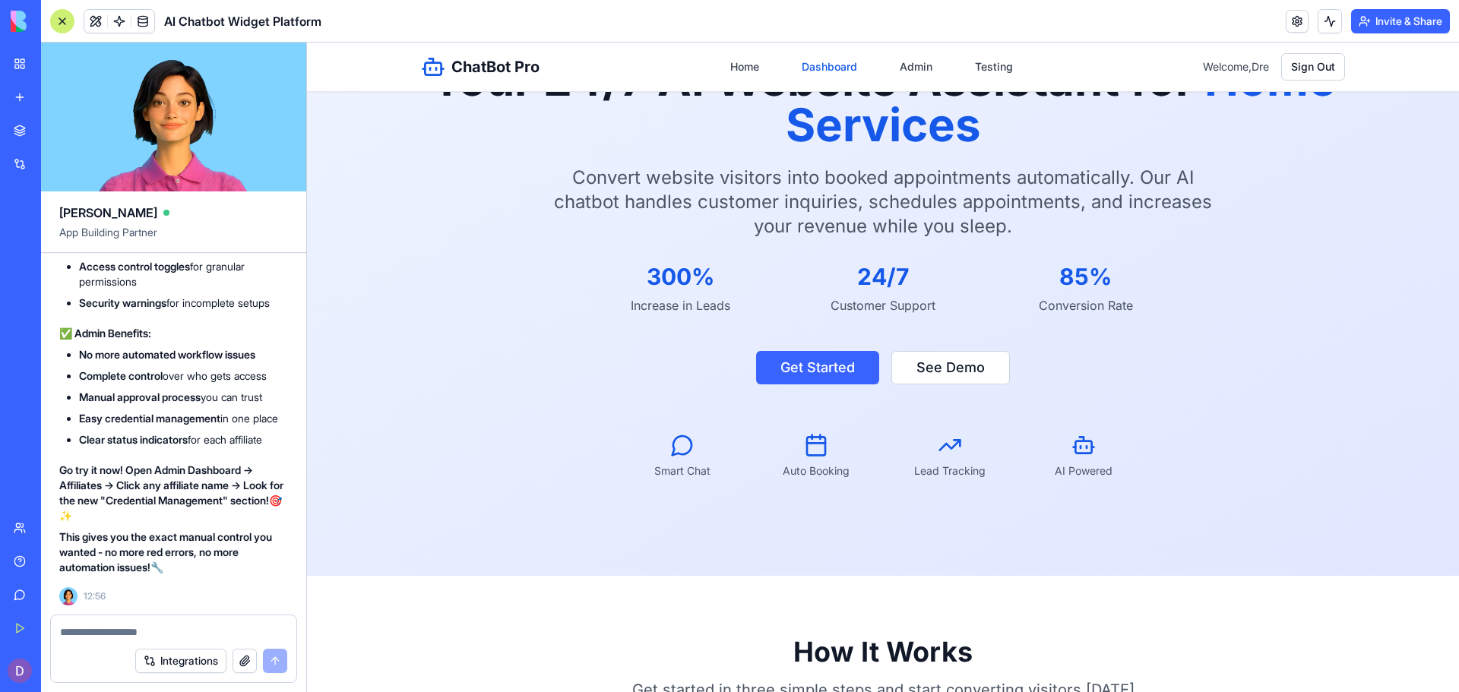
click at [825, 74] on link "Dashboard" at bounding box center [830, 66] width 74 height 27
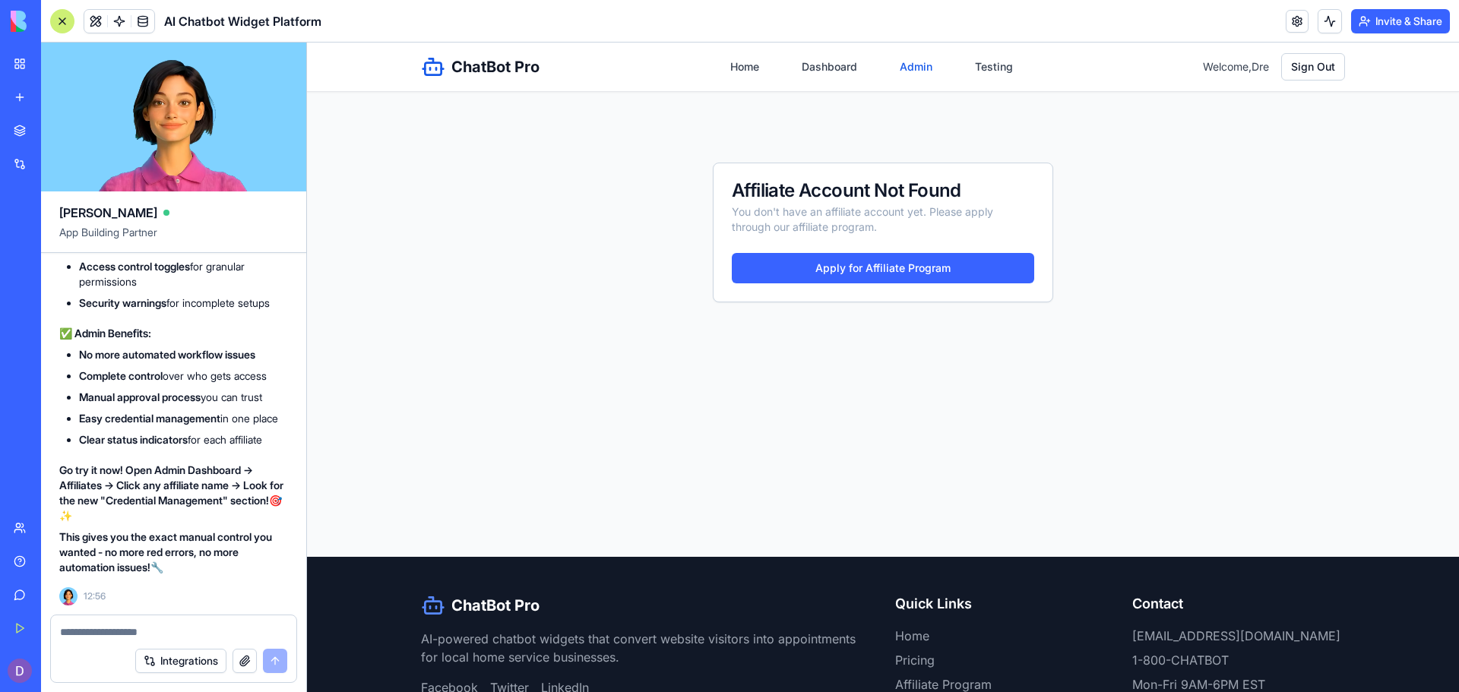
click at [893, 63] on link "Admin" at bounding box center [916, 66] width 51 height 27
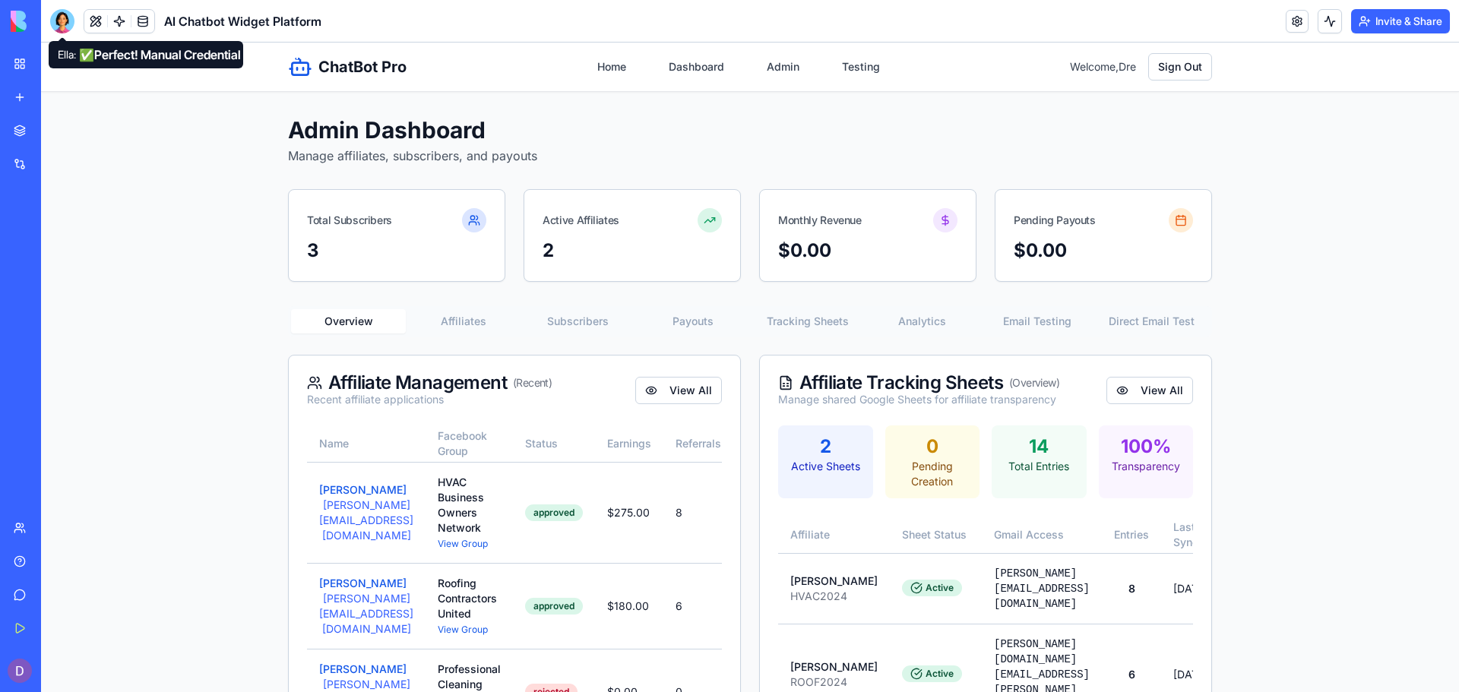
click at [56, 27] on div at bounding box center [62, 21] width 24 height 24
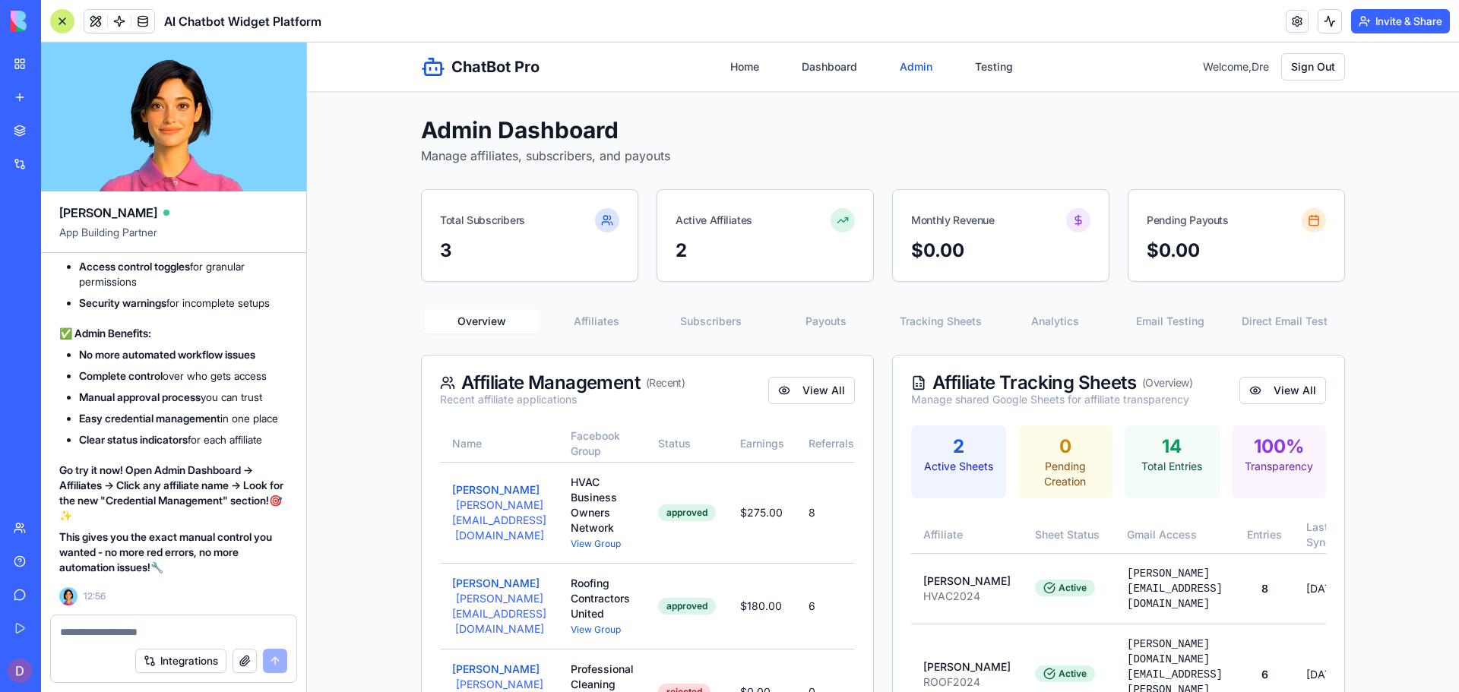
click at [895, 71] on link "Admin" at bounding box center [916, 66] width 51 height 27
click at [465, 498] on button "[PERSON_NAME]" at bounding box center [495, 490] width 87 height 15
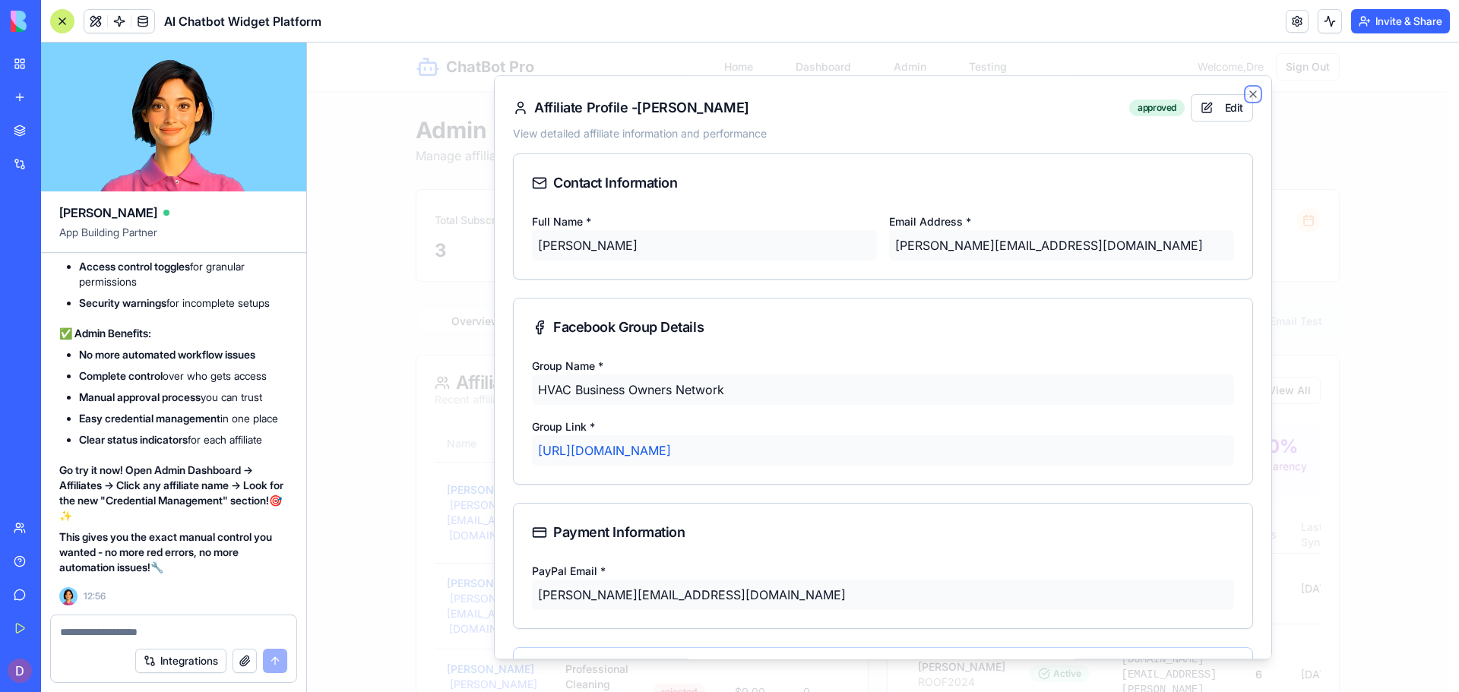
click at [1247, 90] on icon "button" at bounding box center [1253, 94] width 12 height 12
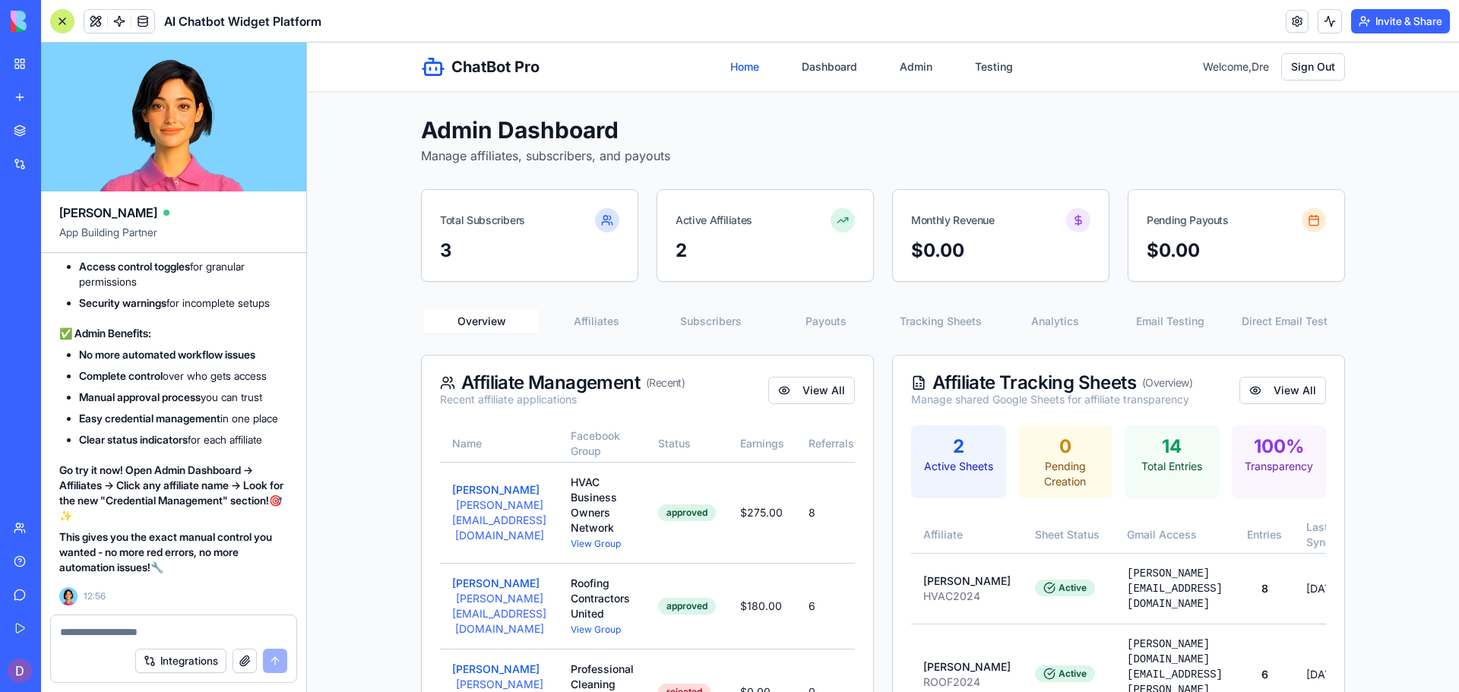
click at [721, 69] on link "Home" at bounding box center [744, 66] width 47 height 27
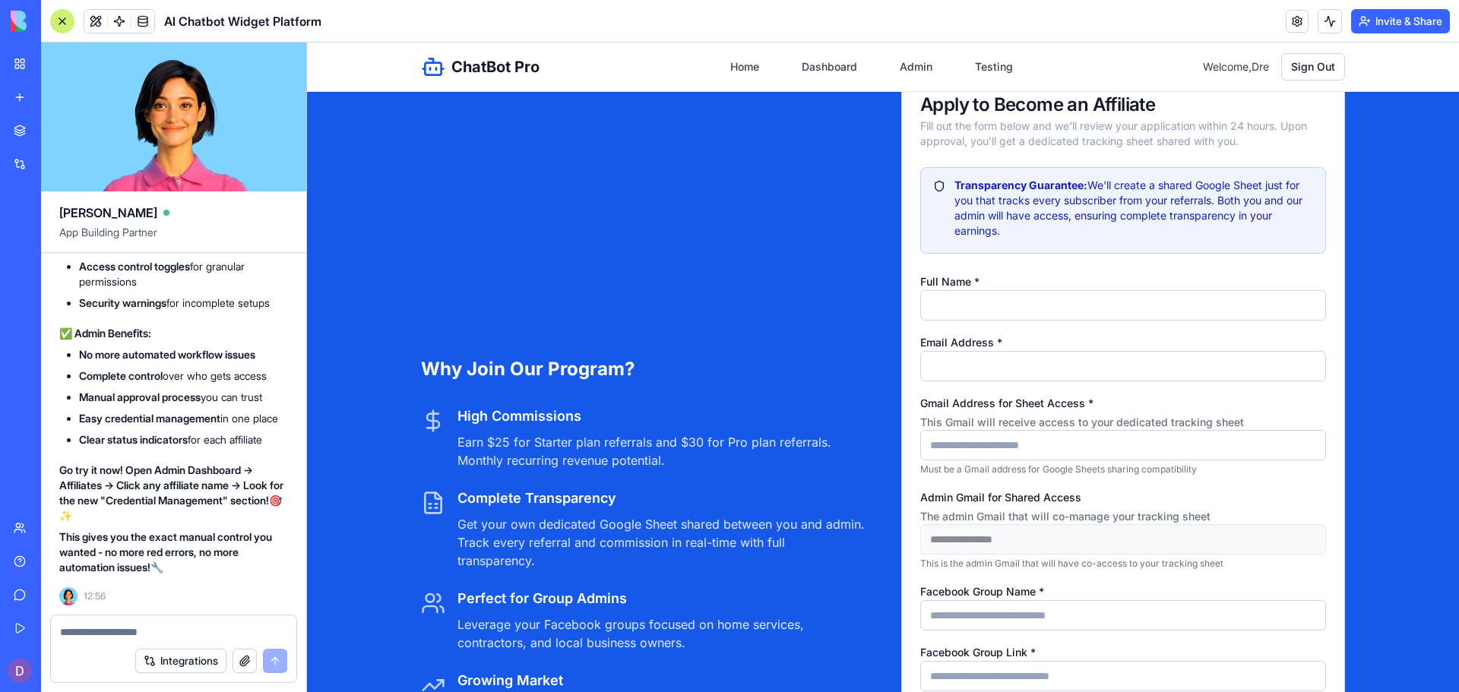
scroll to position [3900, 0]
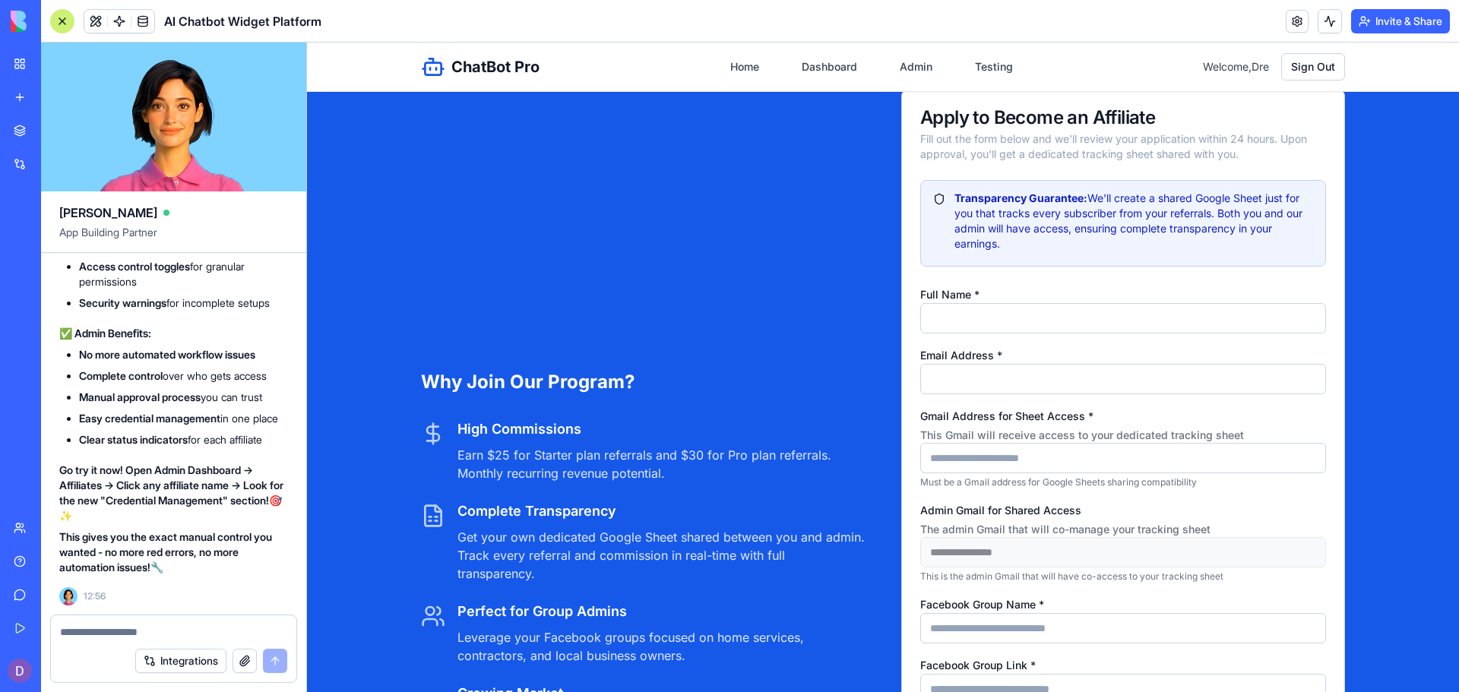
click at [1006, 334] on input "Full Name *" at bounding box center [1123, 318] width 406 height 30
type input "*******"
type input "**********"
click at [1016, 472] on input "Gmail Address for Sheet Access * This Gmail will receive access to your dedicat…" at bounding box center [1123, 458] width 406 height 30
type input "**********"
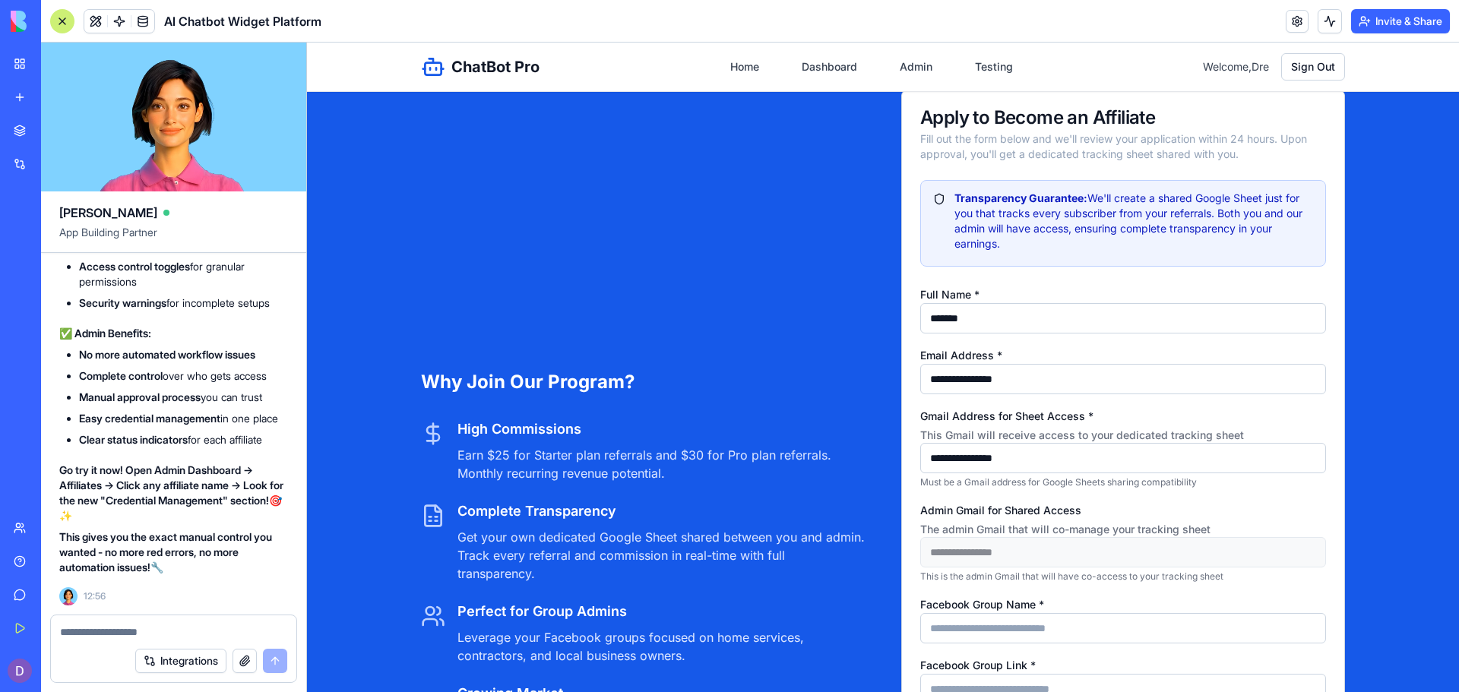
click at [989, 644] on input "Facebook Group Name *" at bounding box center [1123, 628] width 406 height 30
type input "**********"
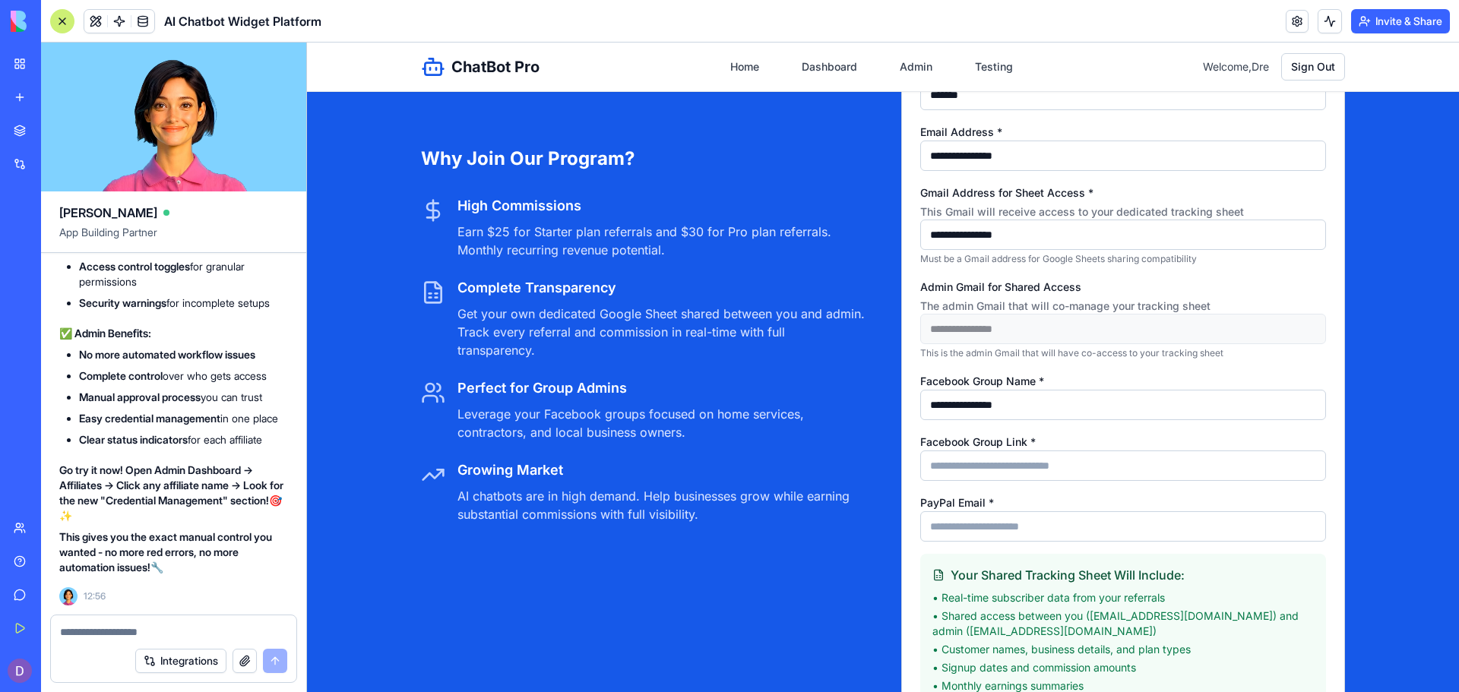
scroll to position [4264, 0]
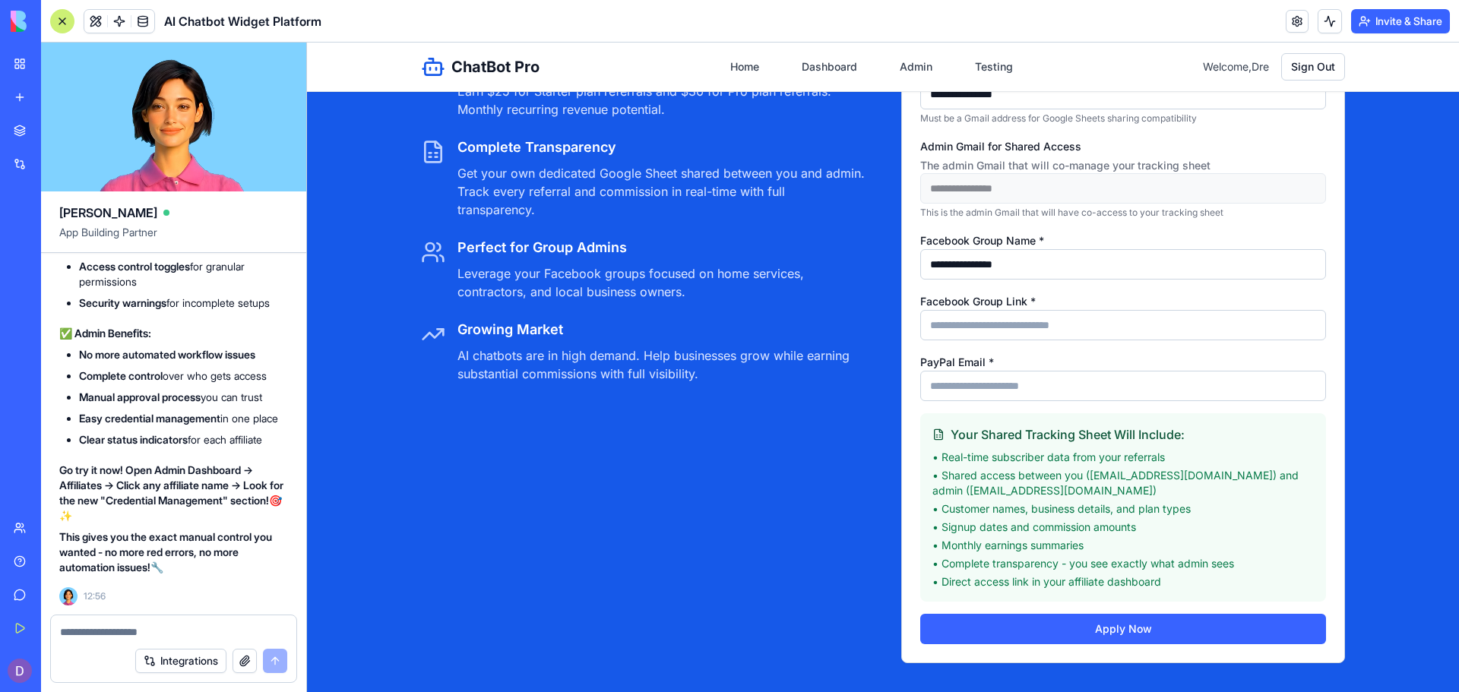
click at [954, 340] on input "Facebook Group Link *" at bounding box center [1123, 325] width 406 height 30
type input "**********"
click at [990, 401] on input "PayPal Email *" at bounding box center [1123, 386] width 406 height 30
type input "**********"
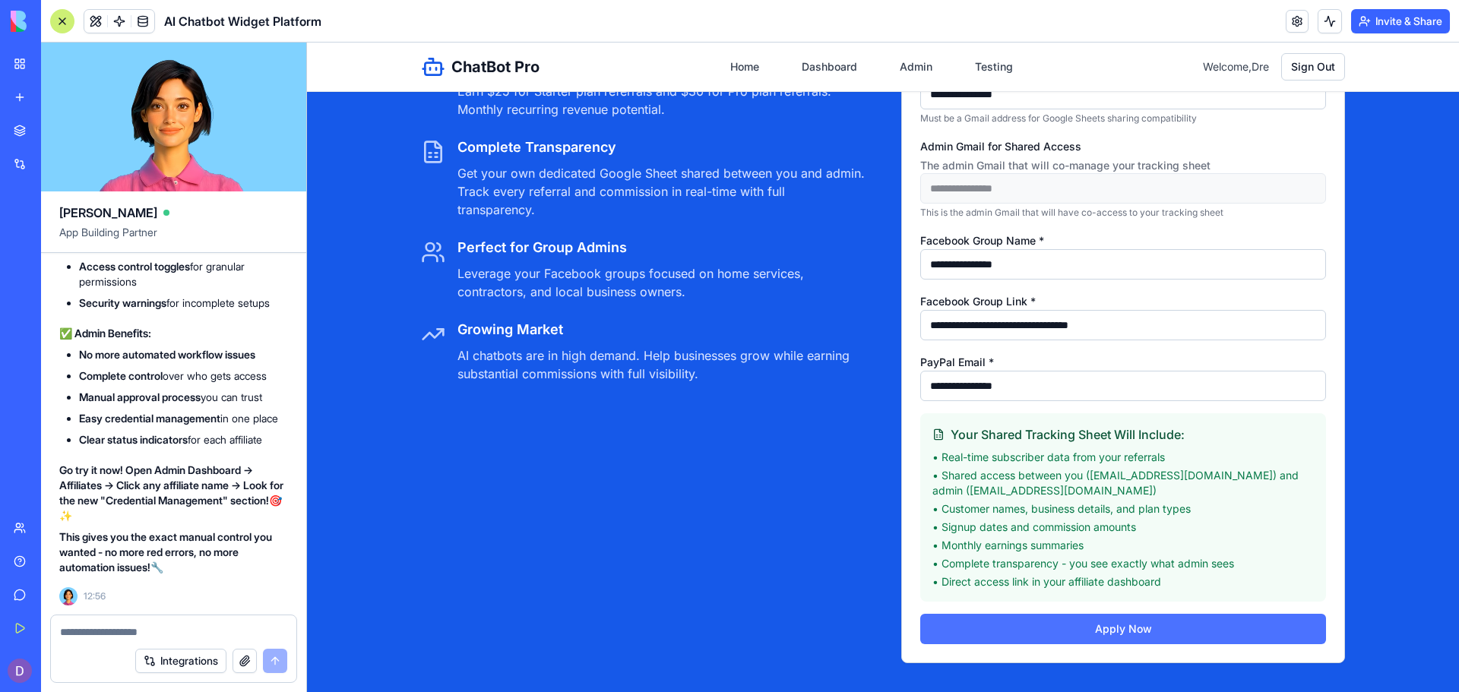
click at [1056, 638] on button "Apply Now" at bounding box center [1123, 629] width 406 height 30
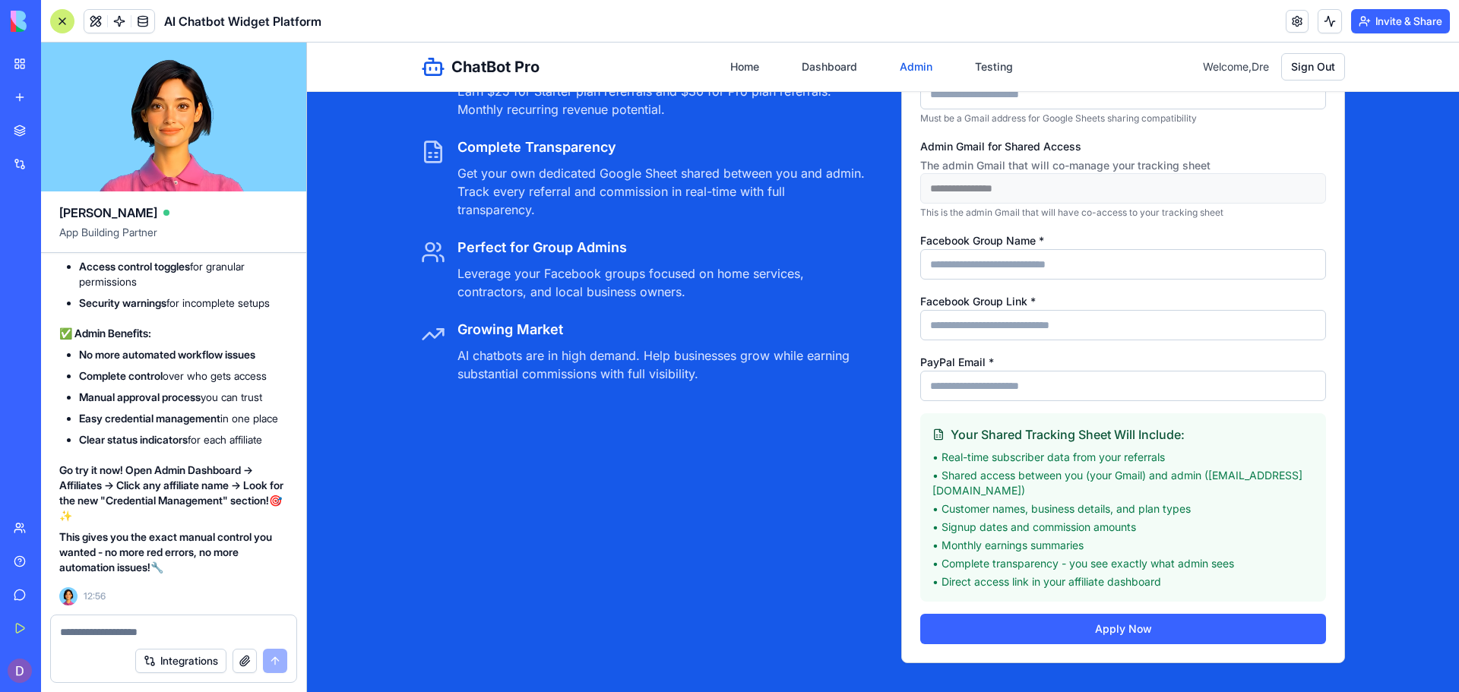
click at [905, 58] on link "Admin" at bounding box center [916, 66] width 51 height 27
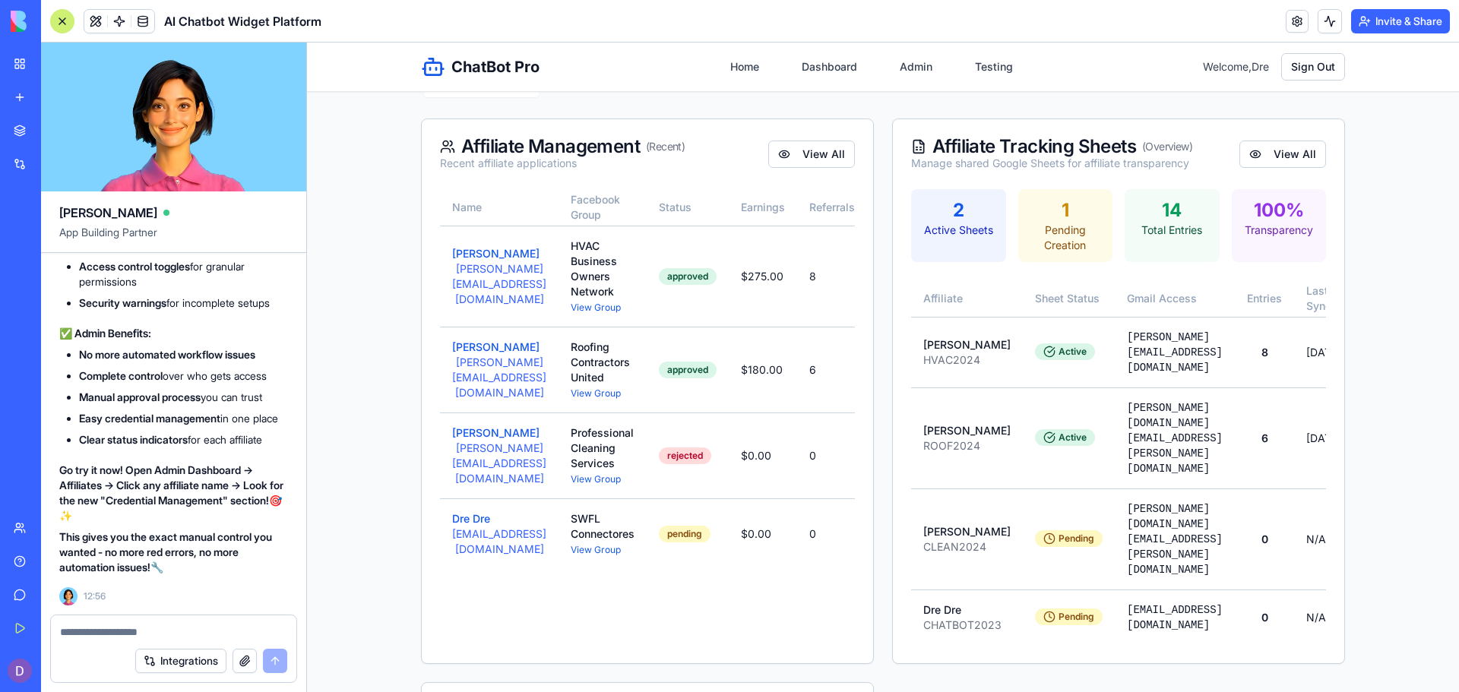
scroll to position [261, 0]
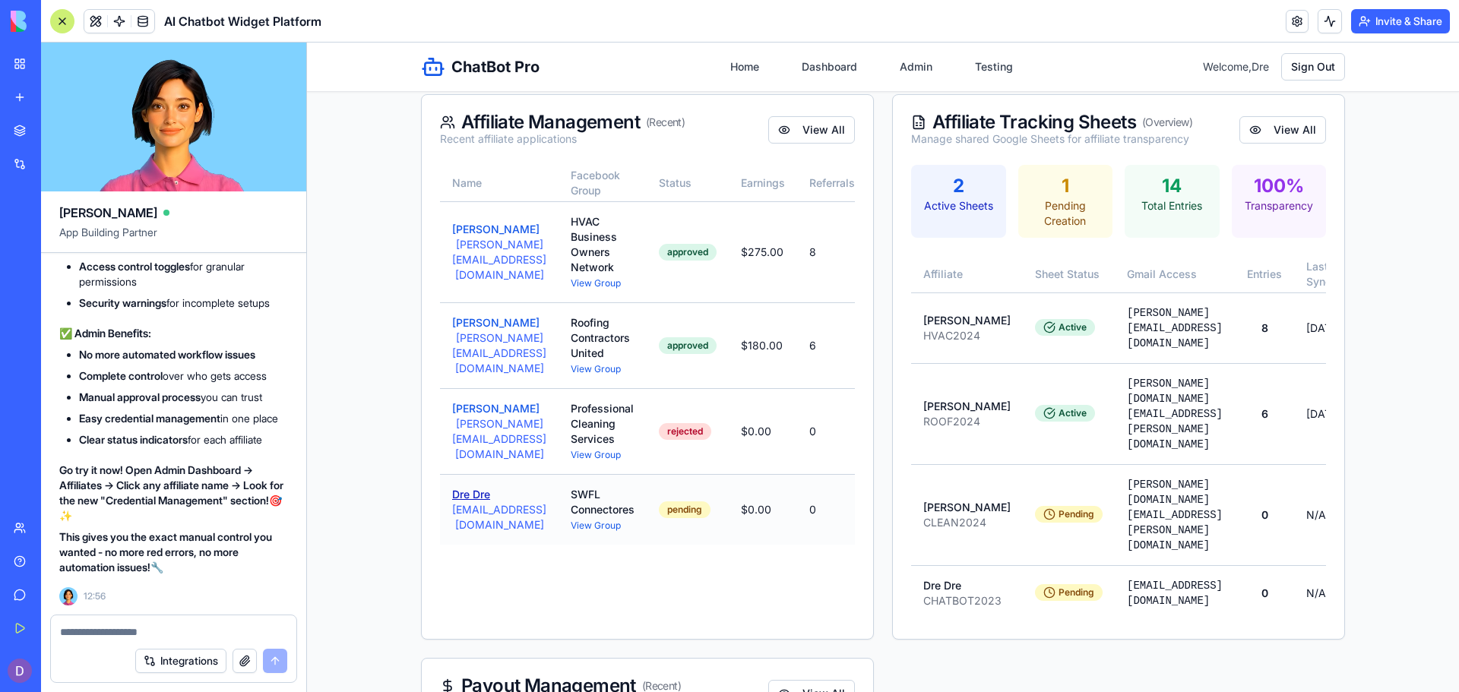
click at [476, 502] on button "Dre Dre" at bounding box center [471, 494] width 38 height 15
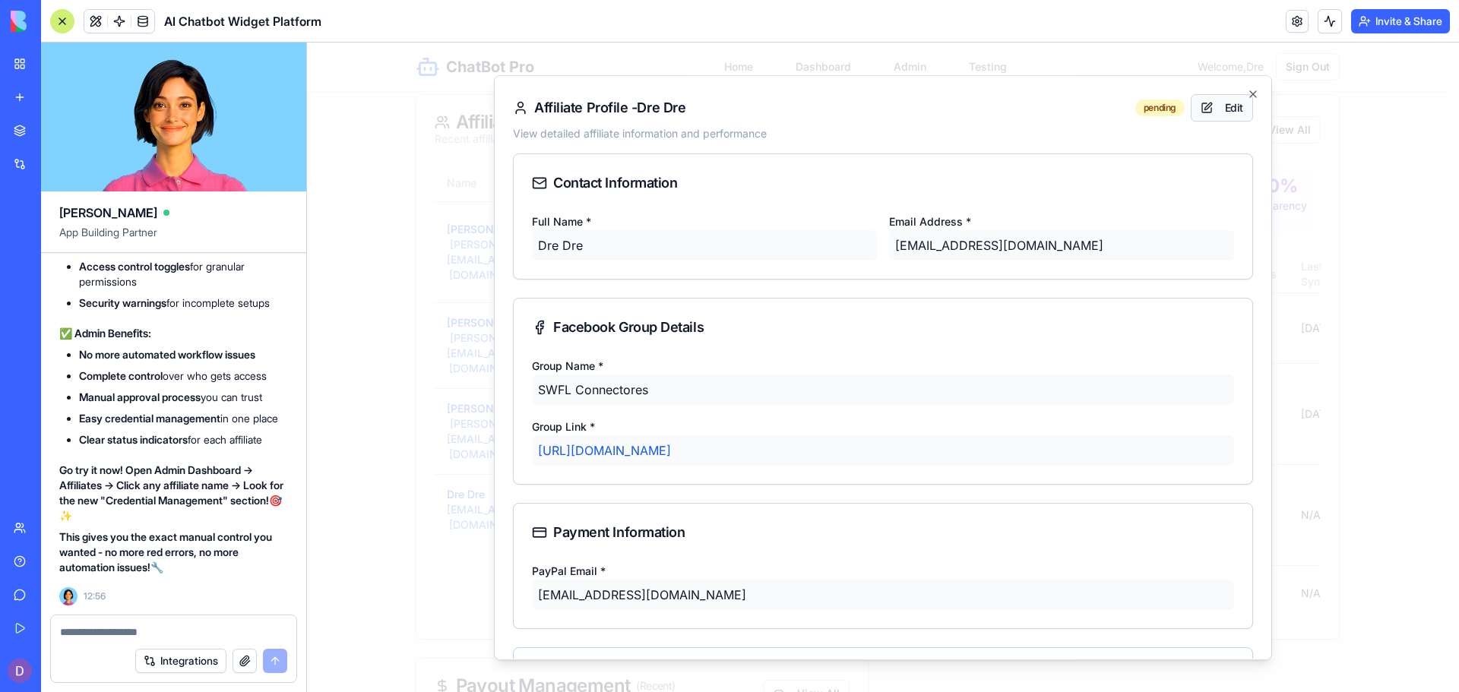
click at [1199, 106] on button "Edit" at bounding box center [1222, 107] width 62 height 27
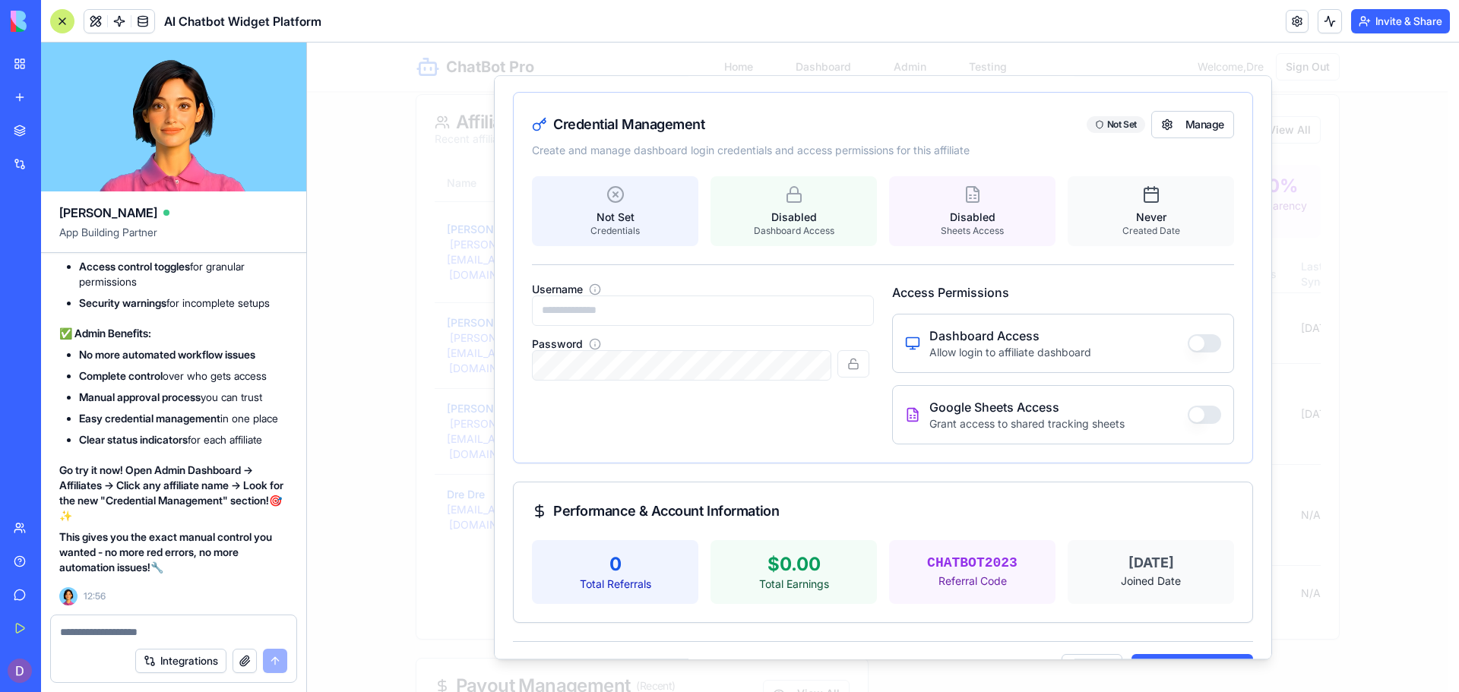
scroll to position [599, 0]
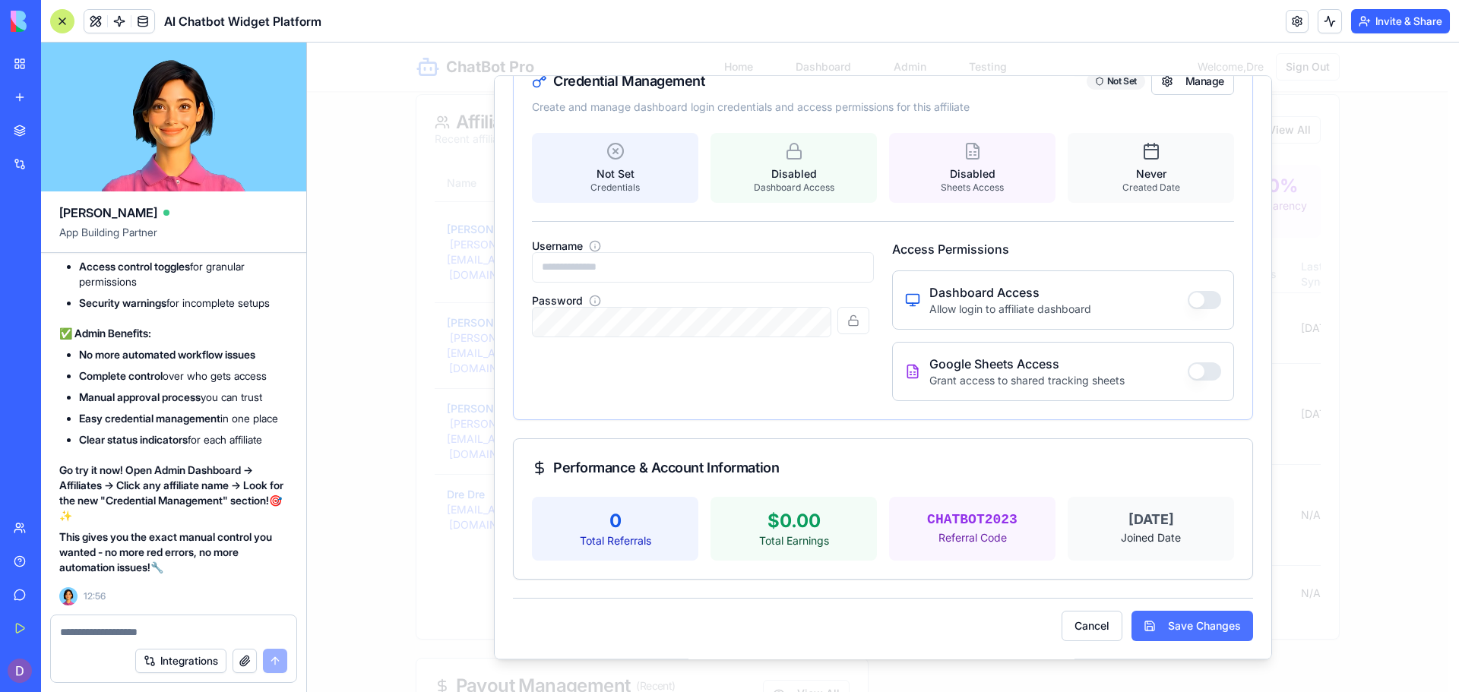
click at [1173, 633] on button "Save Changes" at bounding box center [1193, 626] width 122 height 30
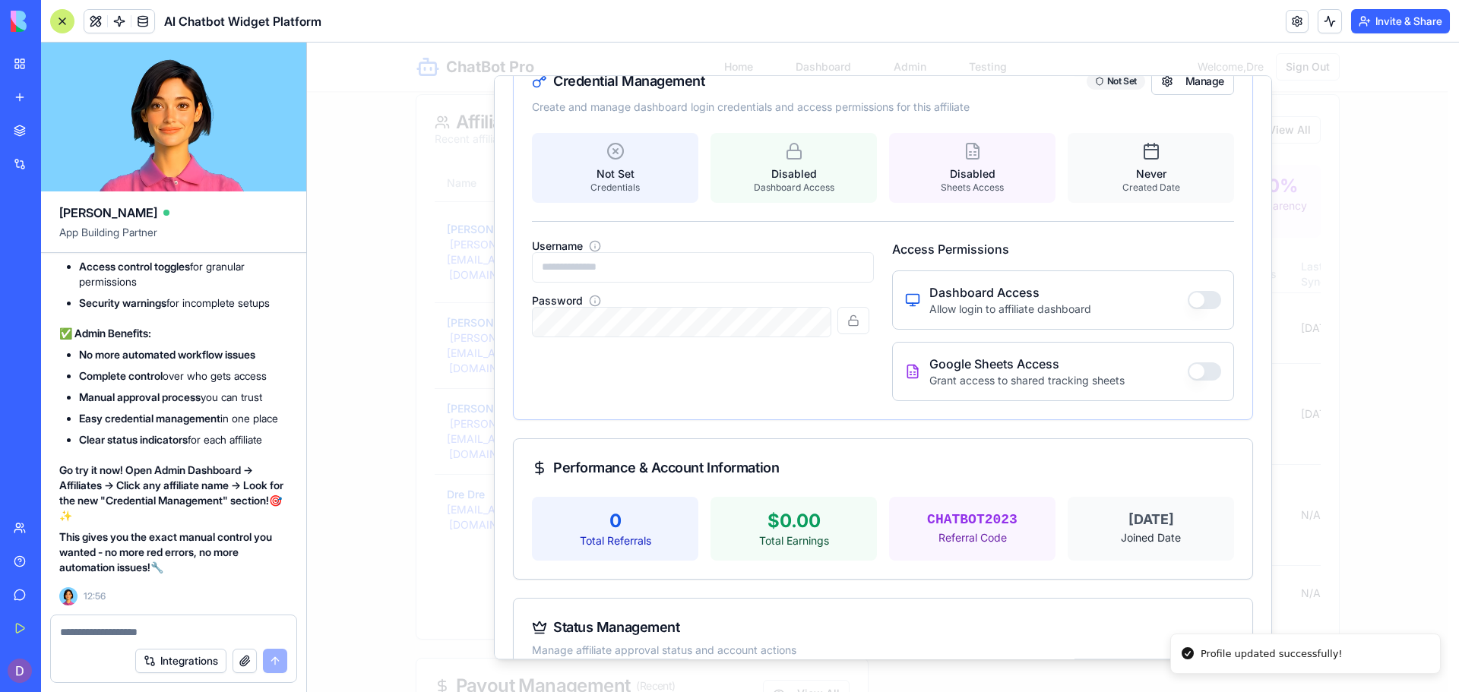
scroll to position [683, 0]
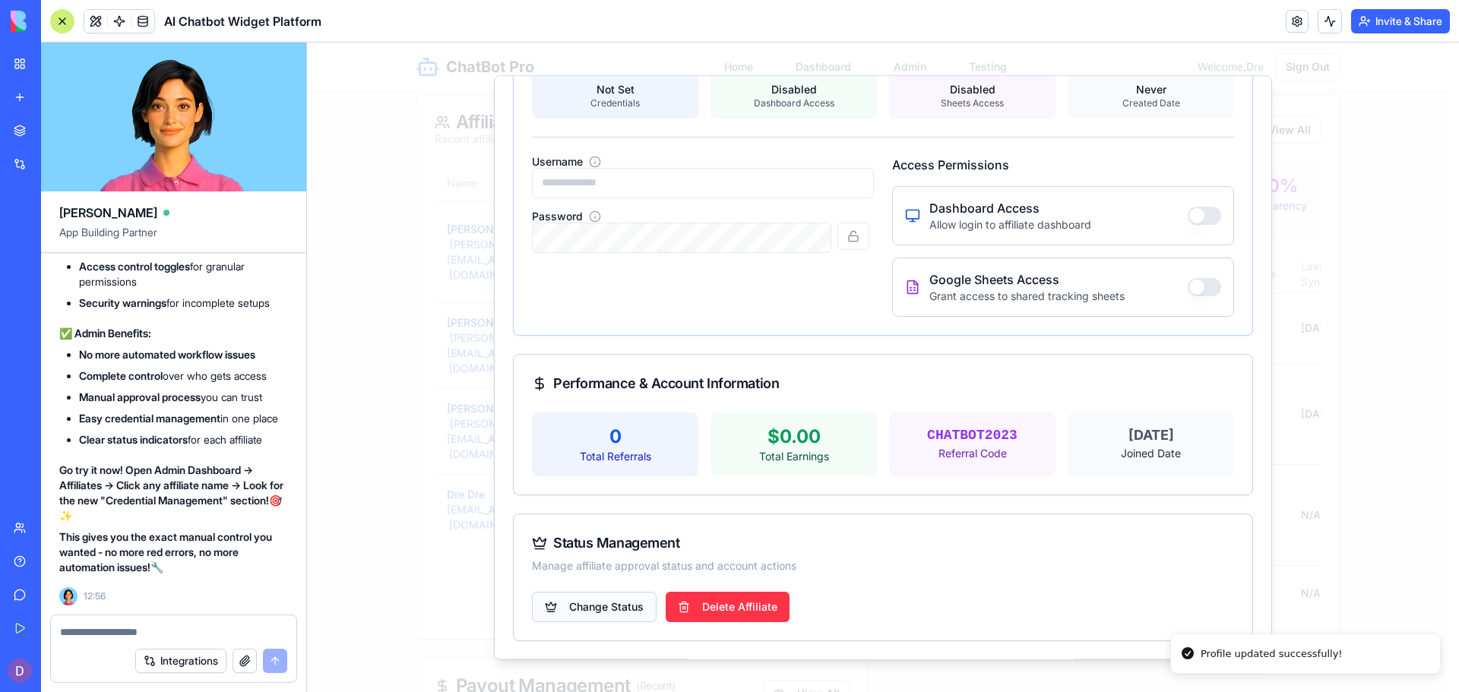
click at [624, 621] on body "ChatBot Pro Home Dashboard Admin Testing Welcome, Dre Sign Out Admin Dashboard …" at bounding box center [877, 473] width 1141 height 1383
click at [619, 642] on div "Approve Affiliate" at bounding box center [596, 641] width 120 height 24
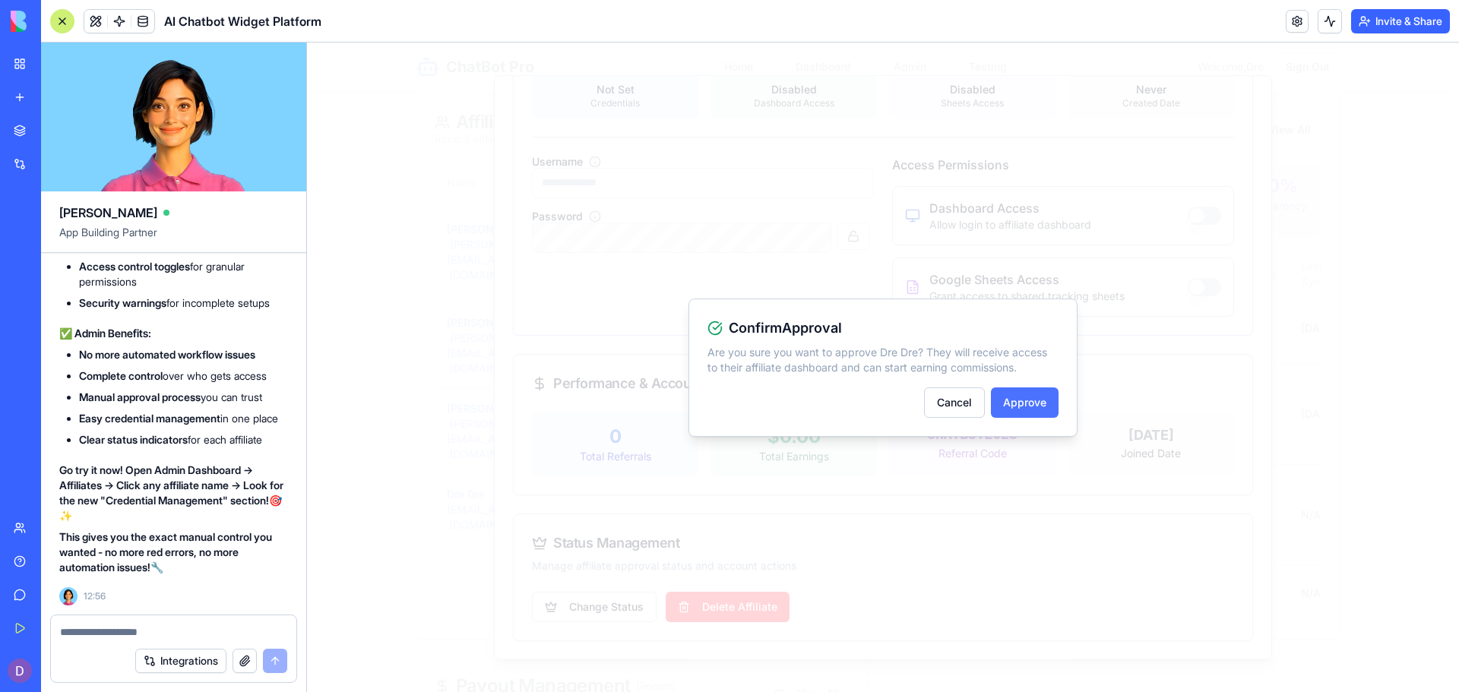
click at [1003, 396] on button "Approve" at bounding box center [1025, 403] width 68 height 30
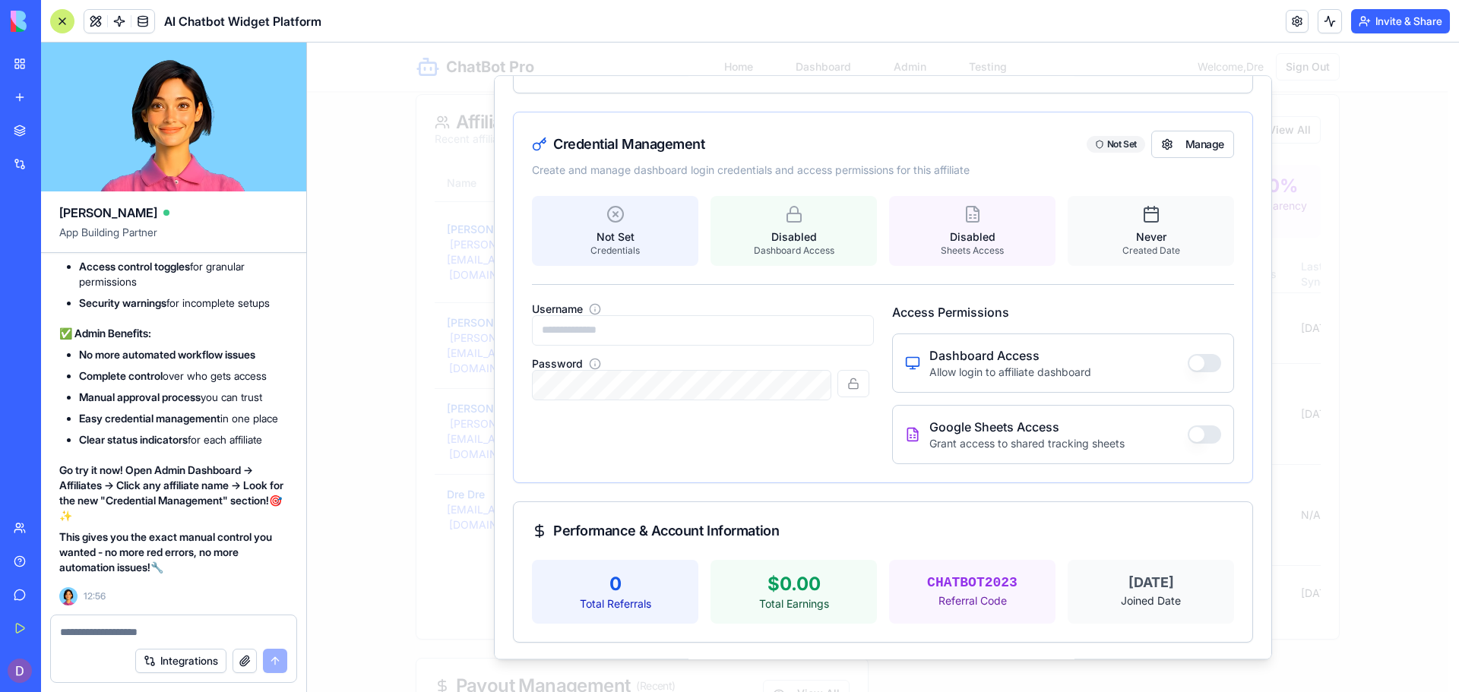
scroll to position [522, 0]
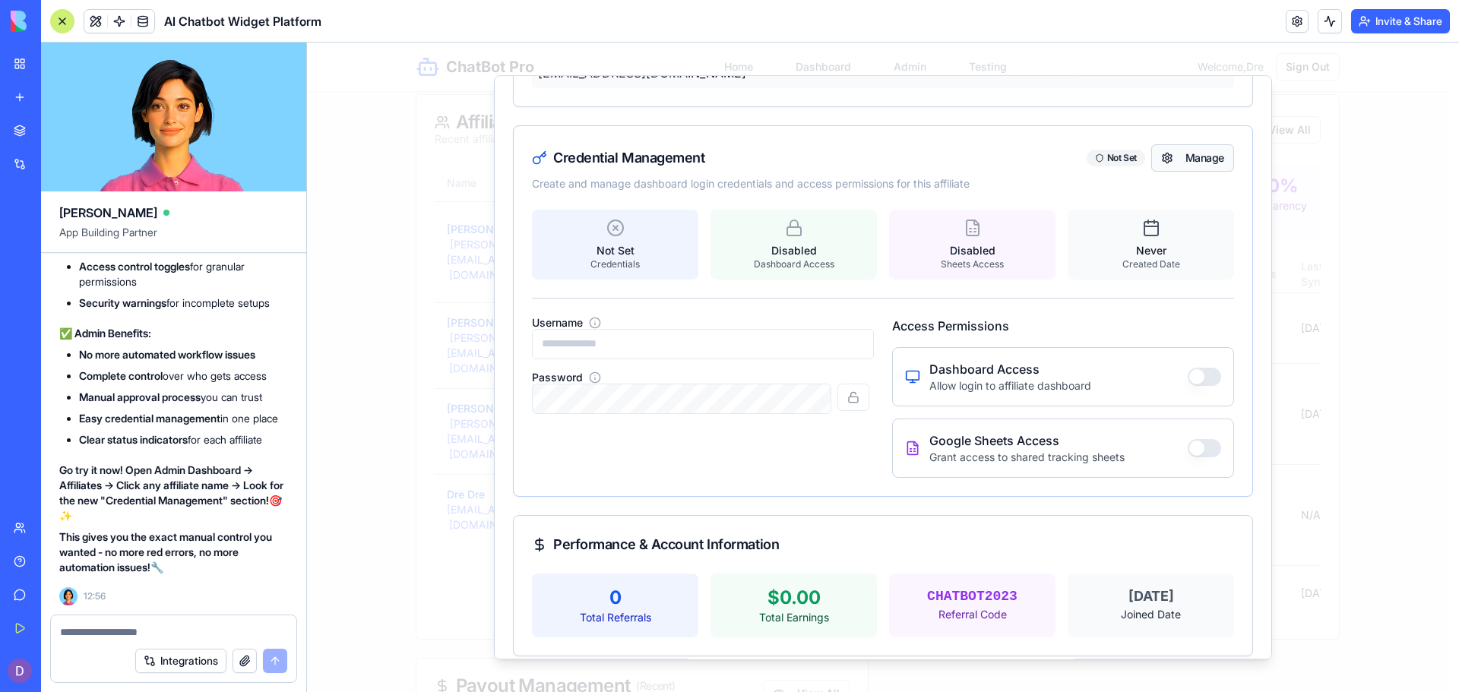
click at [1155, 160] on button "Manage" at bounding box center [1192, 157] width 83 height 27
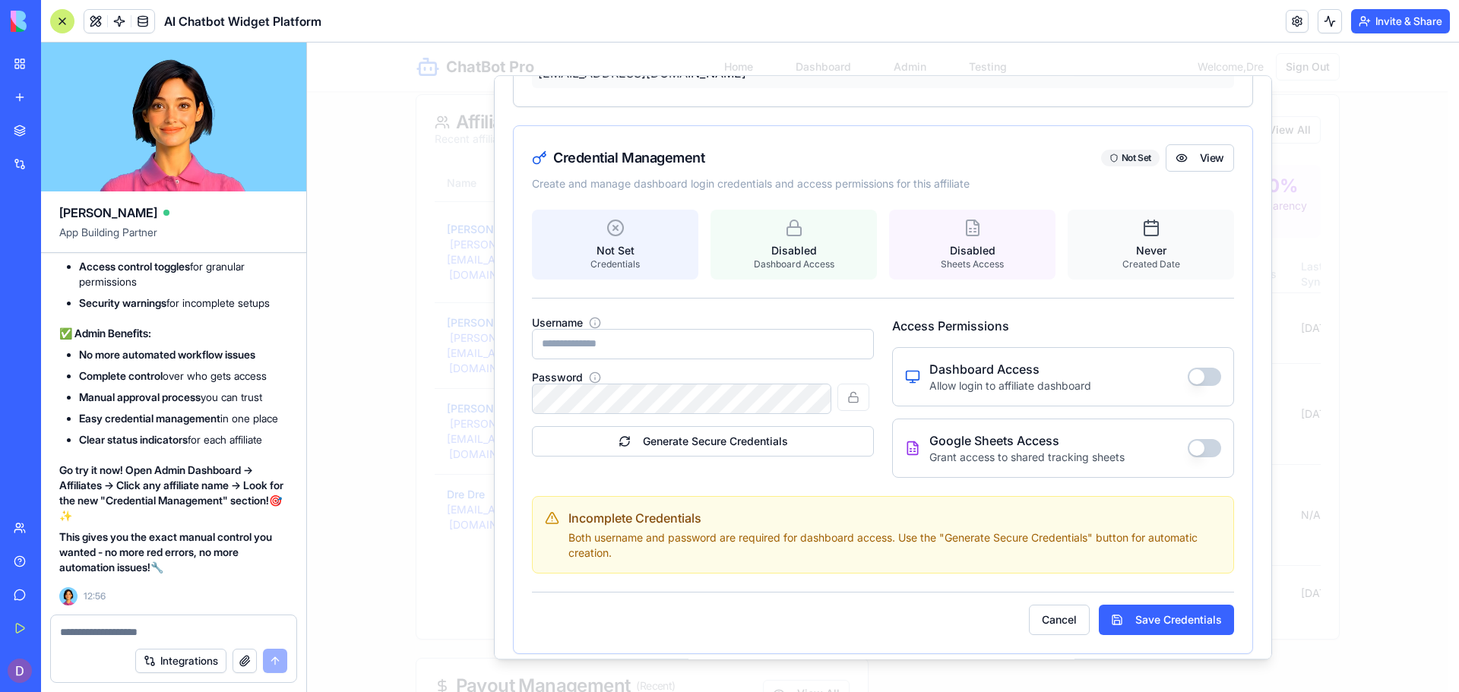
click at [682, 350] on input "Username" at bounding box center [703, 344] width 342 height 30
type input "*****"
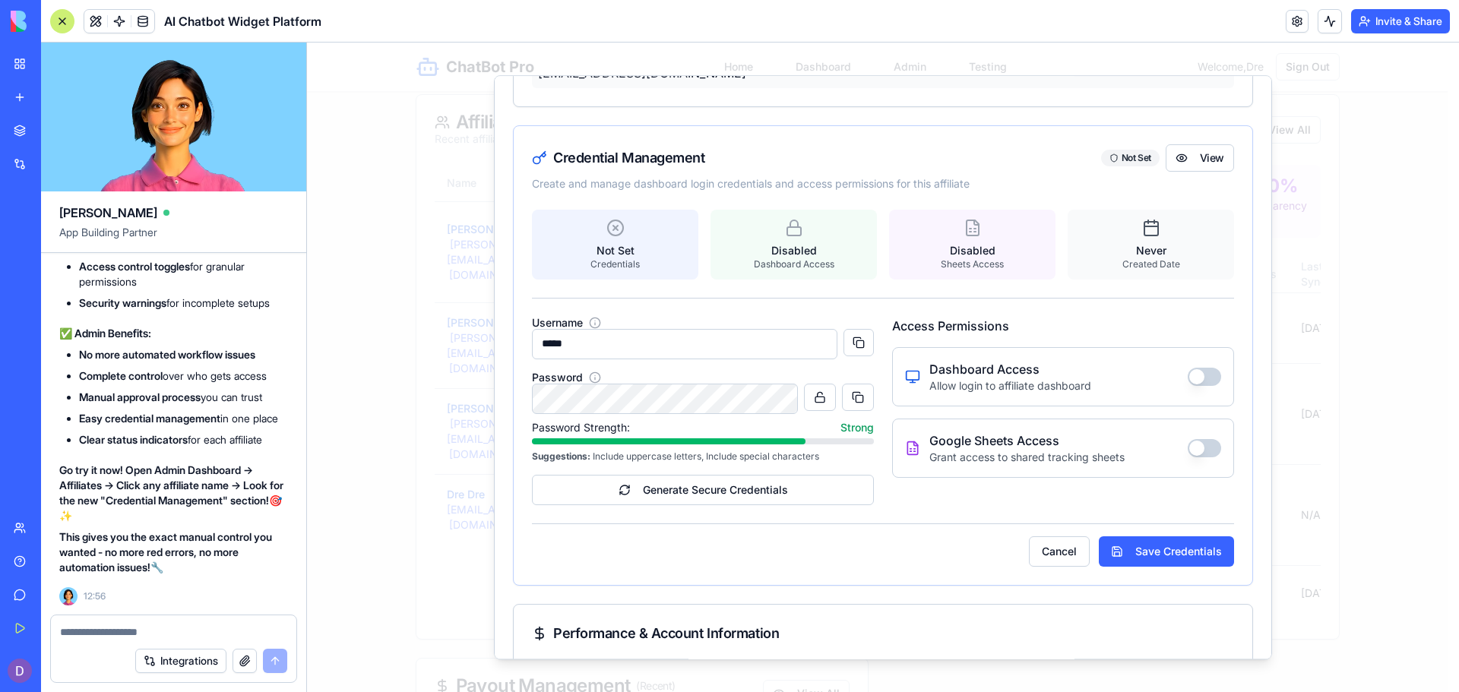
click at [1188, 378] on button "button" at bounding box center [1204, 377] width 33 height 18
click at [1188, 449] on button "button" at bounding box center [1204, 448] width 33 height 18
click at [1121, 543] on button "Save Credentials" at bounding box center [1166, 552] width 135 height 30
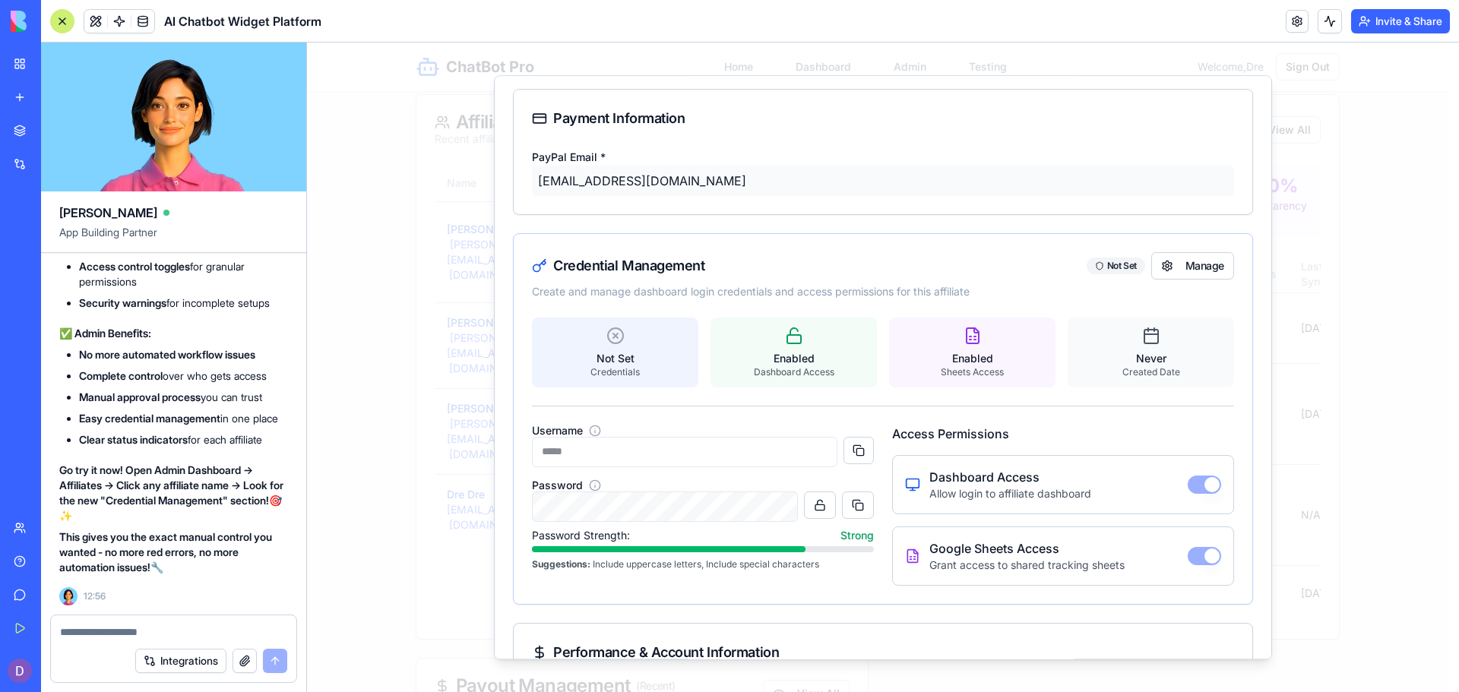
scroll to position [410, 0]
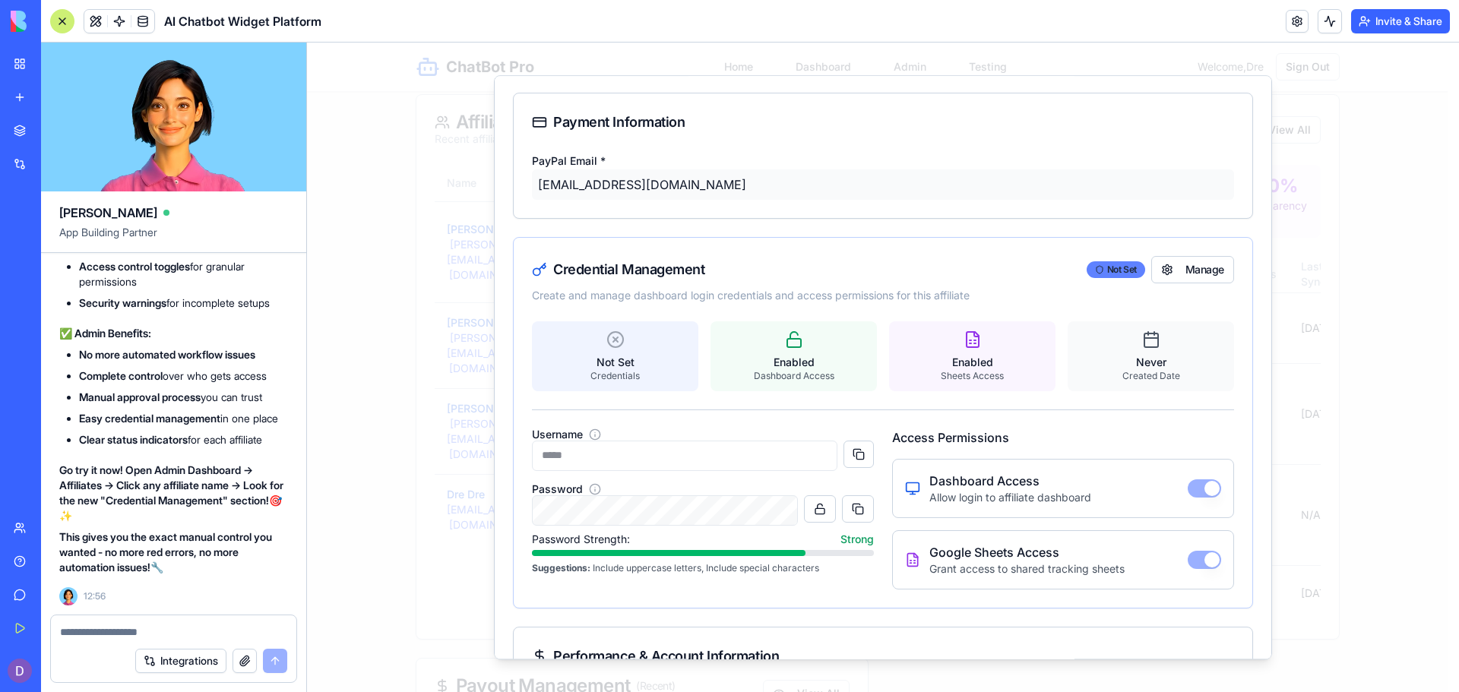
click at [1105, 271] on div "Not Set" at bounding box center [1116, 269] width 59 height 17
click at [1167, 277] on button "Manage" at bounding box center [1192, 269] width 83 height 27
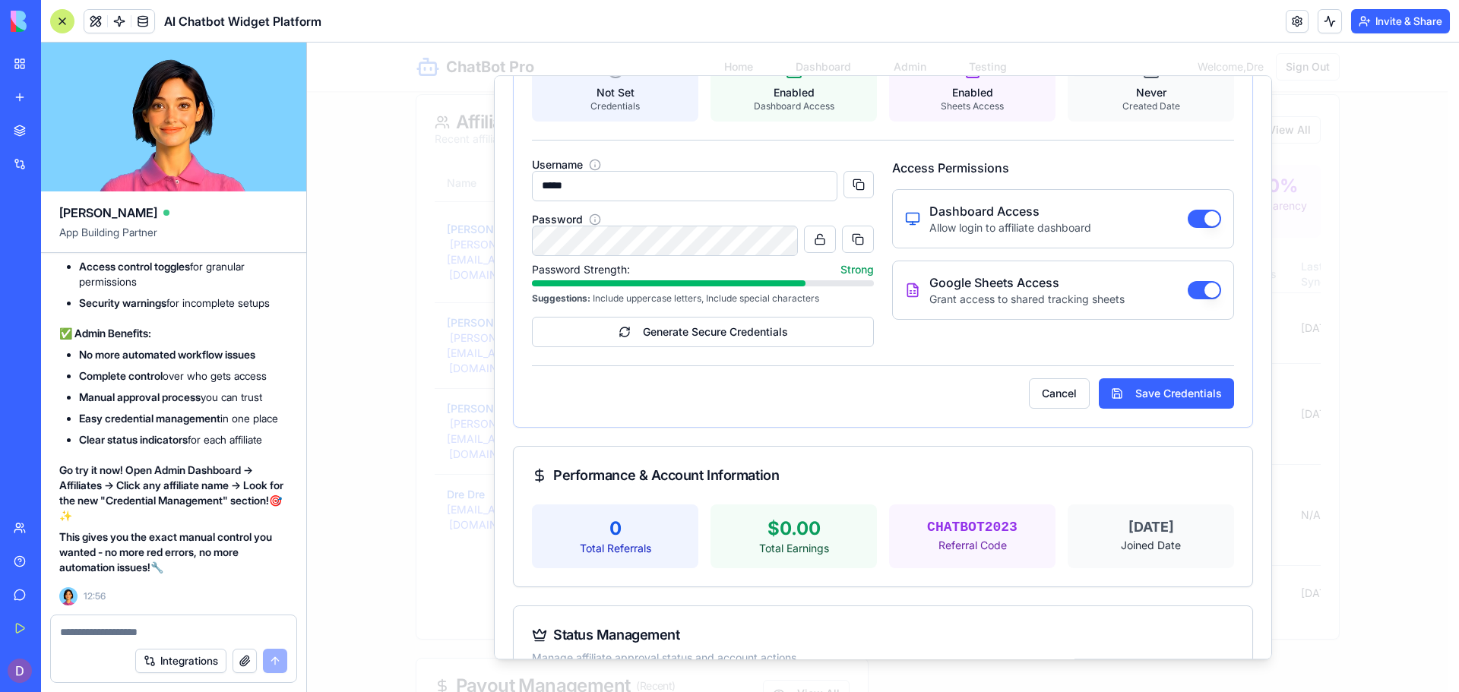
scroll to position [706, 0]
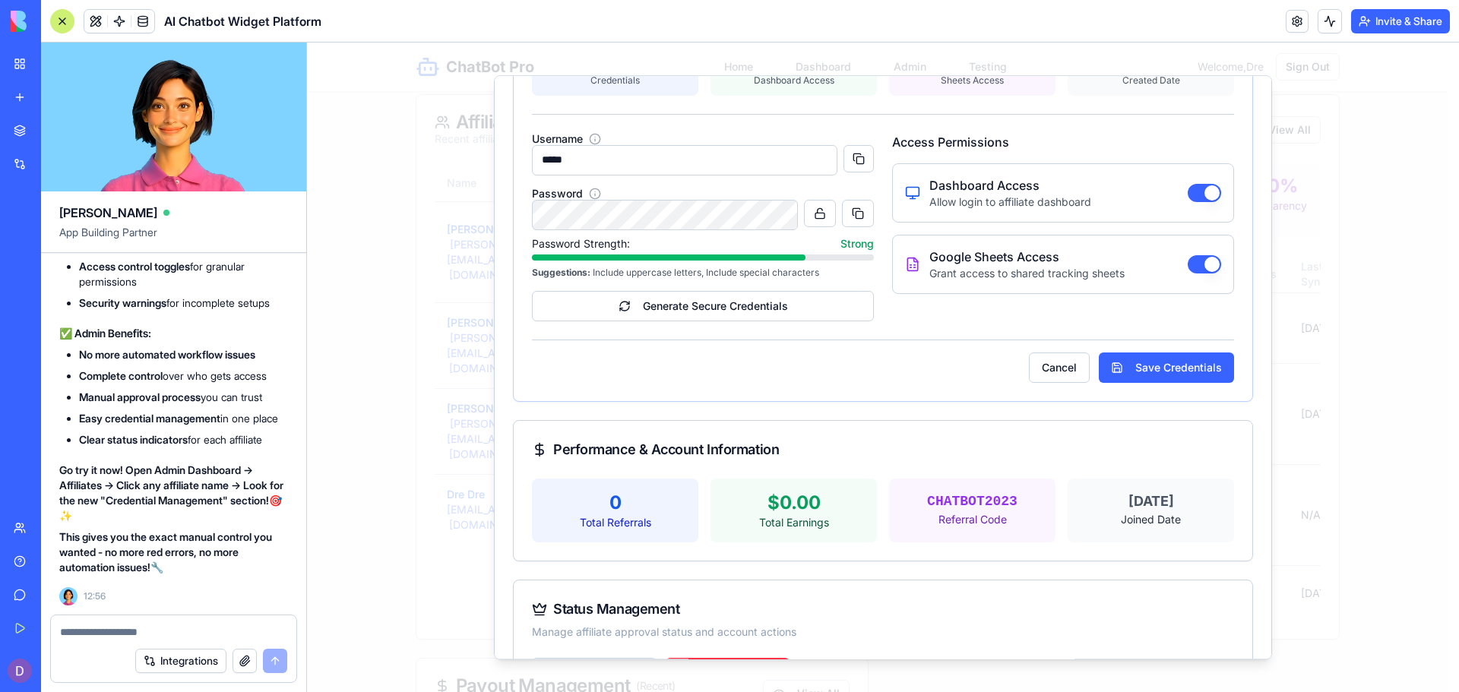
click at [82, 636] on textarea at bounding box center [173, 632] width 227 height 15
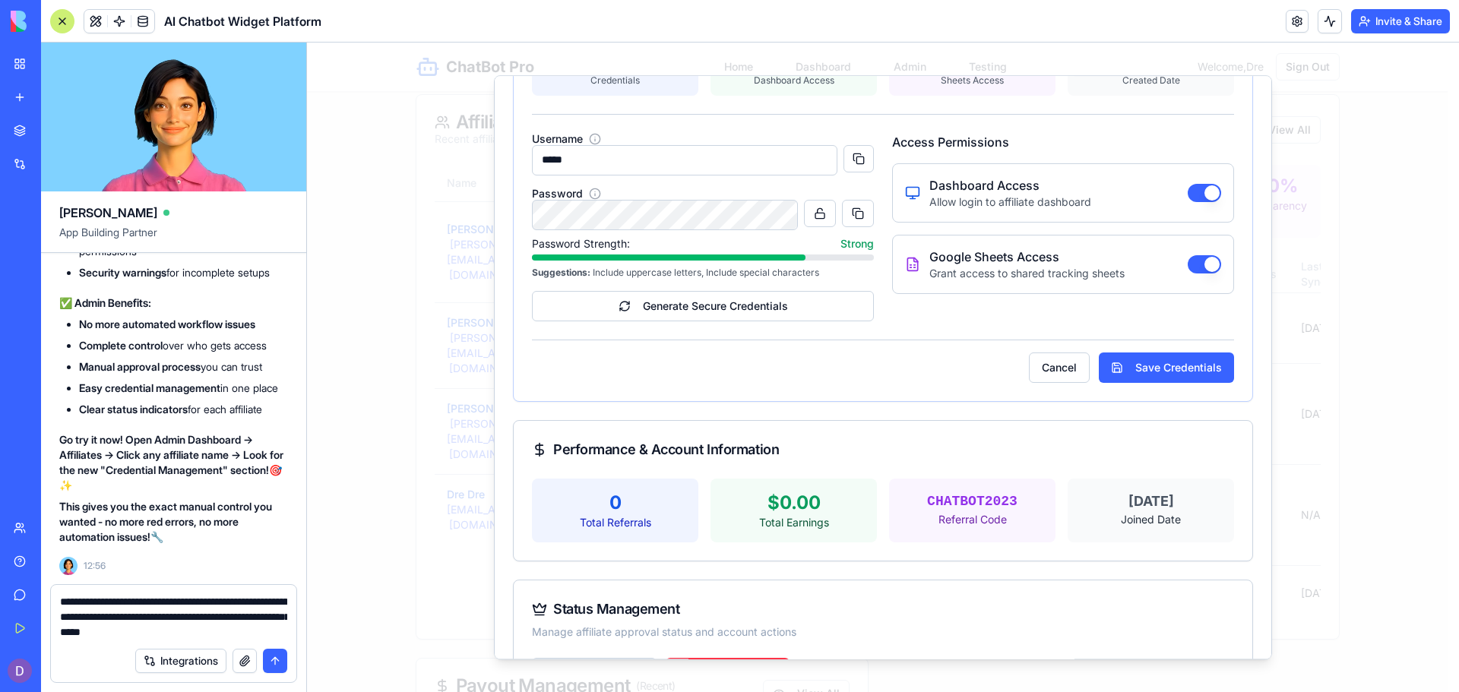
type textarea "**********"
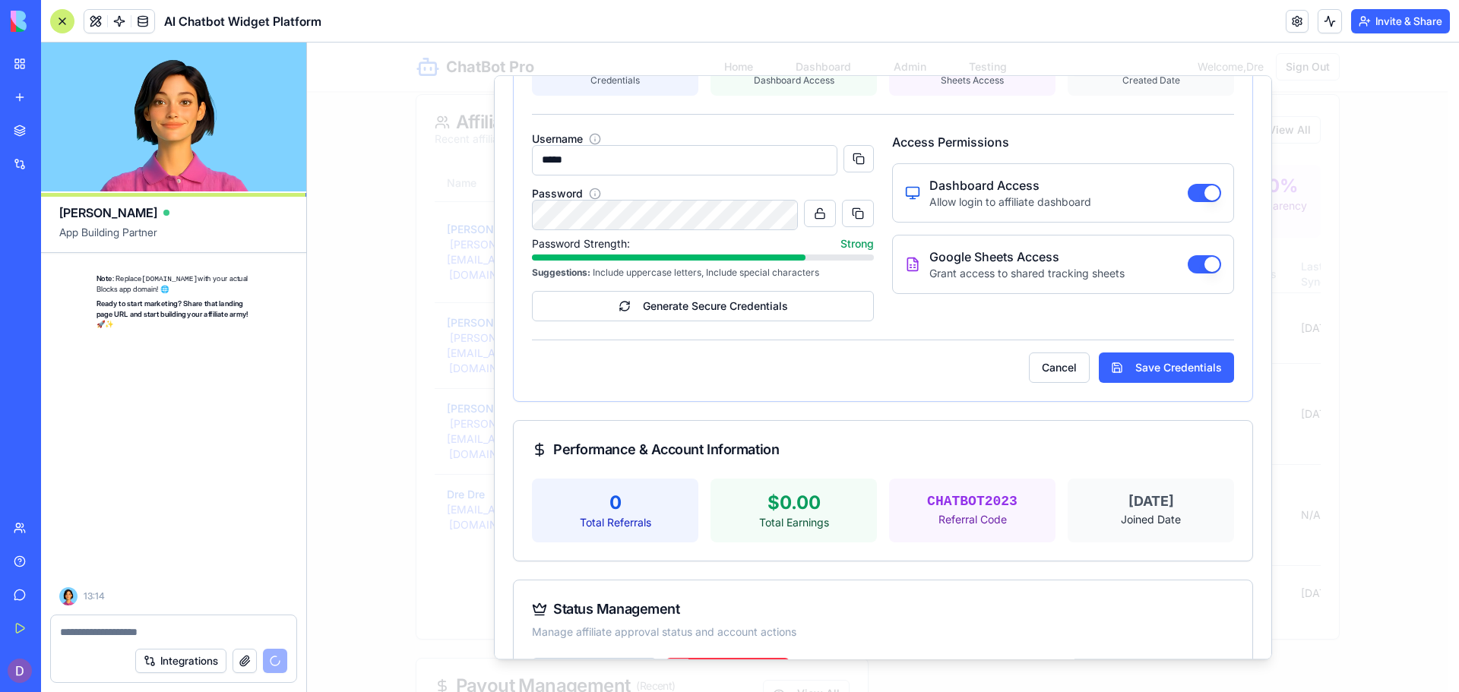
scroll to position [66924, 0]
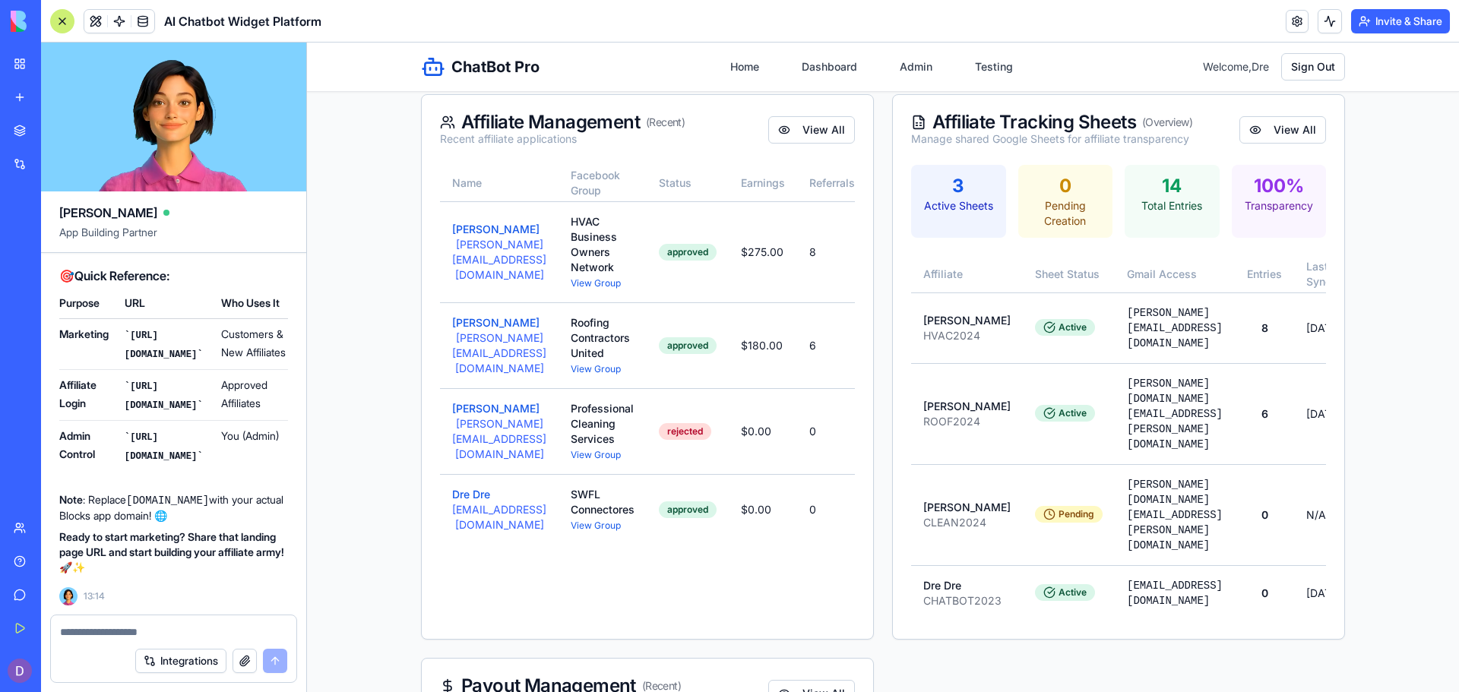
click at [204, 633] on textarea at bounding box center [173, 632] width 227 height 15
type textarea "*"
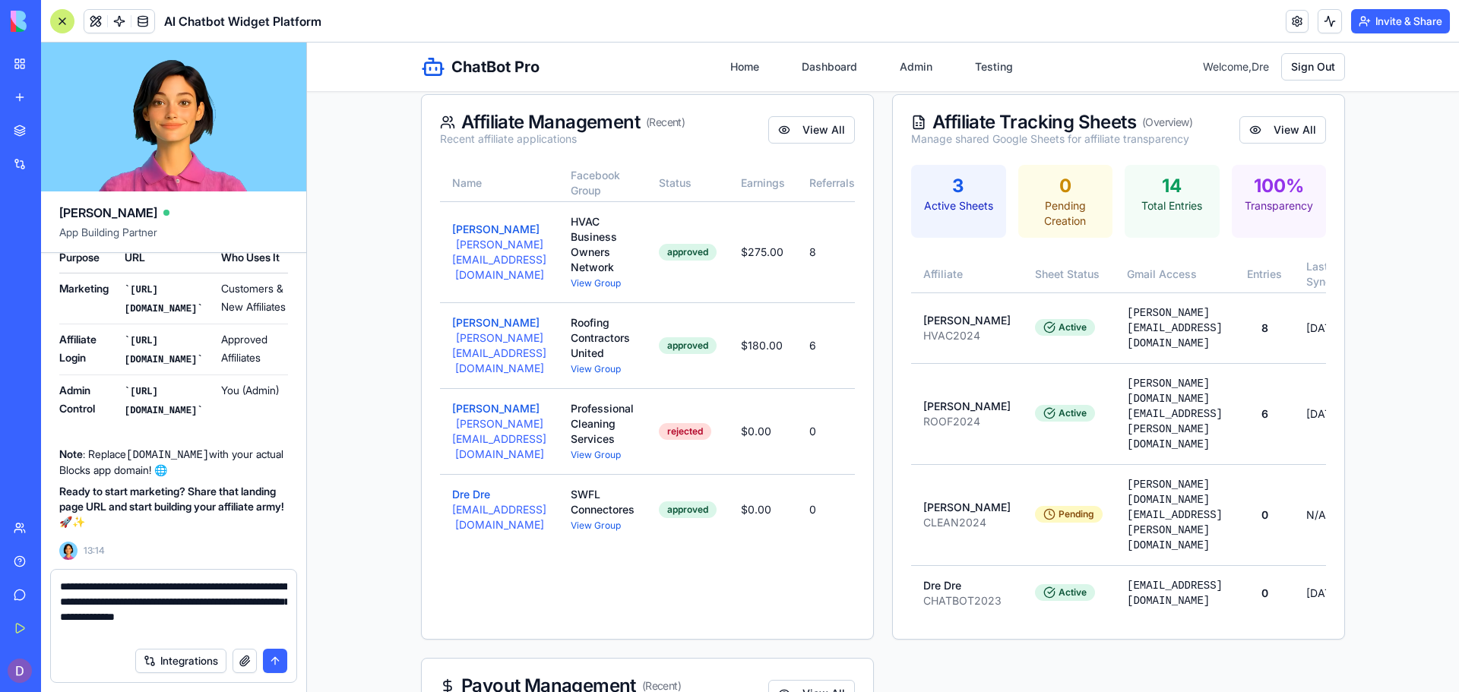
type textarea "**********"
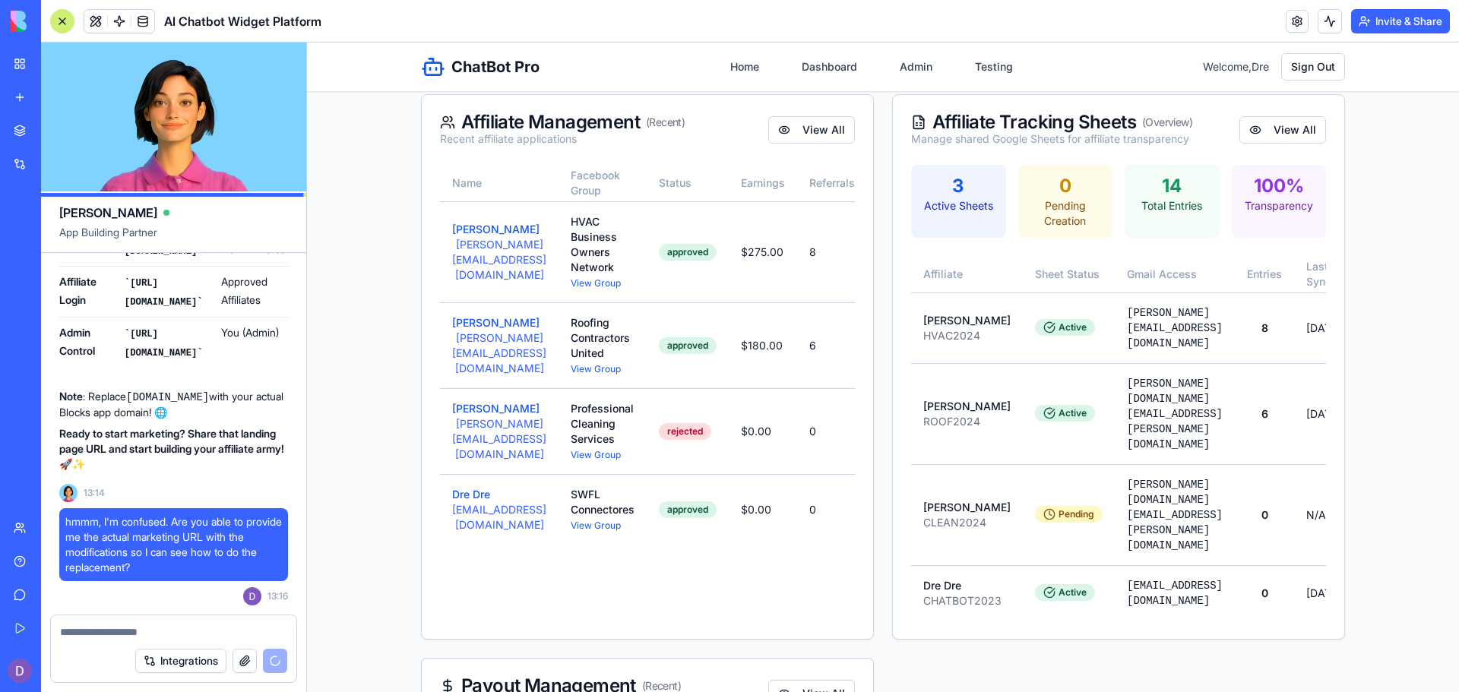
scroll to position [68041, 0]
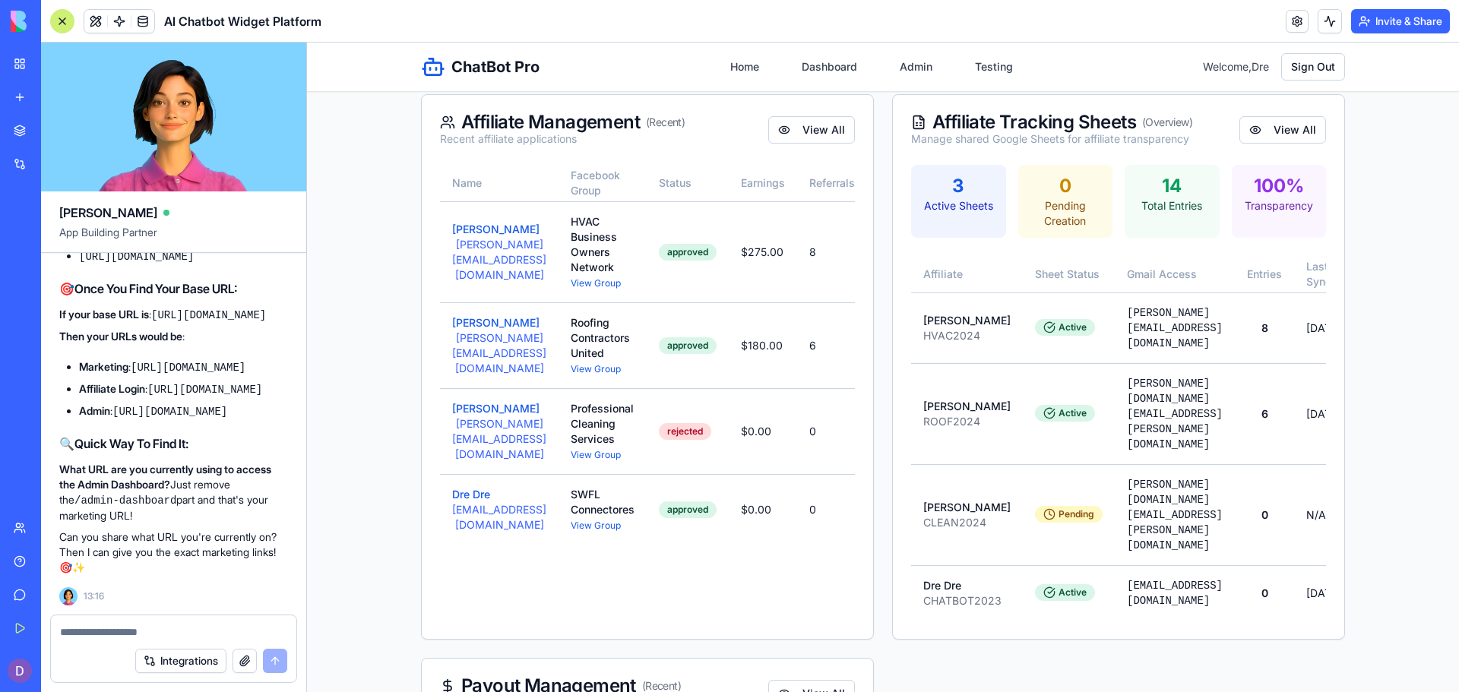
click at [96, 622] on div at bounding box center [173, 628] width 245 height 24
click at [93, 629] on textarea at bounding box center [173, 632] width 227 height 15
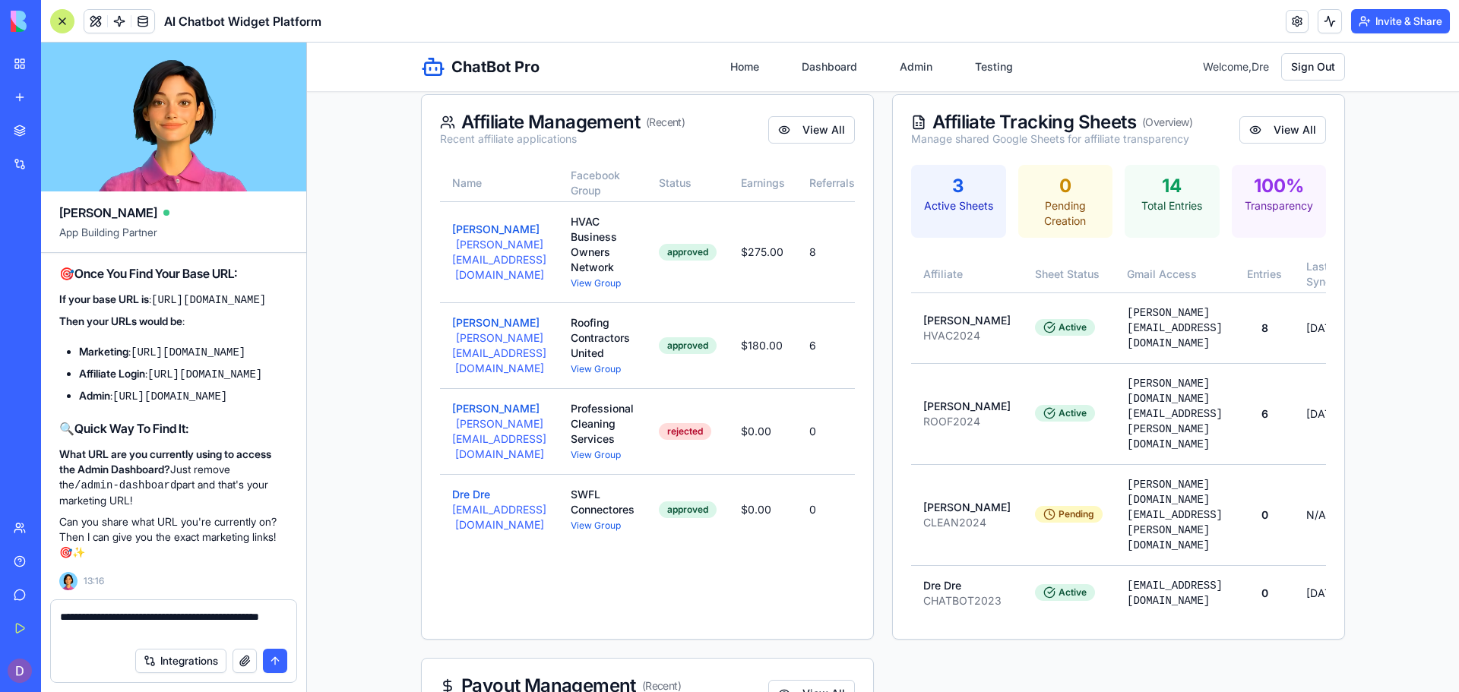
paste textarea "**********"
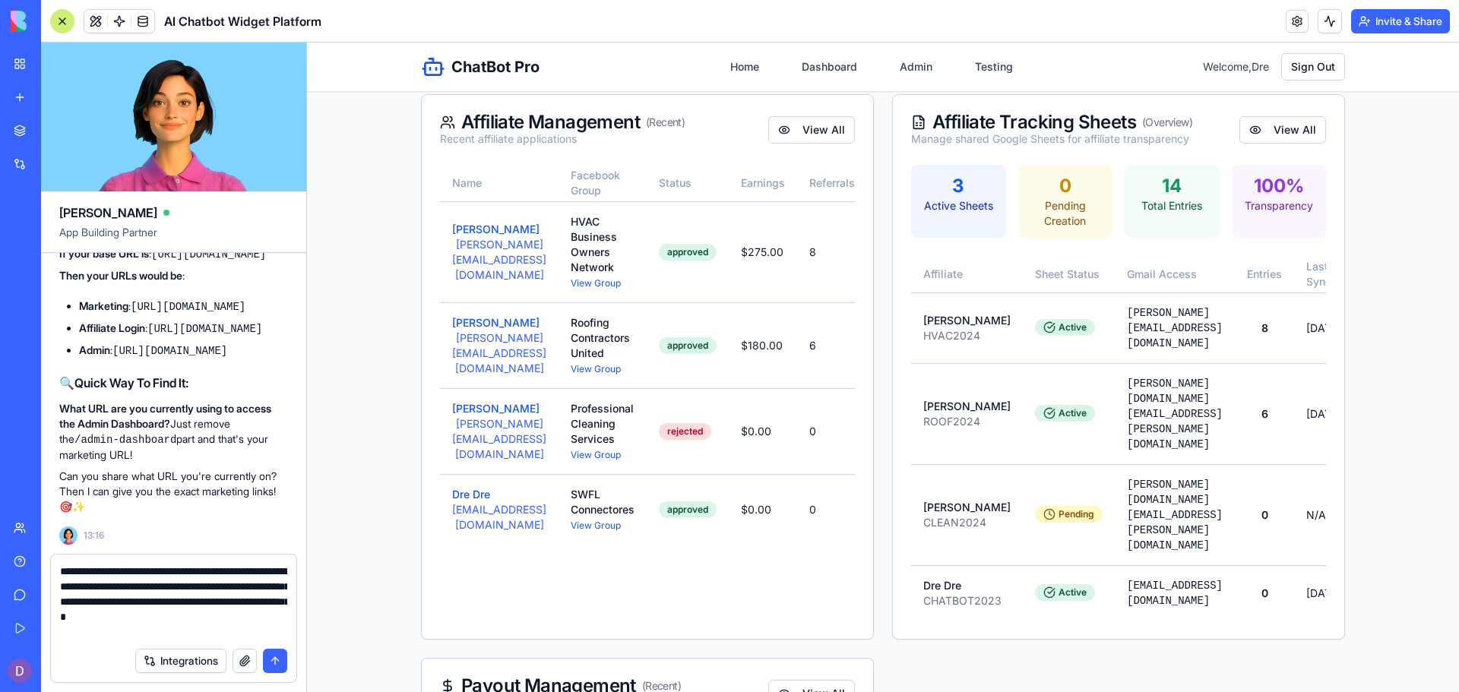
type textarea "**********"
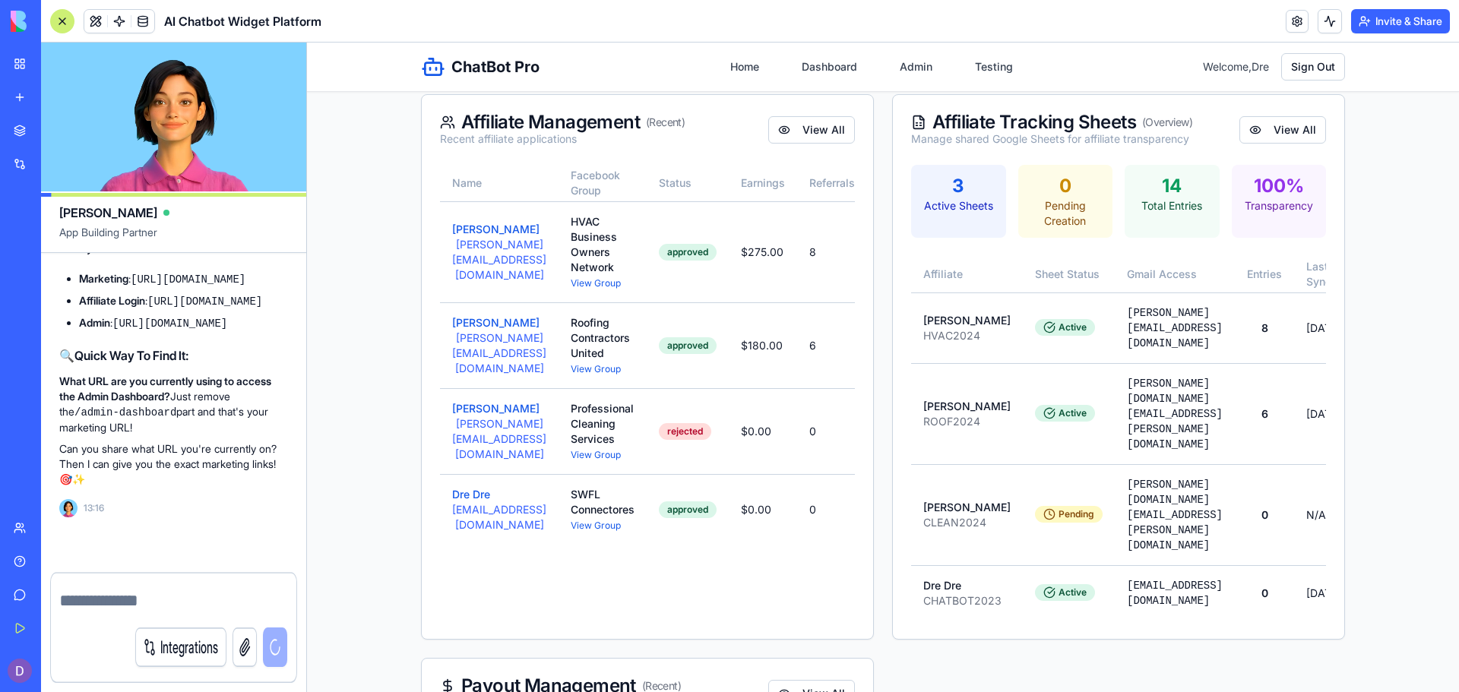
scroll to position [68175, 0]
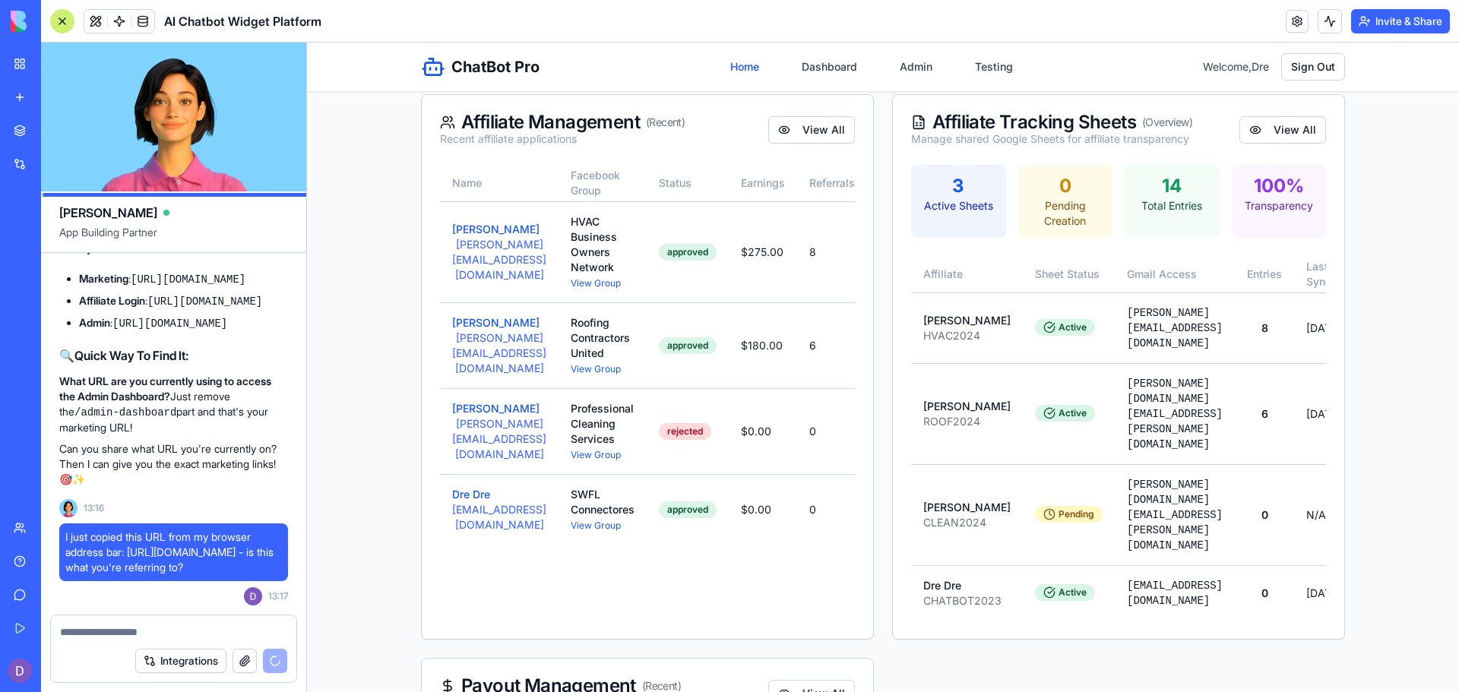
click at [740, 70] on link "Home" at bounding box center [744, 66] width 47 height 27
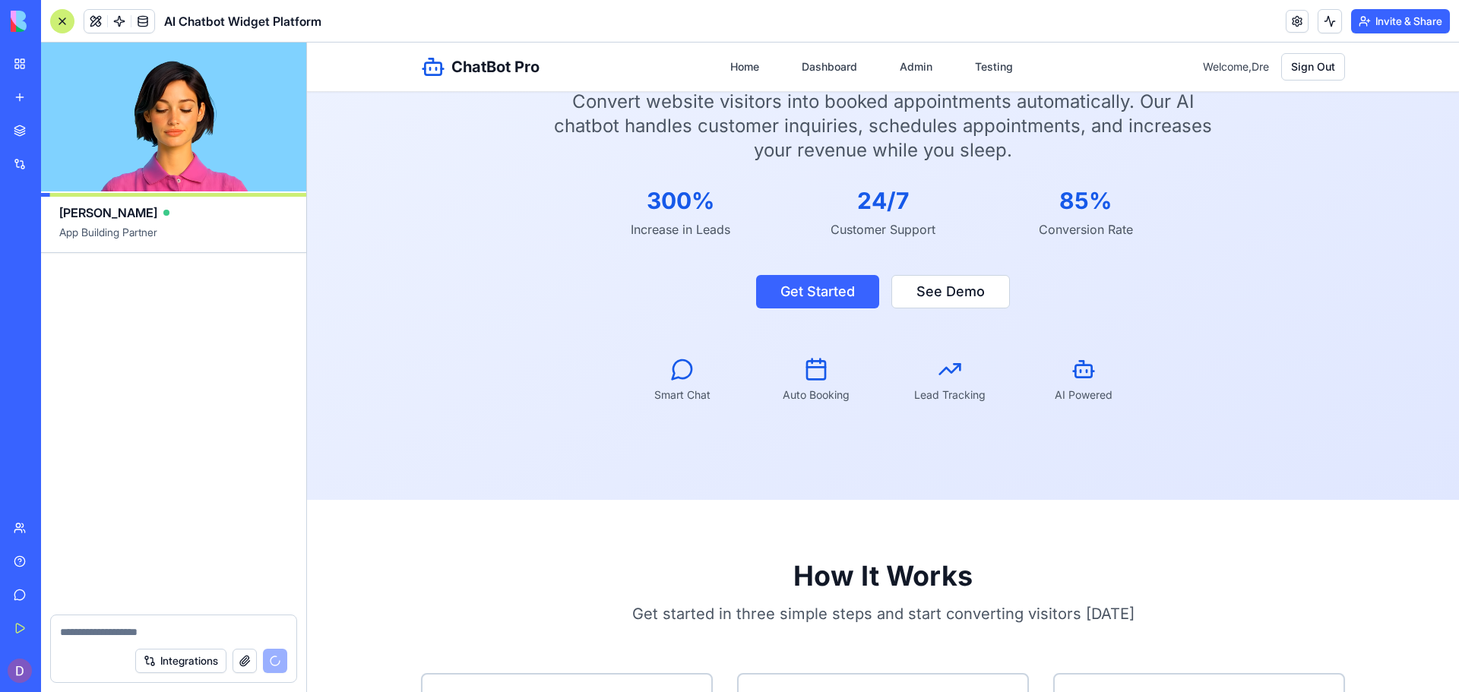
scroll to position [69079, 0]
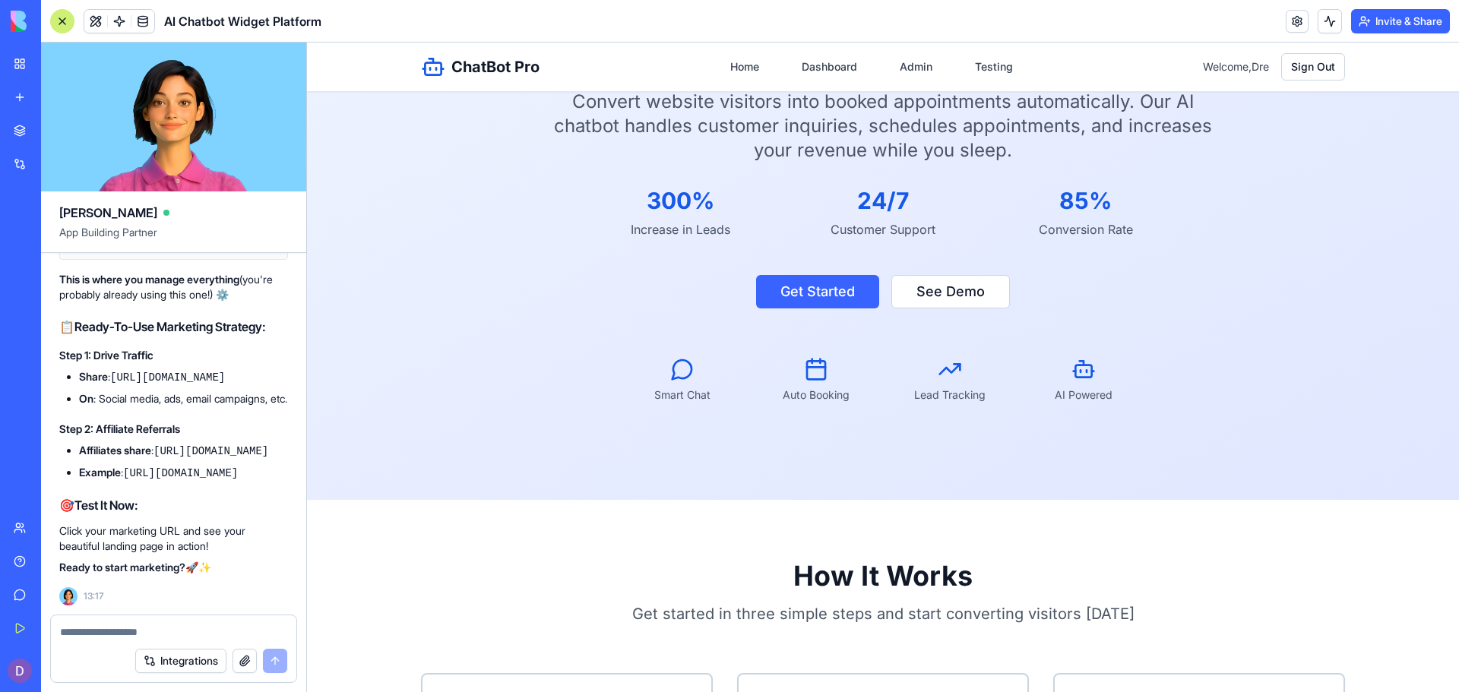
click at [268, 591] on div "🎯 Perfect! Now I Can Give You The Exact URLs! Yes, that's exactly what I needed…" at bounding box center [173, 203] width 229 height 803
click at [277, 355] on div "🎯 Perfect! Now I Can Give You The Exact URLs! Yes, that's exactly what I needed…" at bounding box center [173, 191] width 229 height 767
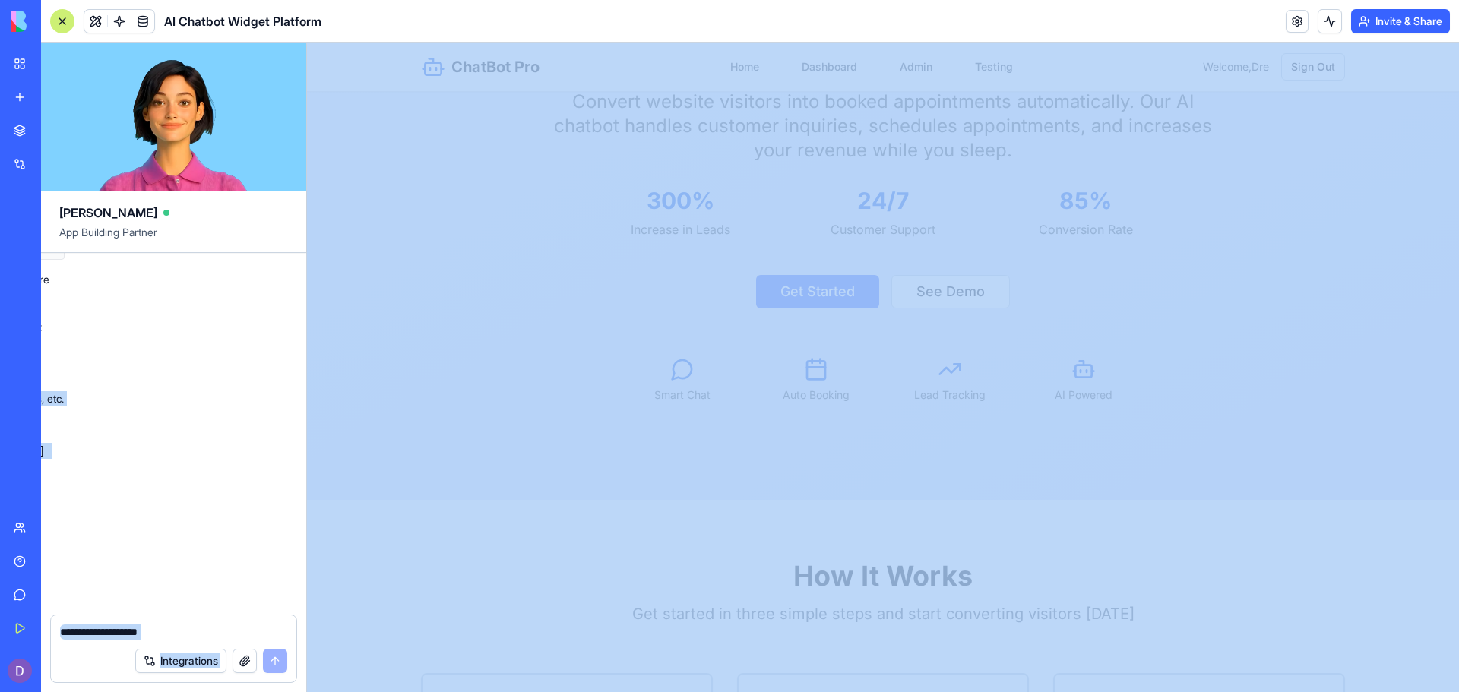
scroll to position [68988, 264]
drag, startPoint x: 116, startPoint y: 374, endPoint x: 163, endPoint y: 388, distance: 50.0
click at [163, 388] on div "Undo 13:43 🚀 AI Chatbot Widget Platform Coming Up! Hey there! I'm [PERSON_NAME]…" at bounding box center [173, 434] width 265 height 362
copy code "https://b-3894.blocks.diy/apps/68c850389d07aadd201a8c48"
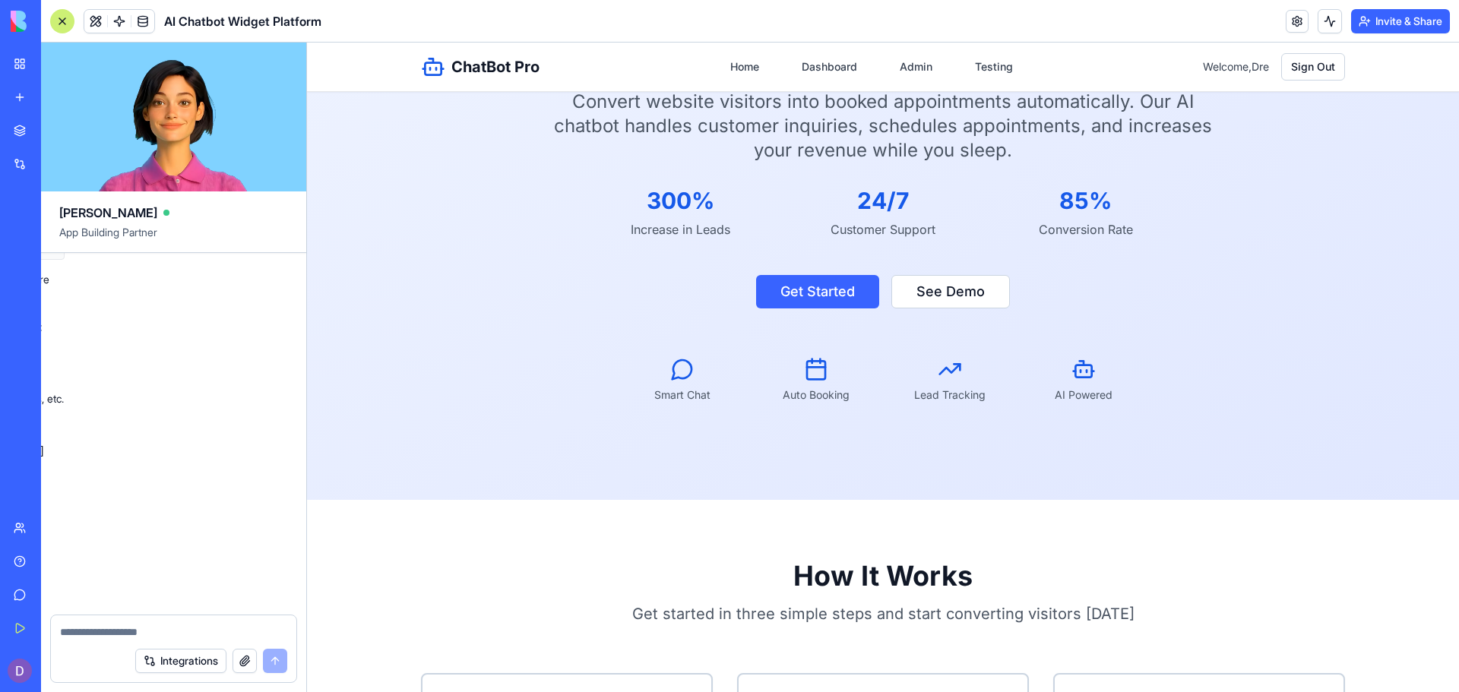
click at [68, 637] on textarea at bounding box center [173, 632] width 227 height 15
type textarea "**********"
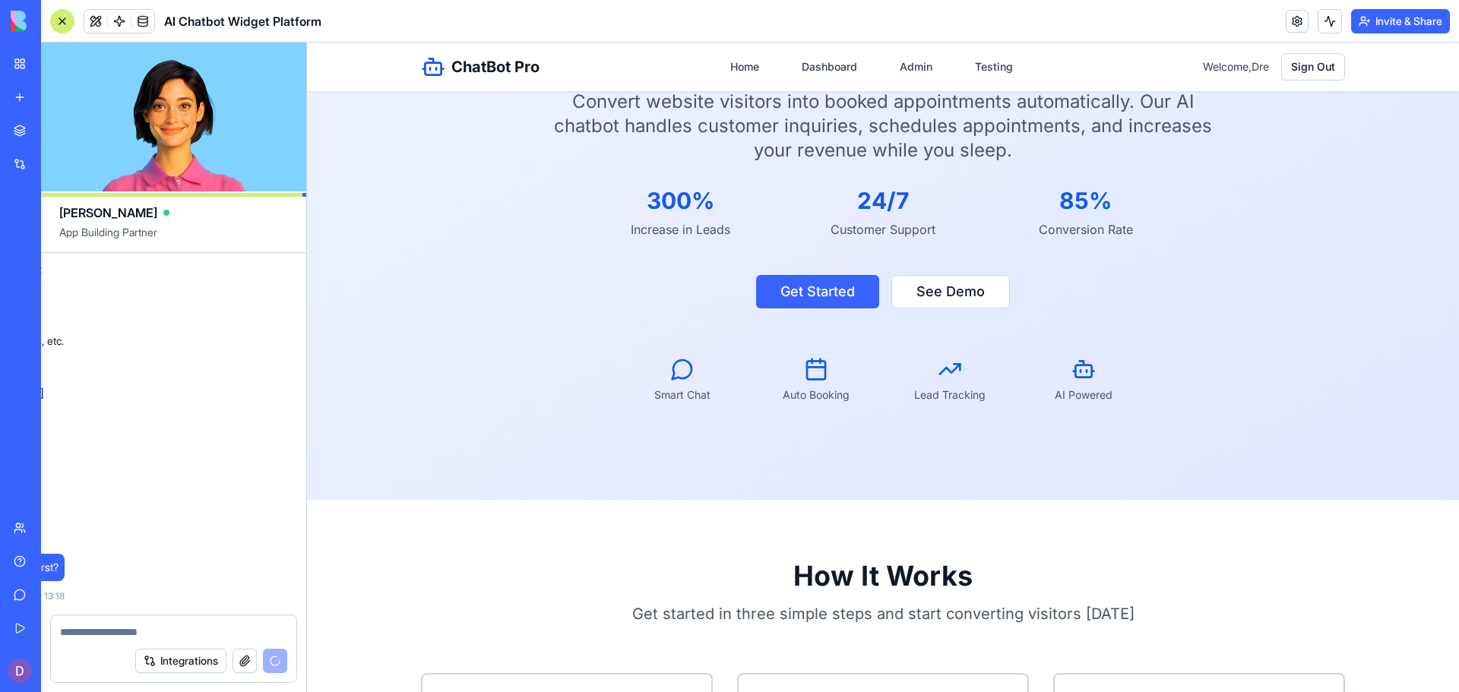
click at [235, 561] on div "13:43 🚀 AI Chatbot Widget Platform Coming Up! Hey there! I'm Ella, and I'm supe…" at bounding box center [173, 434] width 265 height 362
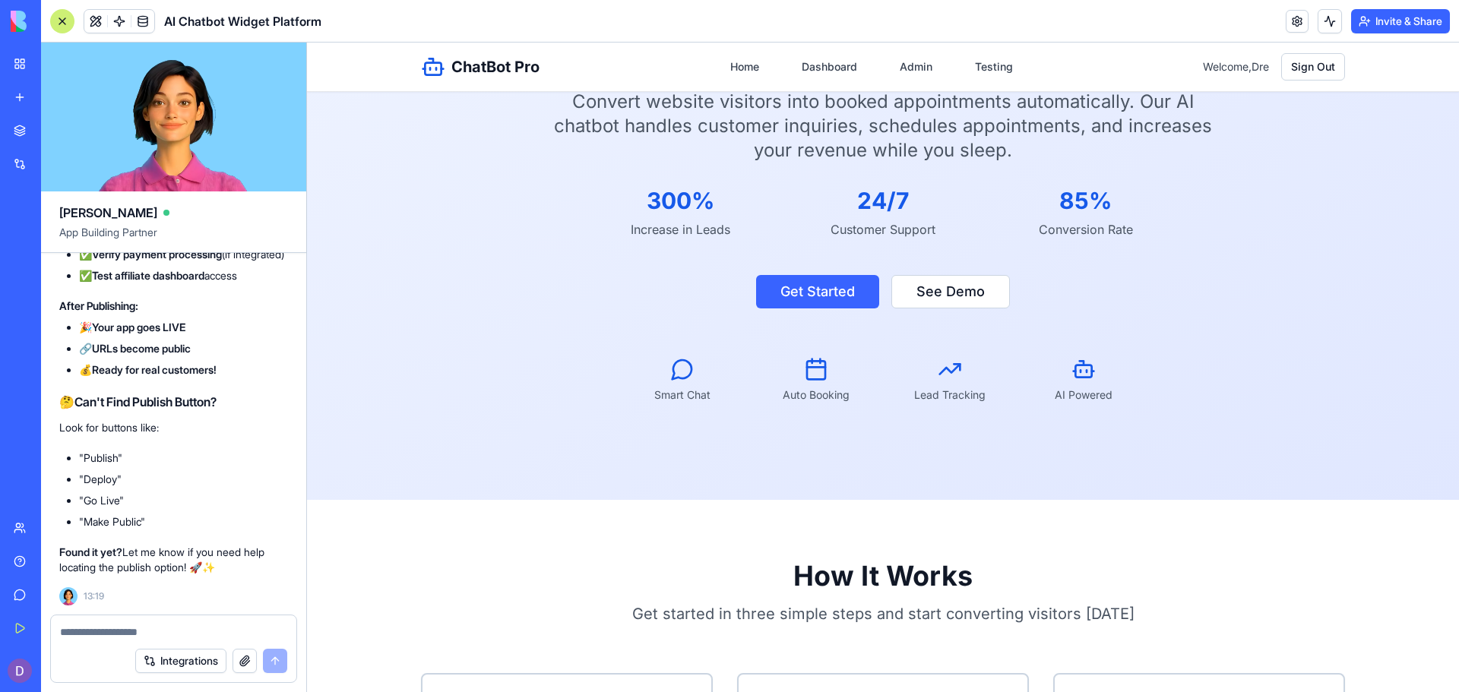
click at [113, 630] on textarea at bounding box center [173, 632] width 227 height 15
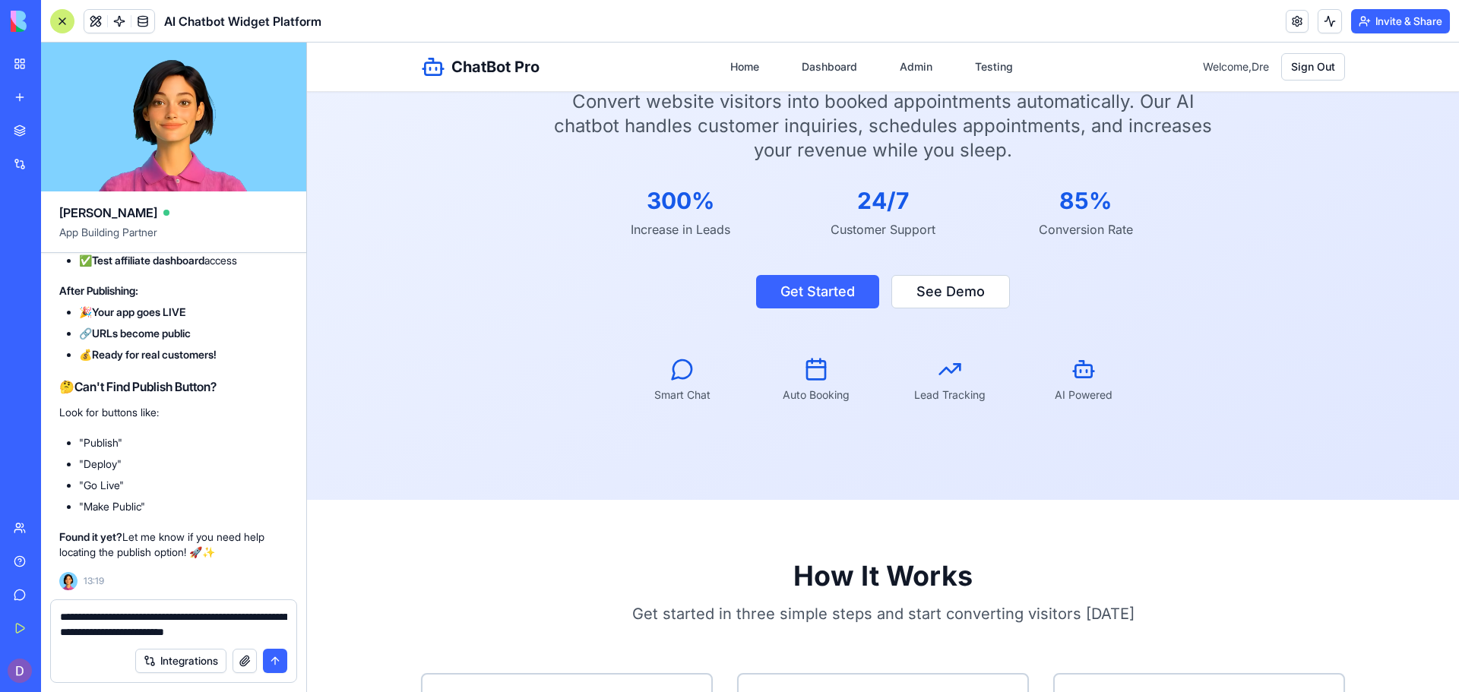
type textarea "**********"
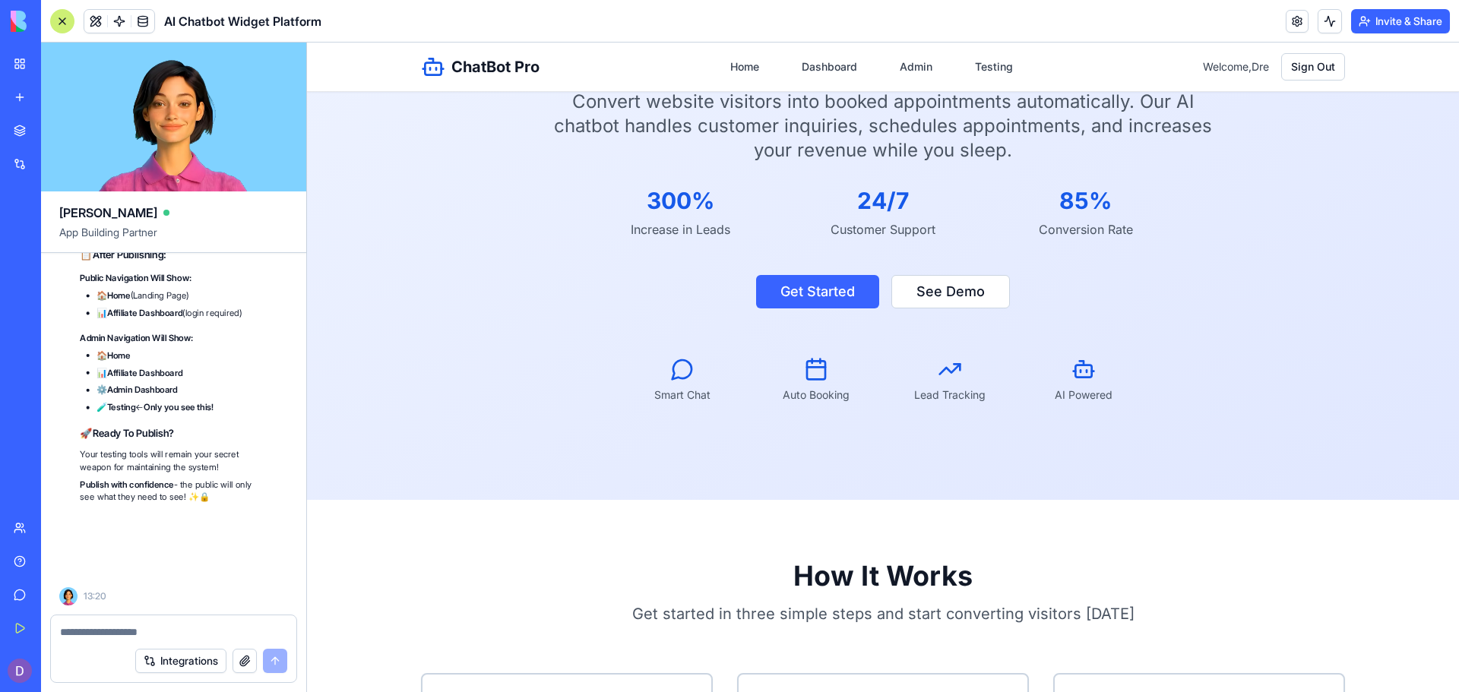
scroll to position [71045, 0]
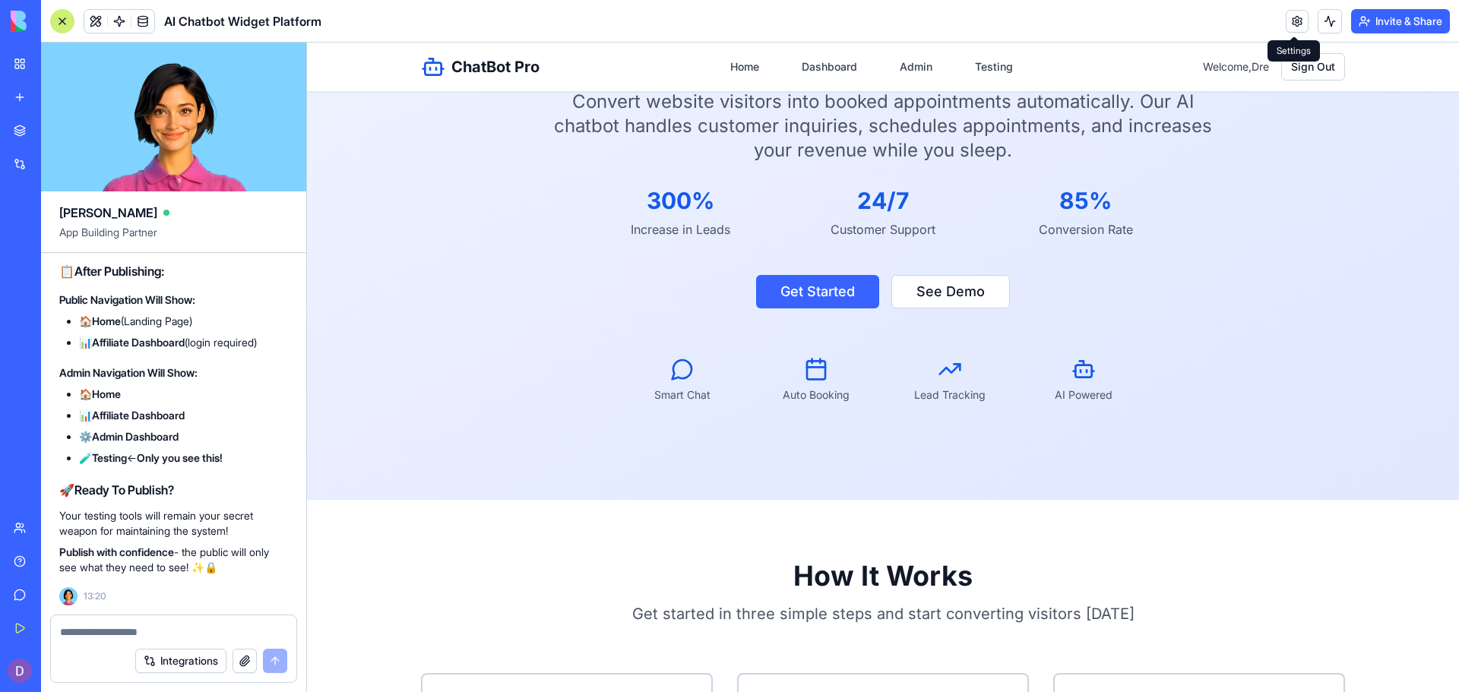
click at [1294, 26] on link at bounding box center [1297, 21] width 23 height 23
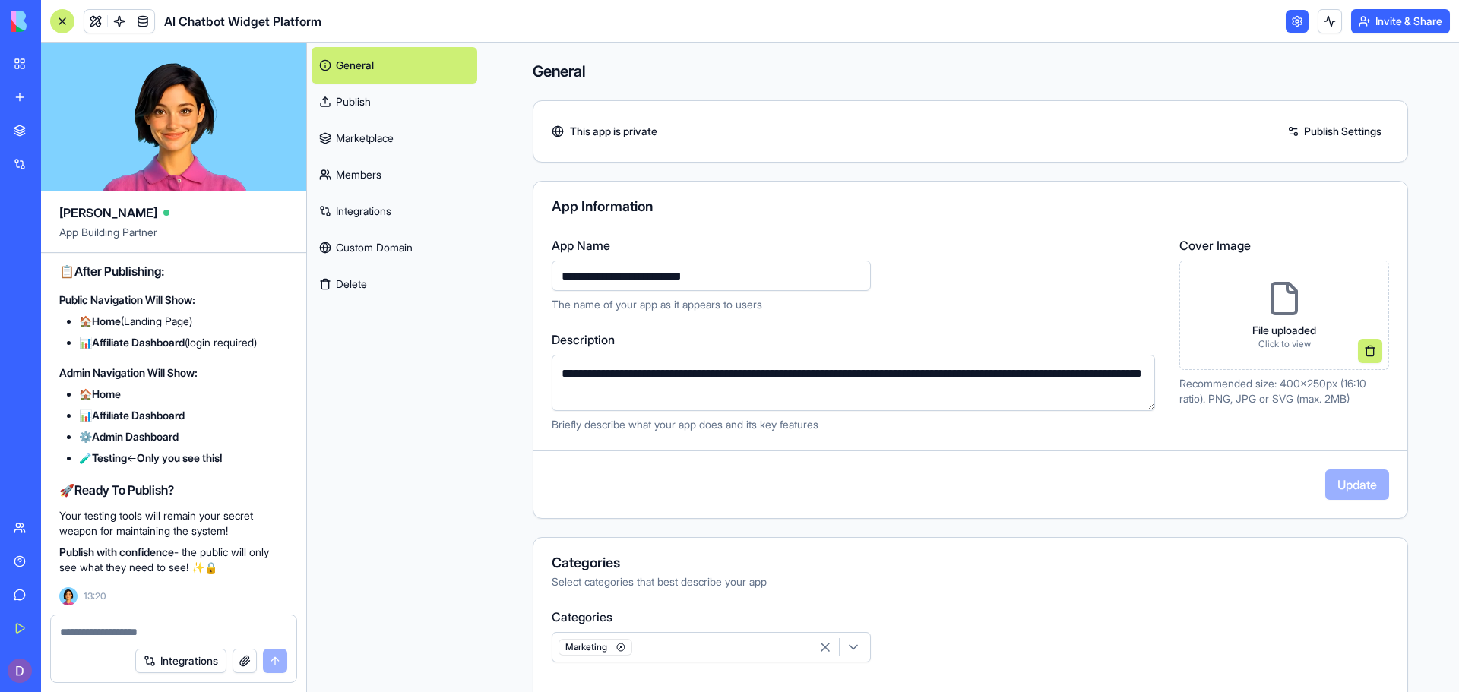
click at [1303, 131] on link "Publish Settings" at bounding box center [1334, 131] width 109 height 24
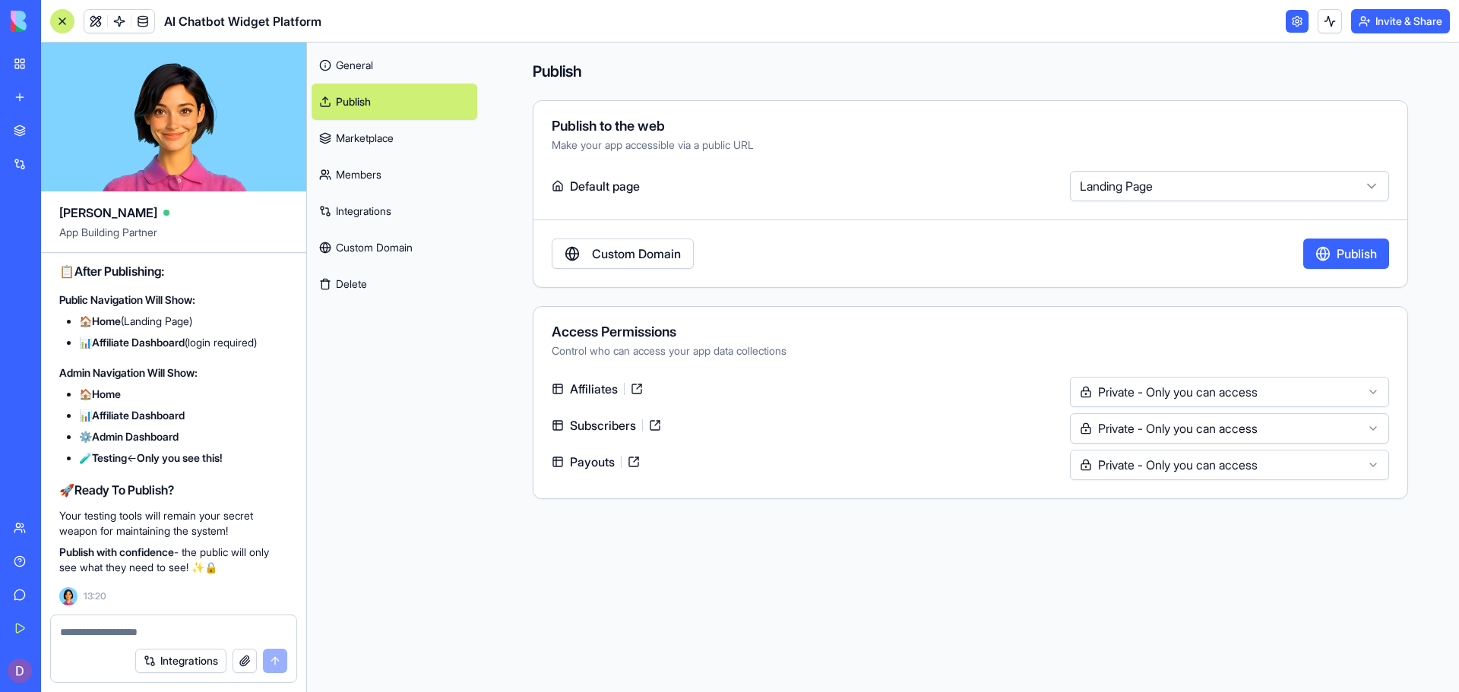
click at [1332, 252] on button "Publish" at bounding box center [1346, 254] width 86 height 30
click at [280, 428] on ul "🏠 Home 📊 Affiliate Dashboard ⚙️ Admin Dashboard 🧪 Testing ← Only you see this!" at bounding box center [173, 426] width 229 height 79
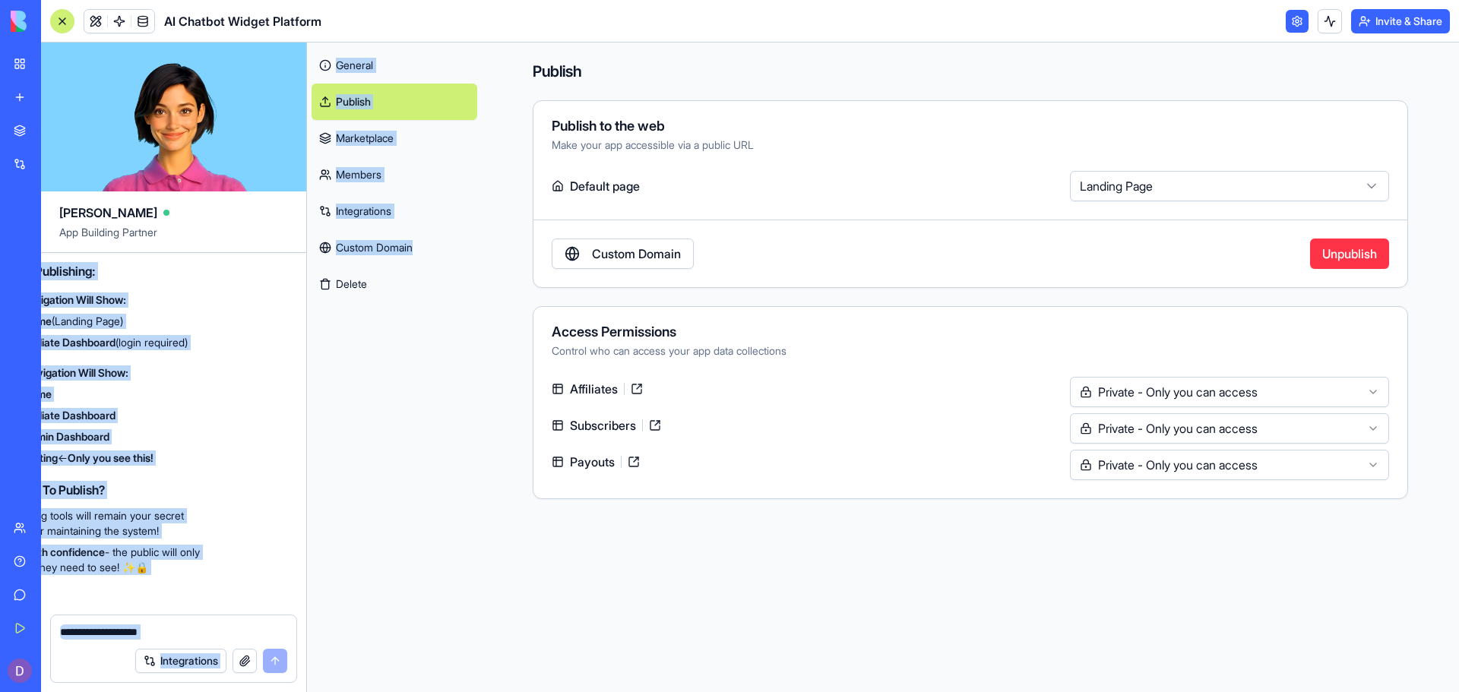
scroll to position [69737, 264]
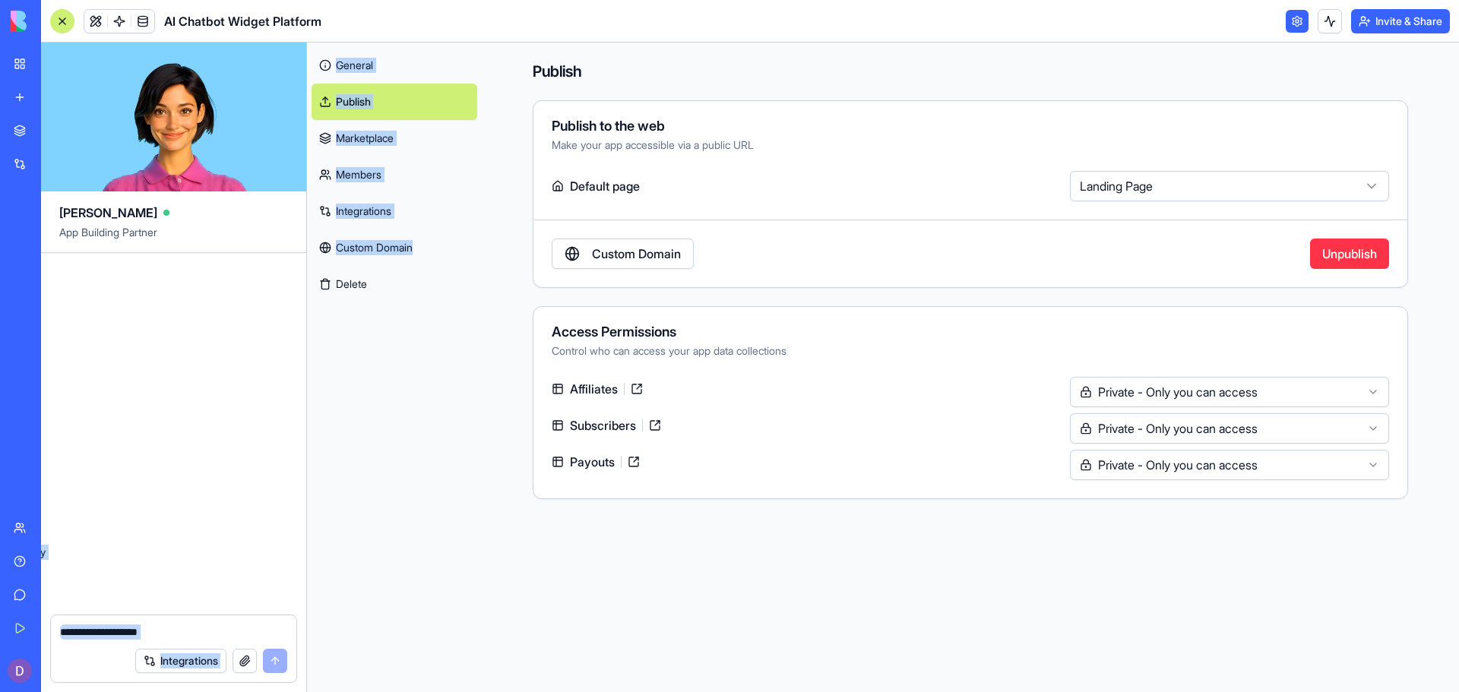
drag, startPoint x: 138, startPoint y: 402, endPoint x: 195, endPoint y: 412, distance: 57.9
click at [195, 412] on div "Undo 13:43 🚀 AI Chatbot Widget Platform Coming Up! Hey there! I'm [PERSON_NAME]…" at bounding box center [173, 434] width 265 height 362
copy code "https://b-3894.blocks.diy/apps/68c850389d07aadd201a8c48"
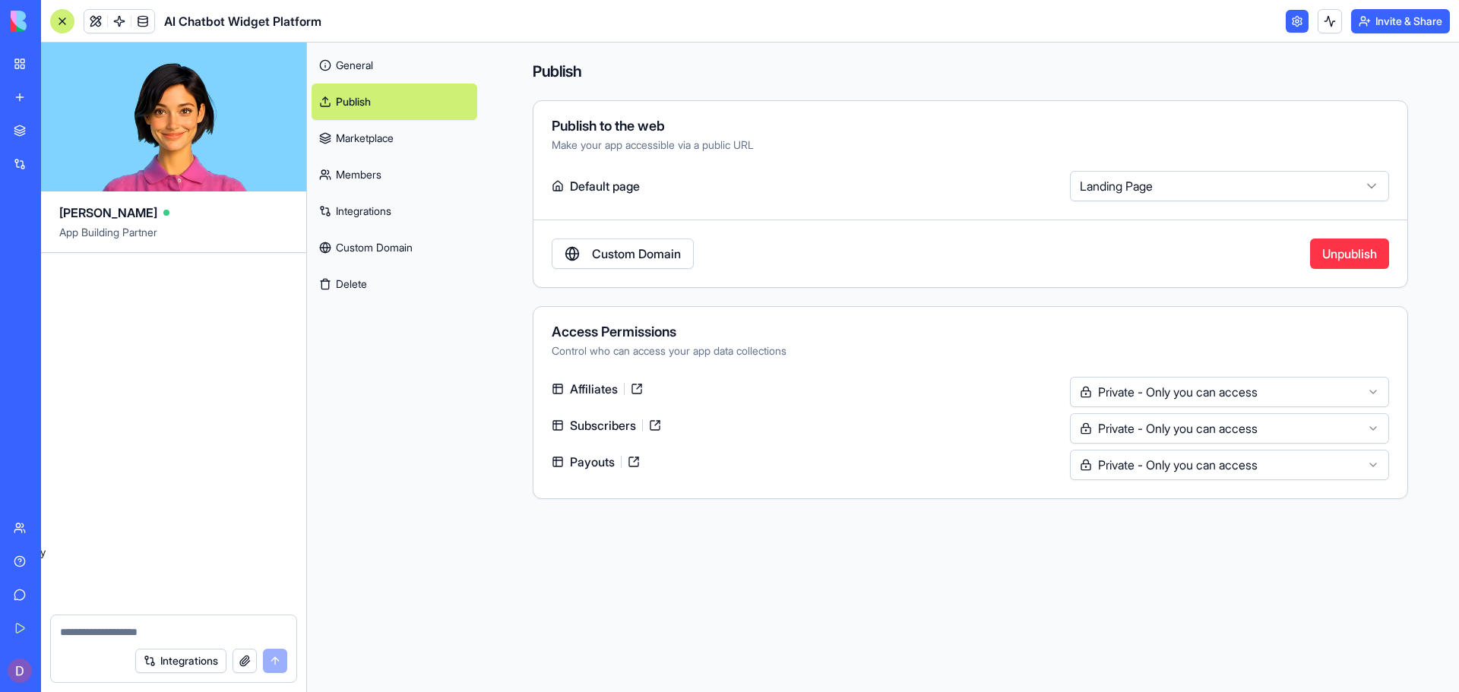
click at [109, 612] on div "Undo 13:43 🚀 AI Chatbot Widget Platform Coming Up! Hey there! I'm [PERSON_NAME]…" at bounding box center [173, 434] width 265 height 362
click at [93, 632] on textarea at bounding box center [173, 632] width 227 height 15
click at [145, 576] on div "Undo 13:43 🚀 AI Chatbot Widget Platform Coming Up! Hey there! I'm [PERSON_NAME]…" at bounding box center [173, 434] width 265 height 362
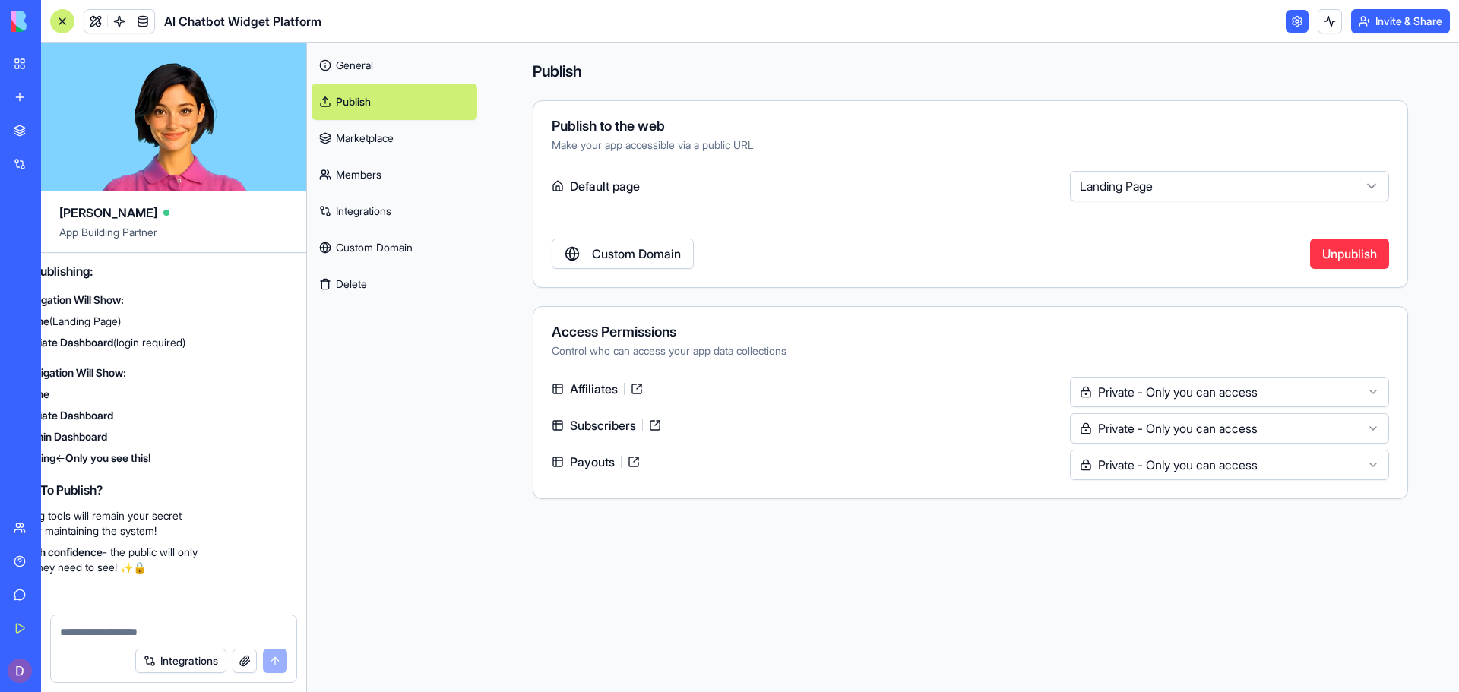
scroll to position [69737, 0]
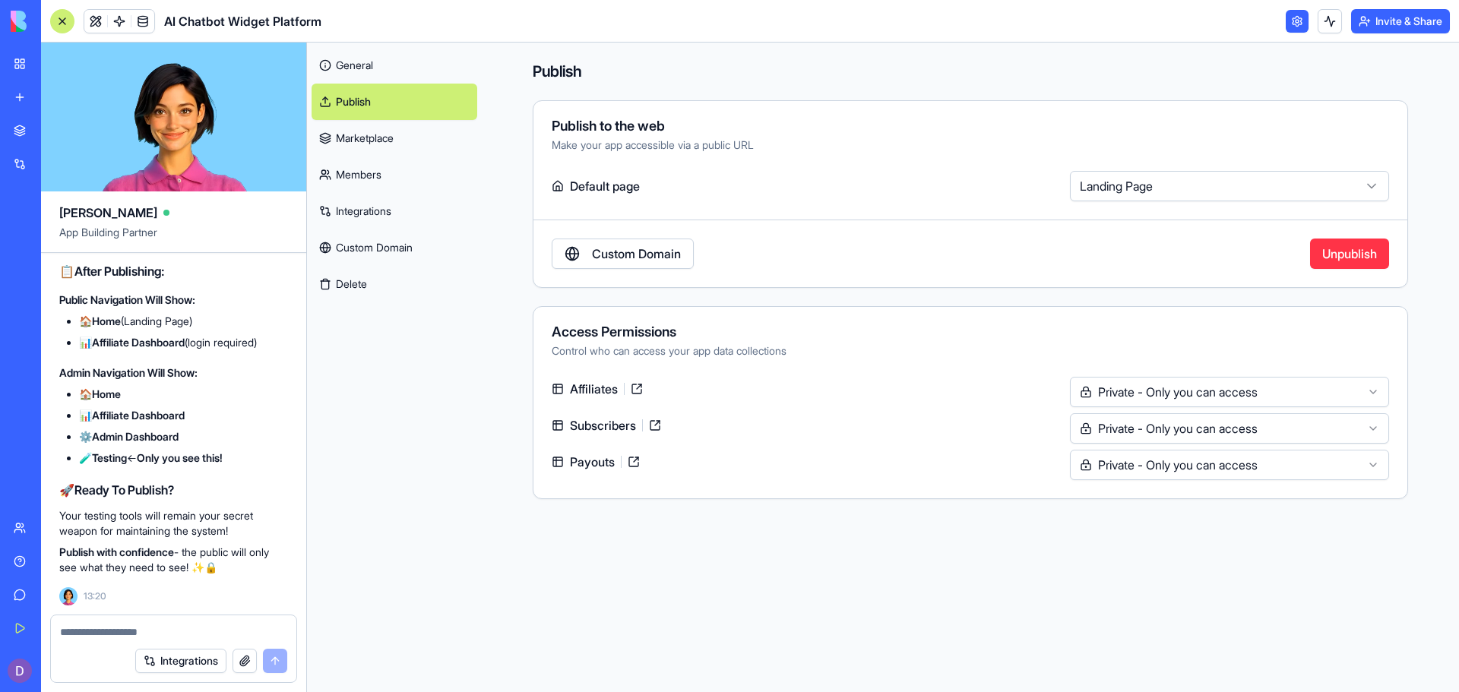
click at [1315, 397] on html "BETA My Workspace New app Marketplace Integrations Recent AI Chatbot Widget Pla…" at bounding box center [729, 346] width 1459 height 692
click at [1294, 355] on html "BETA My Workspace New app Marketplace Integrations Recent AI Chatbot Widget Pla…" at bounding box center [729, 346] width 1459 height 692
click at [1222, 185] on html "BETA My Workspace New app Marketplace Integrations Recent AI Chatbot Widget Pla…" at bounding box center [729, 346] width 1459 height 692
click at [630, 196] on label "Default page" at bounding box center [808, 186] width 512 height 30
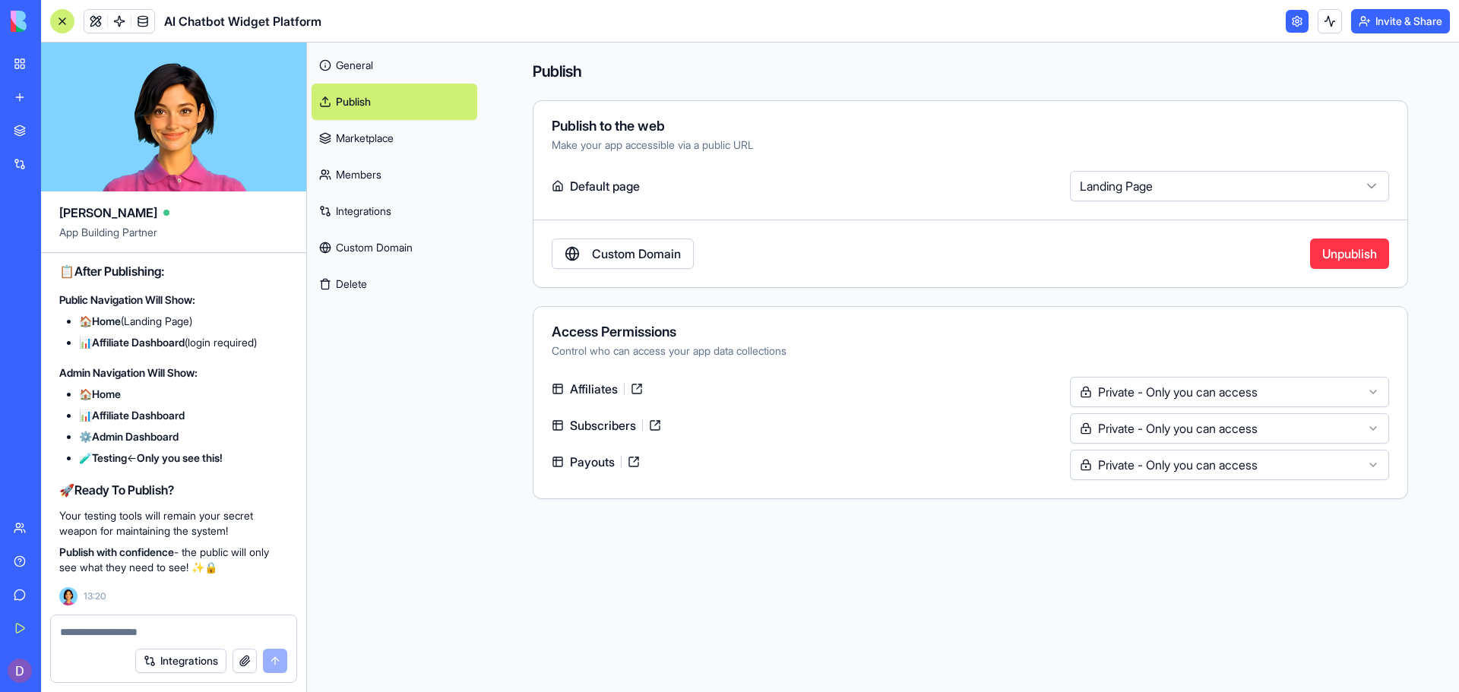
click at [194, 632] on textarea at bounding box center [173, 632] width 227 height 15
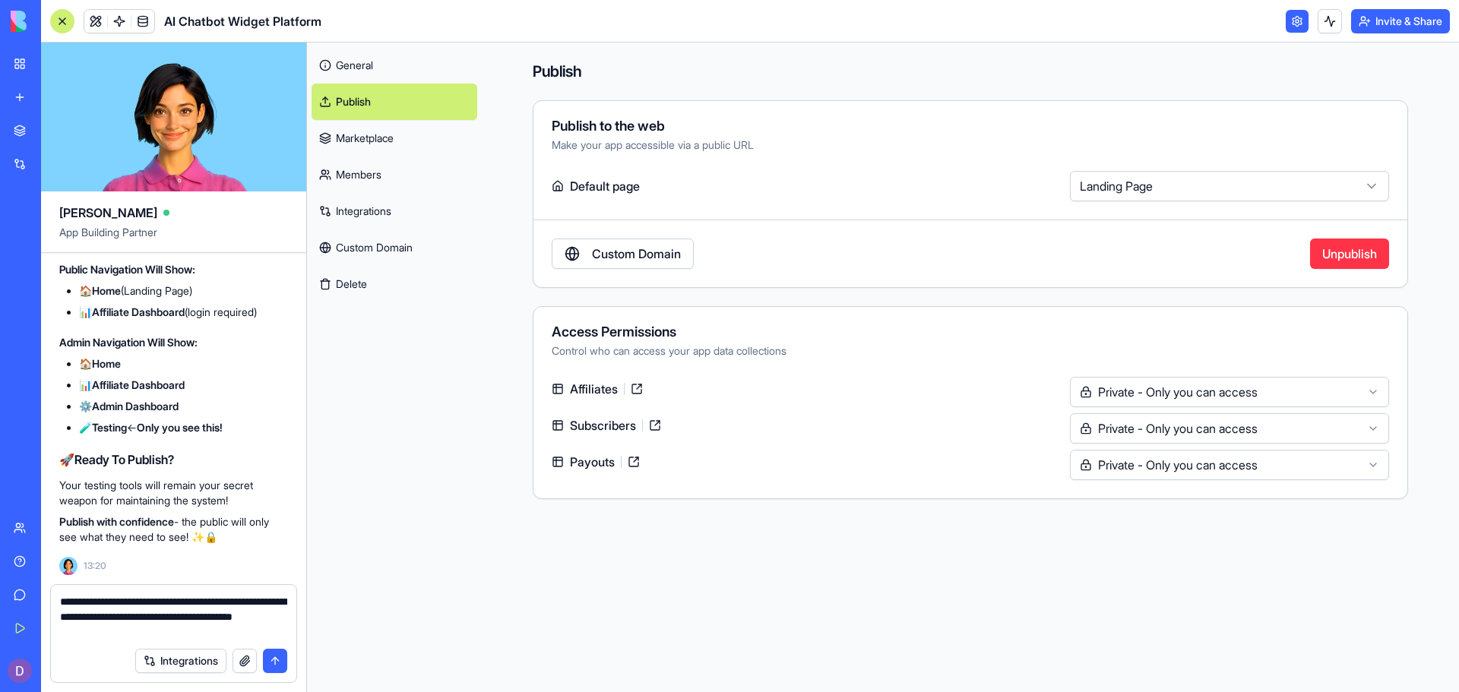
paste textarea "**********"
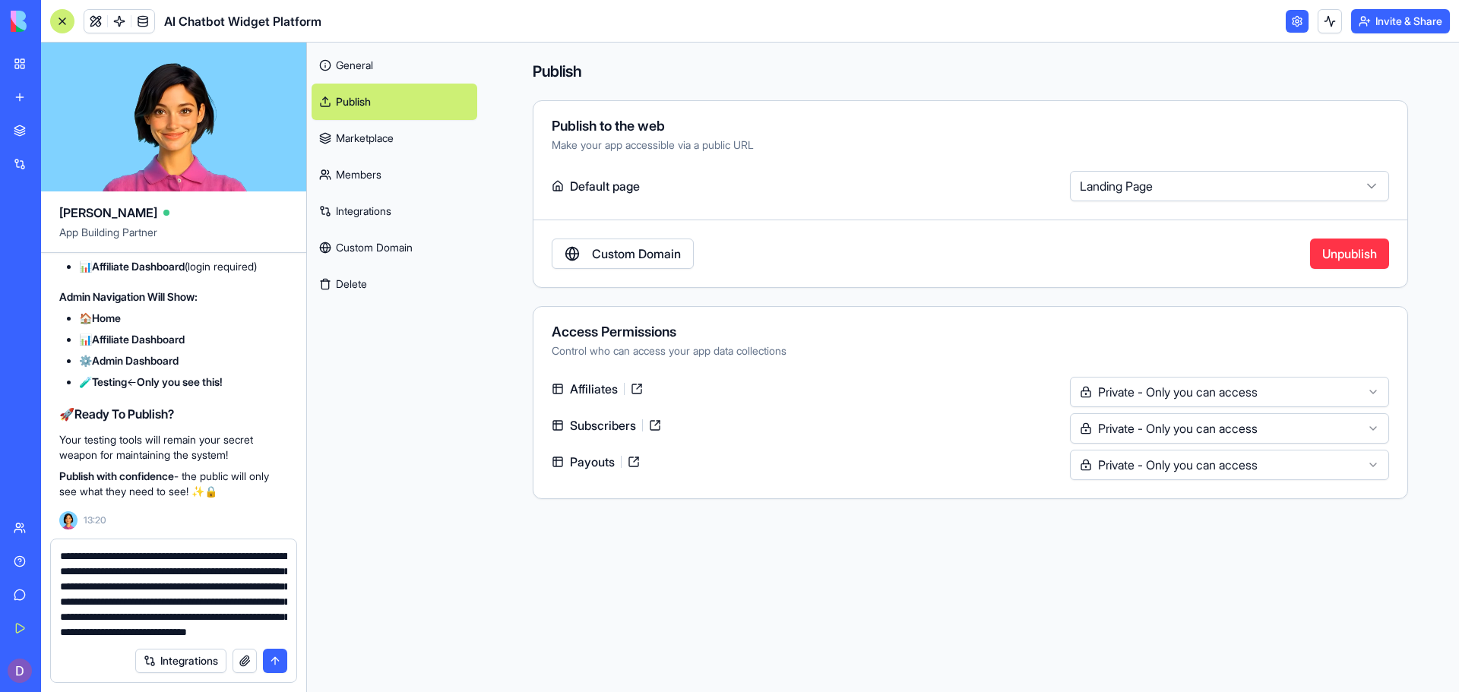
scroll to position [44, 0]
type textarea "**********"
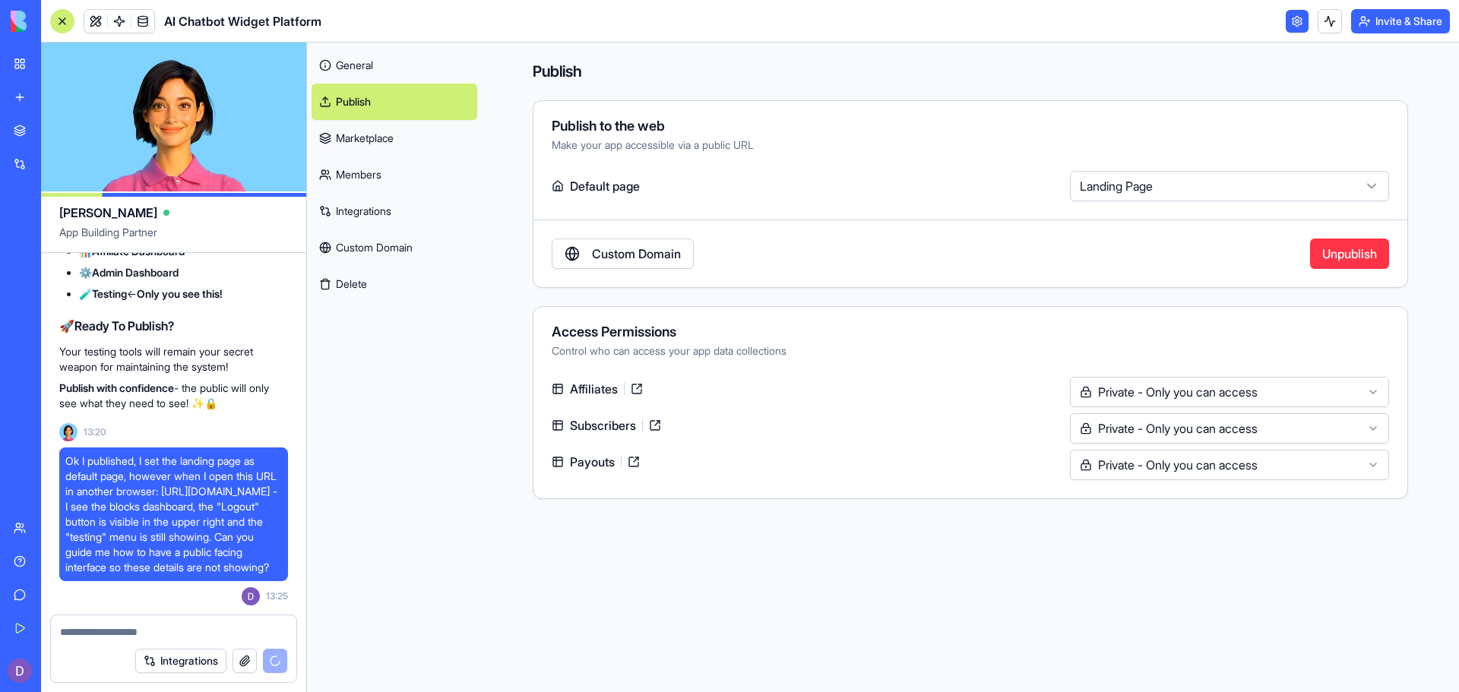
scroll to position [72101, 0]
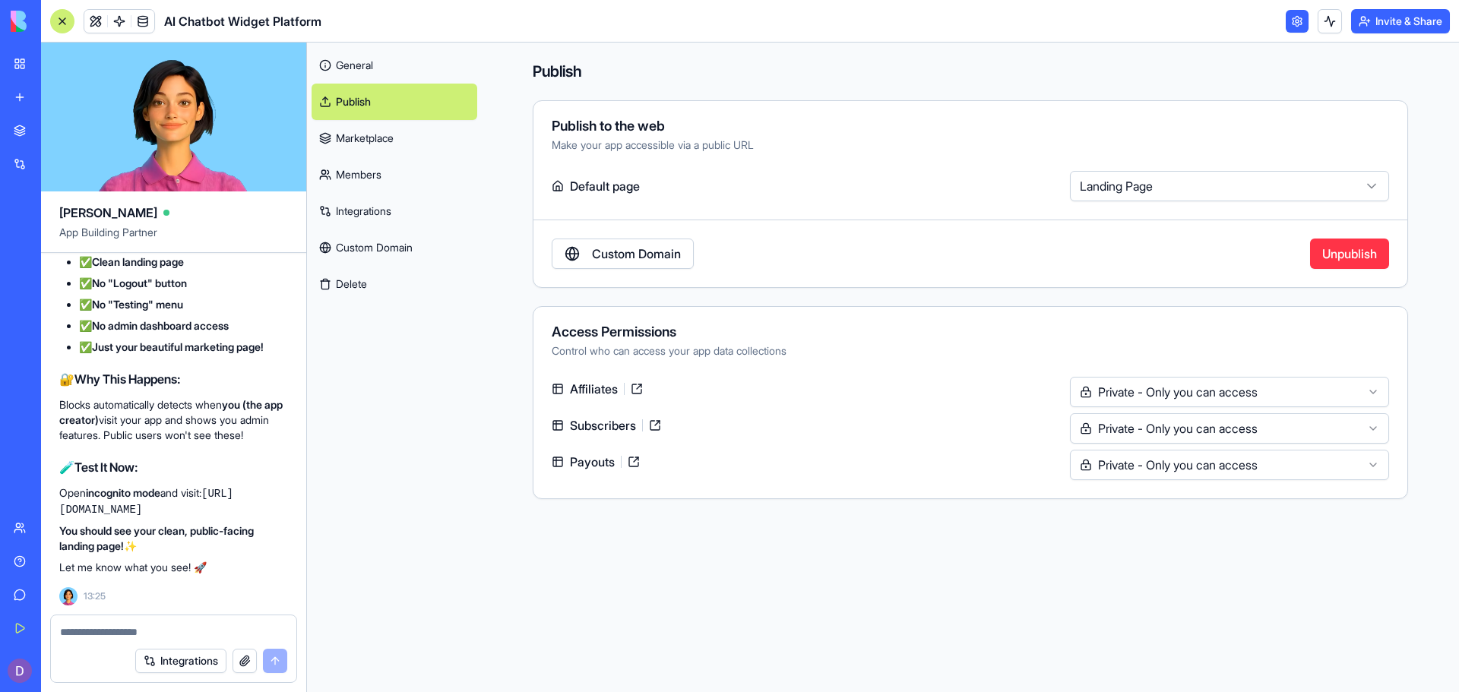
click at [217, 496] on p "Open incognito mode and visit: https://b-3894.blocks.diy/apps/68c850389d07aadd2…" at bounding box center [173, 502] width 229 height 32
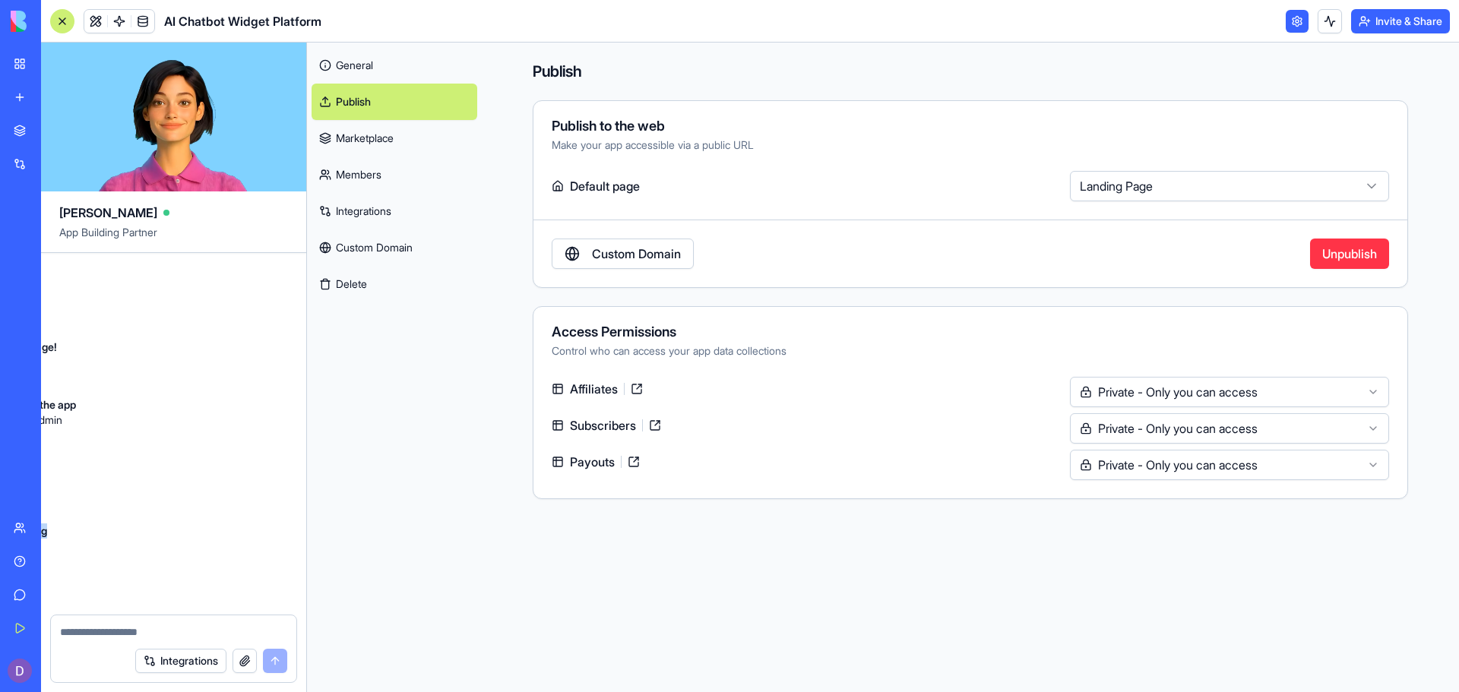
scroll to position [72101, 264]
drag, startPoint x: 222, startPoint y: 496, endPoint x: 131, endPoint y: 507, distance: 91.9
click at [131, 507] on div "Undo 13:43 🚀 AI Chatbot Widget Platform Coming Up! Hey there! I'm [PERSON_NAME]…" at bounding box center [173, 434] width 265 height 362
copy code "https://b-3894.blocks.diy/apps/68c850389d07aadd201a8c48"
click at [181, 371] on div "Undo 13:43 🚀 AI Chatbot Widget Platform Coming Up! Hey there! I'm [PERSON_NAME]…" at bounding box center [173, 434] width 265 height 362
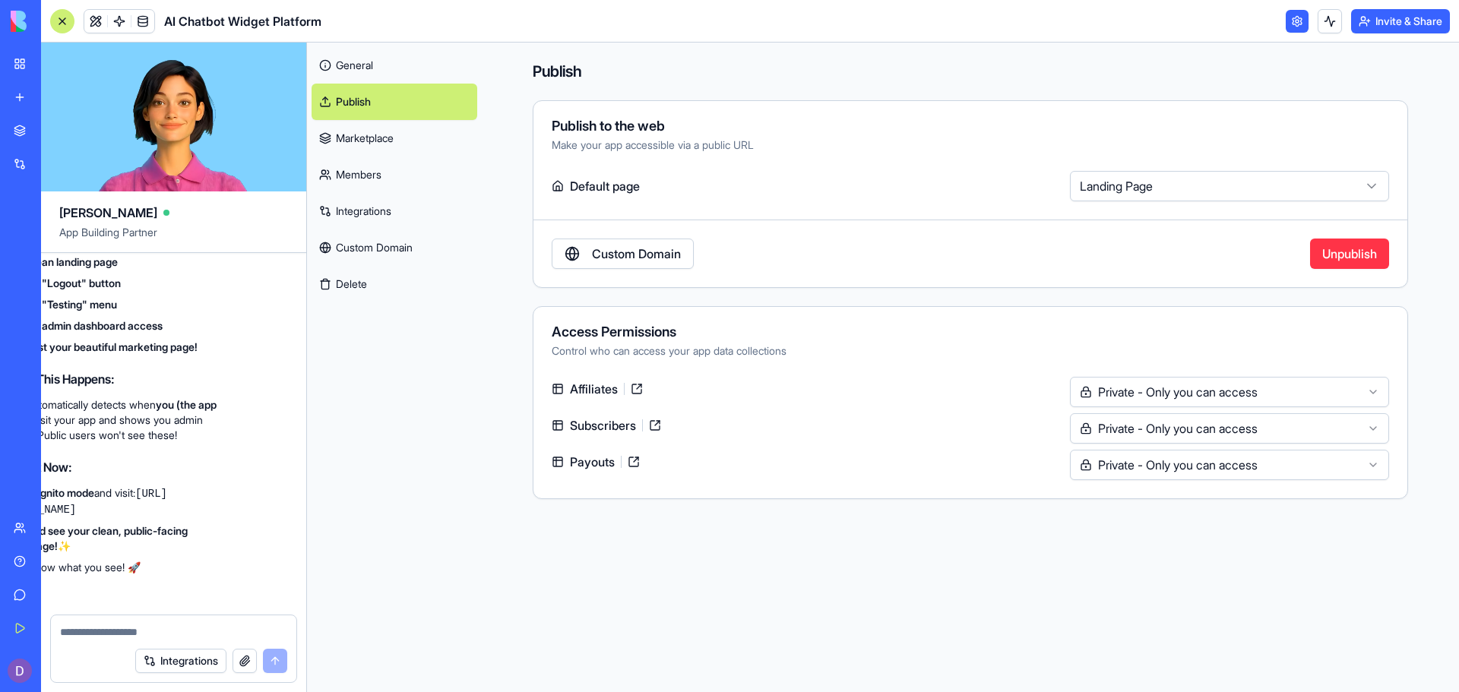
scroll to position [72101, 0]
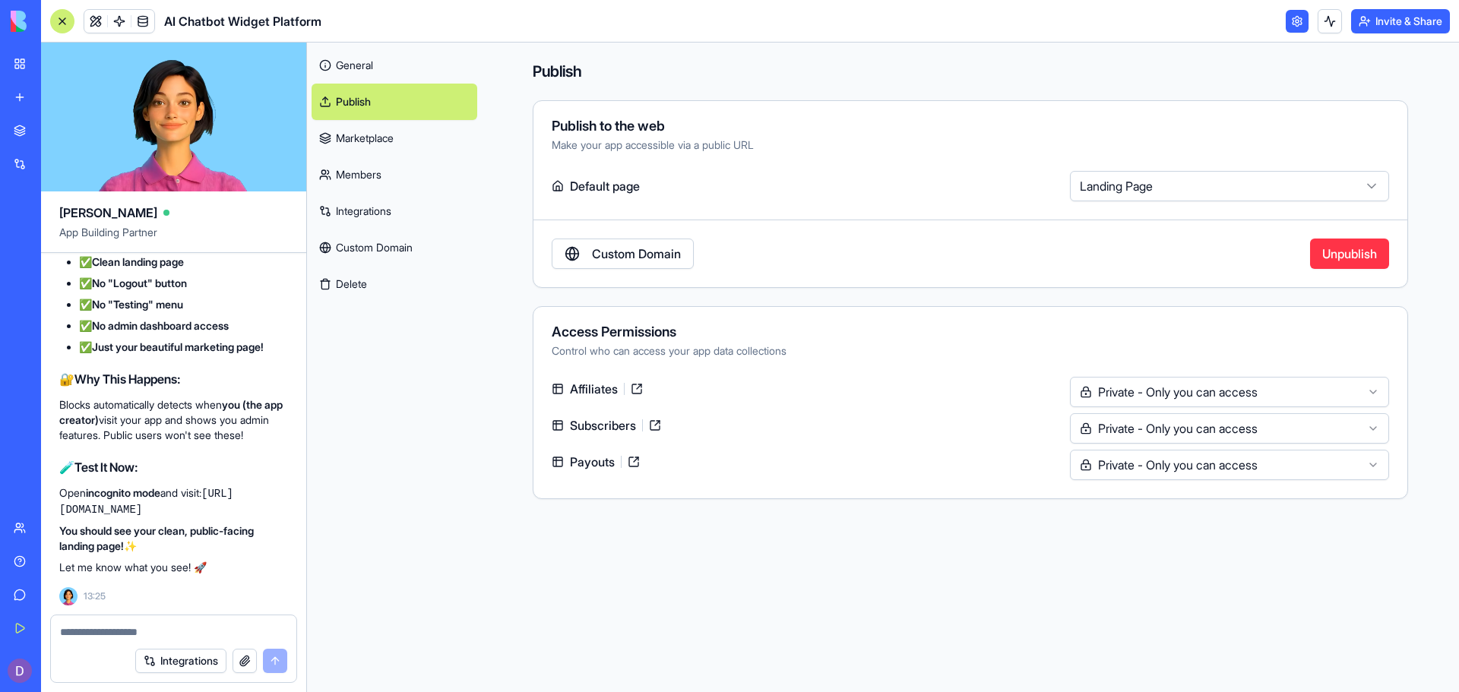
click at [182, 623] on div at bounding box center [173, 628] width 245 height 24
click at [171, 636] on textarea at bounding box center [173, 632] width 227 height 15
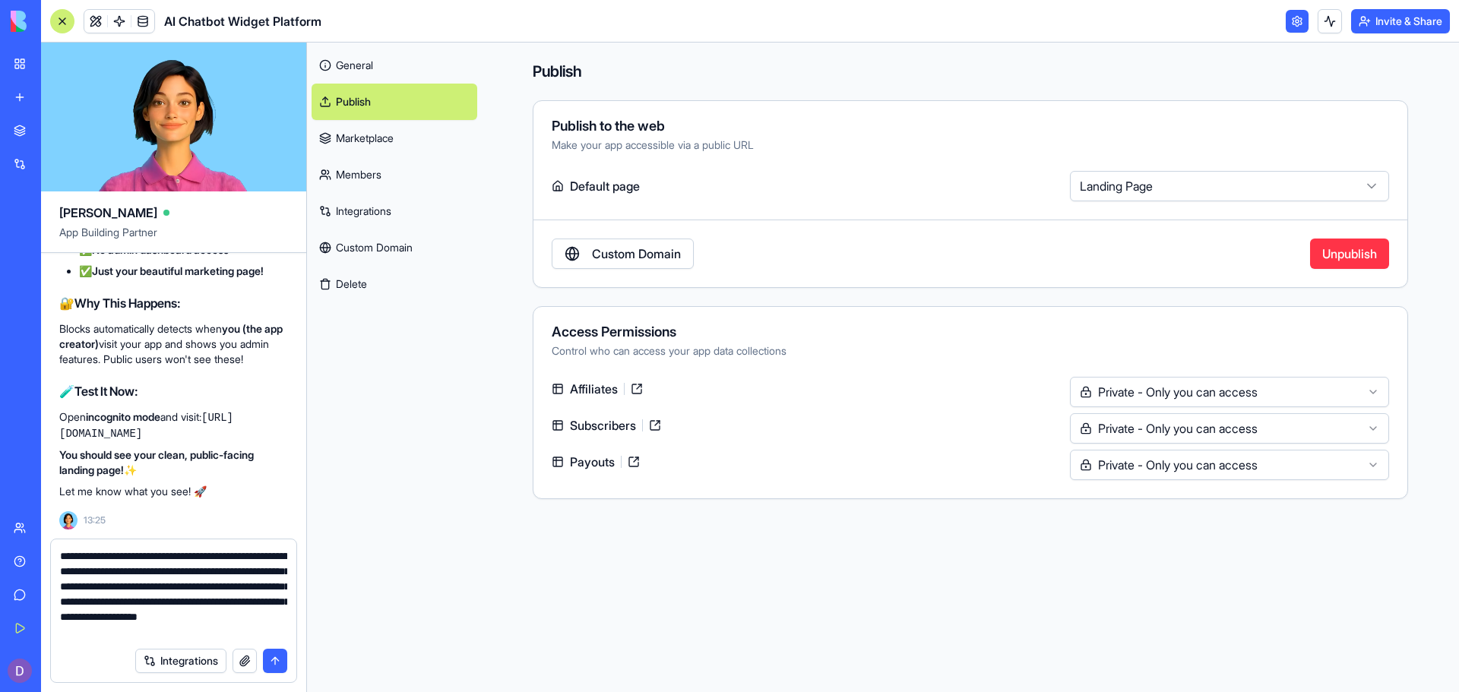
scroll to position [14, 0]
type textarea "**********"
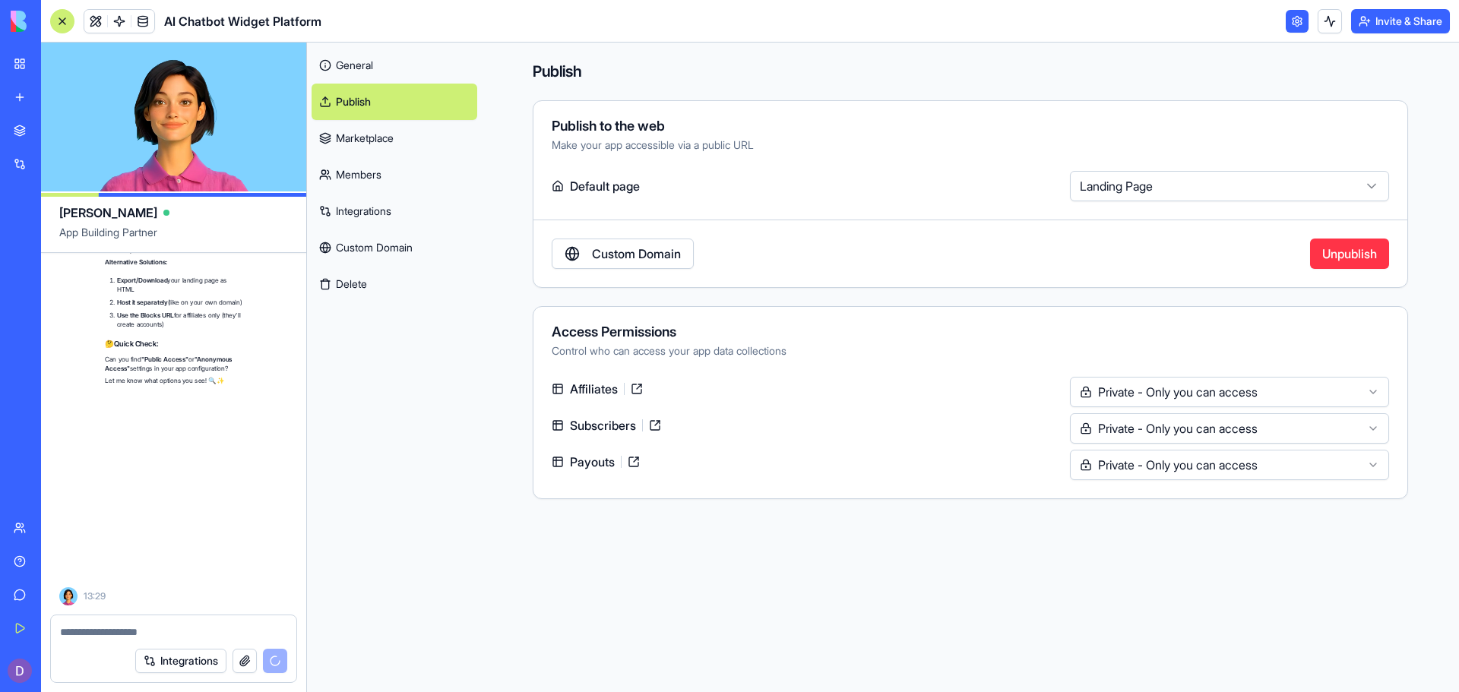
scroll to position [73305, 0]
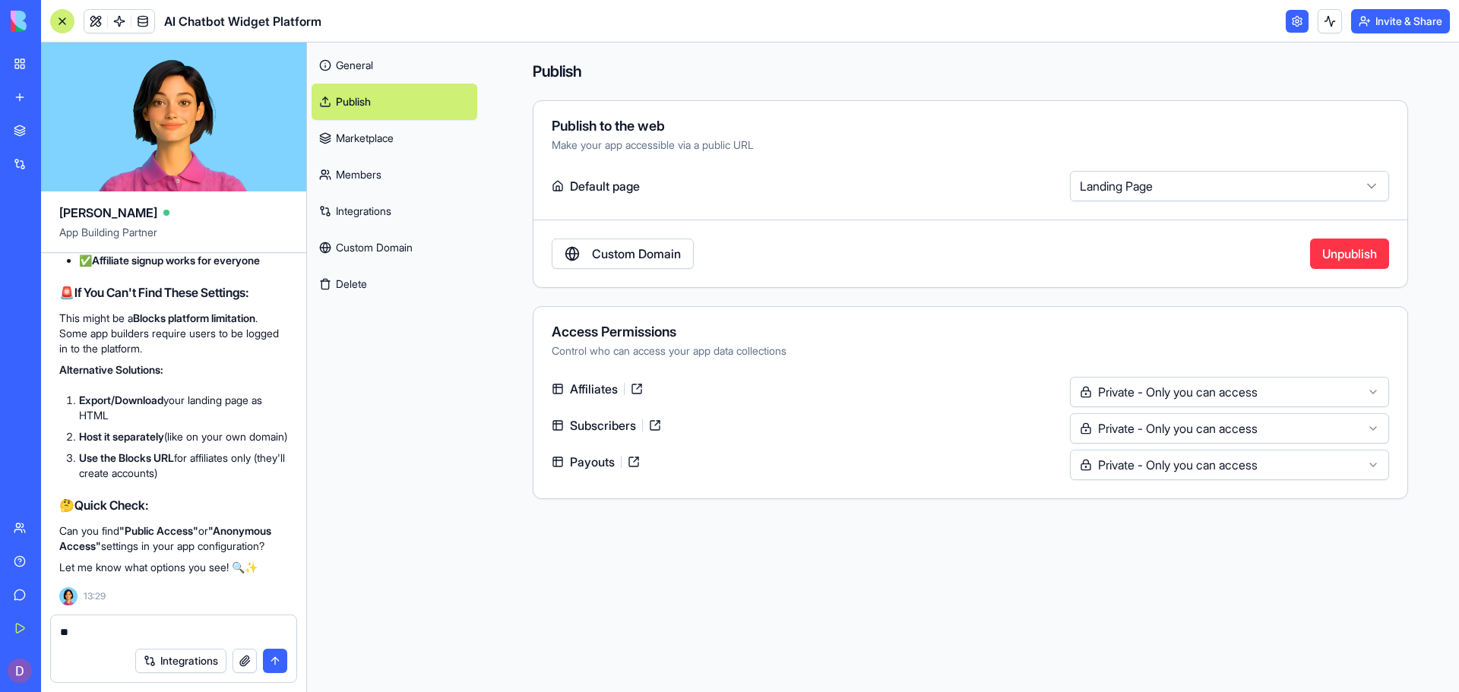
type textarea "*"
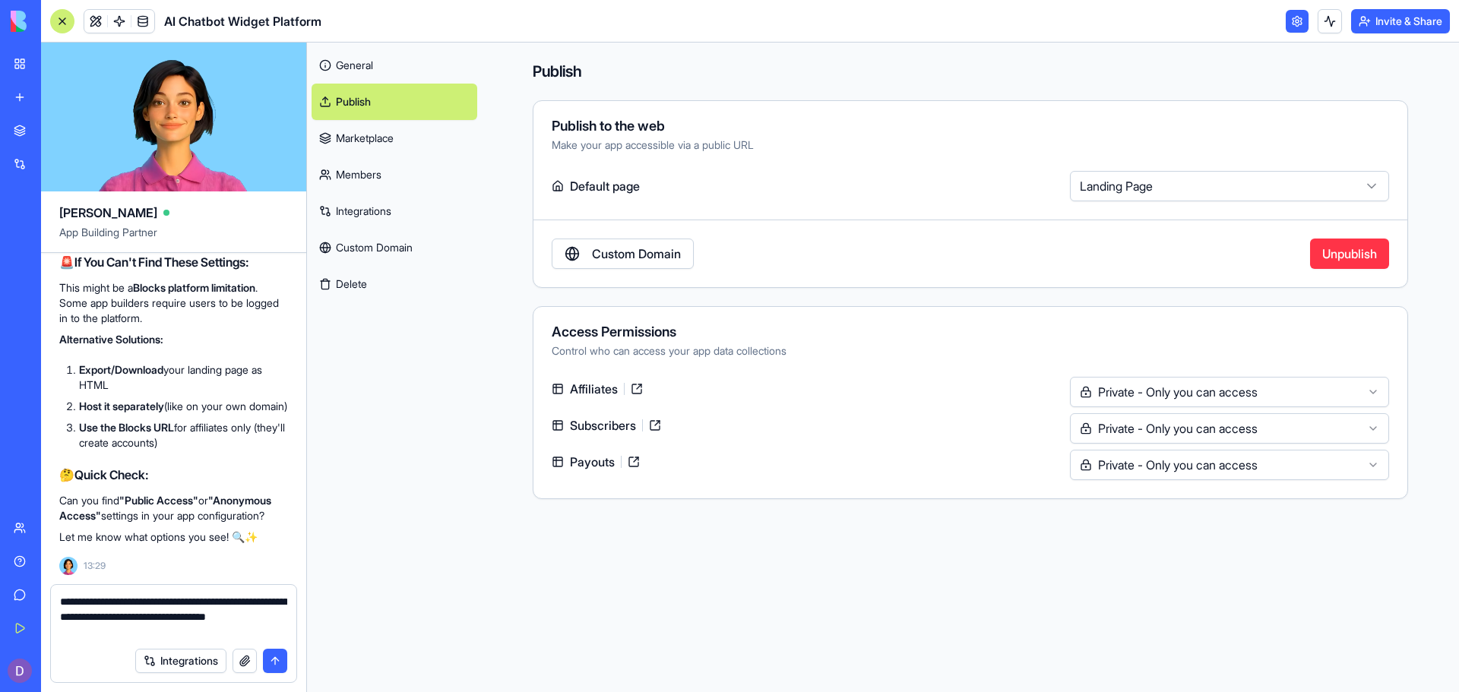
type textarea "**********"
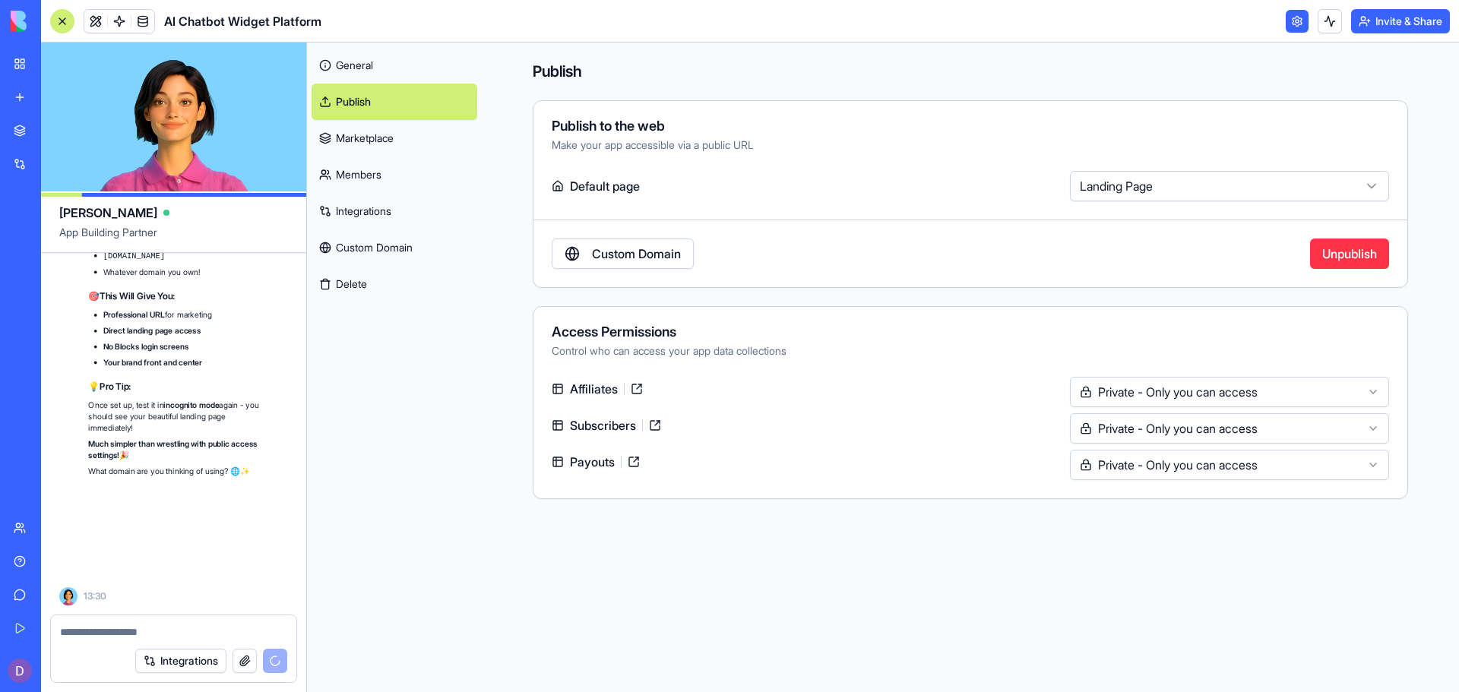
scroll to position [74237, 0]
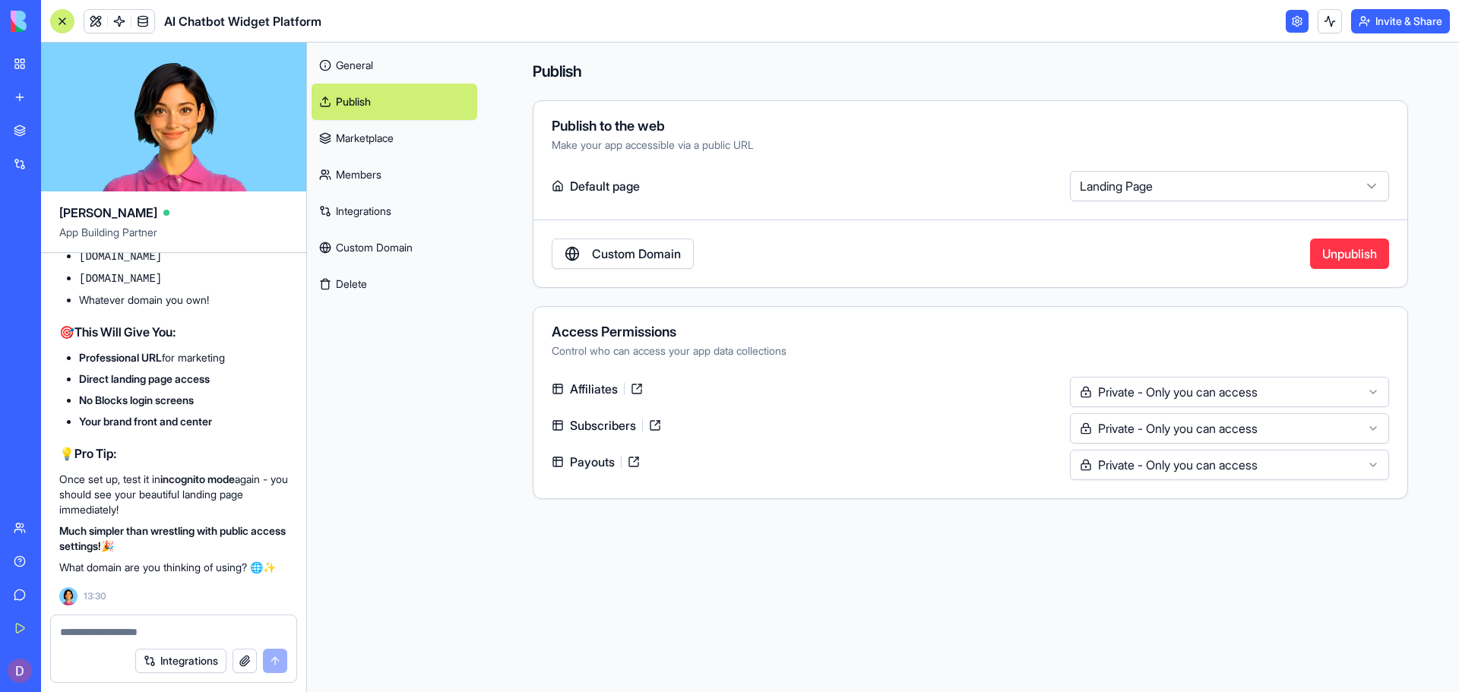
click at [176, 445] on h2 "💡 Pro Tip:" at bounding box center [173, 454] width 229 height 18
